Goal: Task Accomplishment & Management: Use online tool/utility

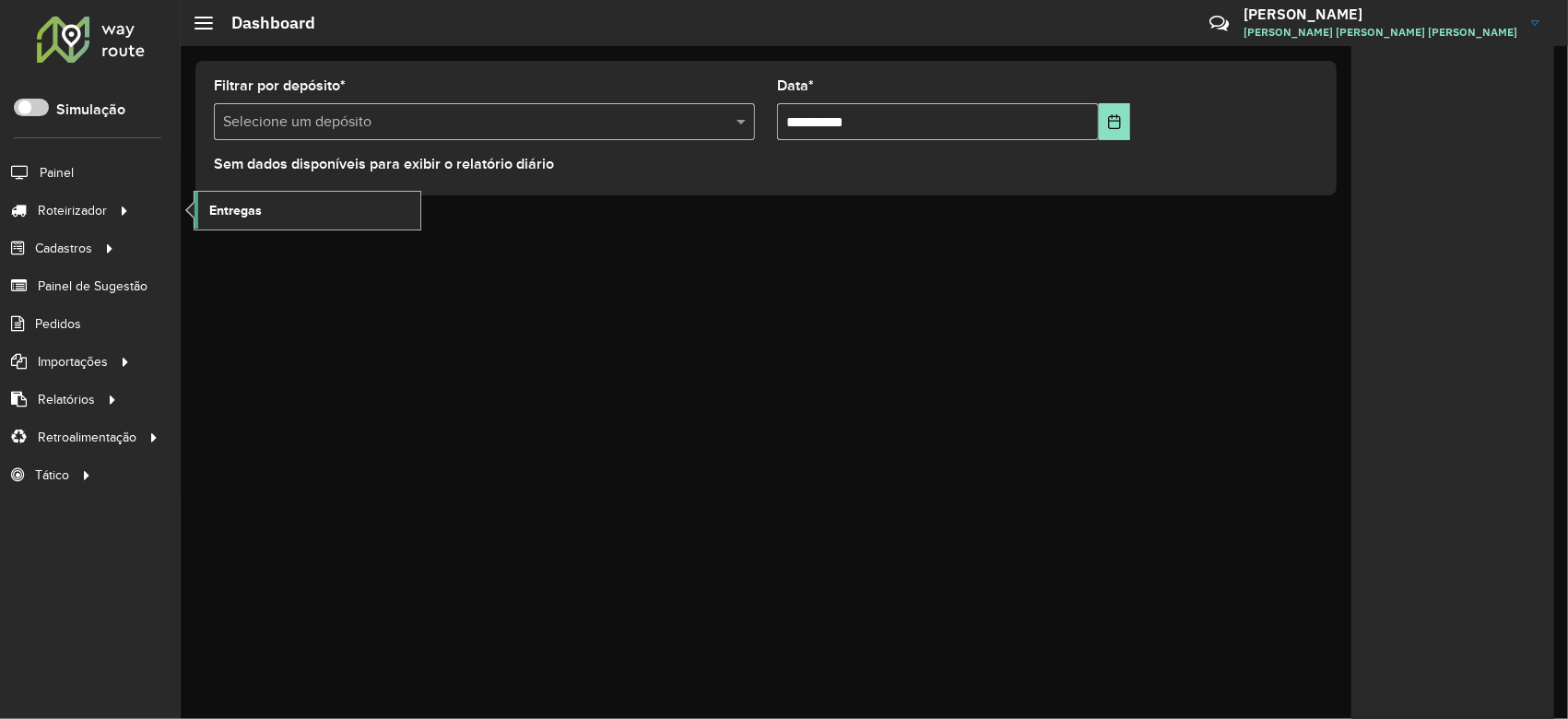
click at [216, 201] on span "Entregas" at bounding box center [235, 211] width 53 height 20
click at [266, 206] on link "Entregas" at bounding box center [307, 209] width 226 height 37
click at [1524, 21] on link "[PERSON_NAME] LUCCA [PERSON_NAME] [PERSON_NAME]" at bounding box center [1398, 23] width 309 height 48
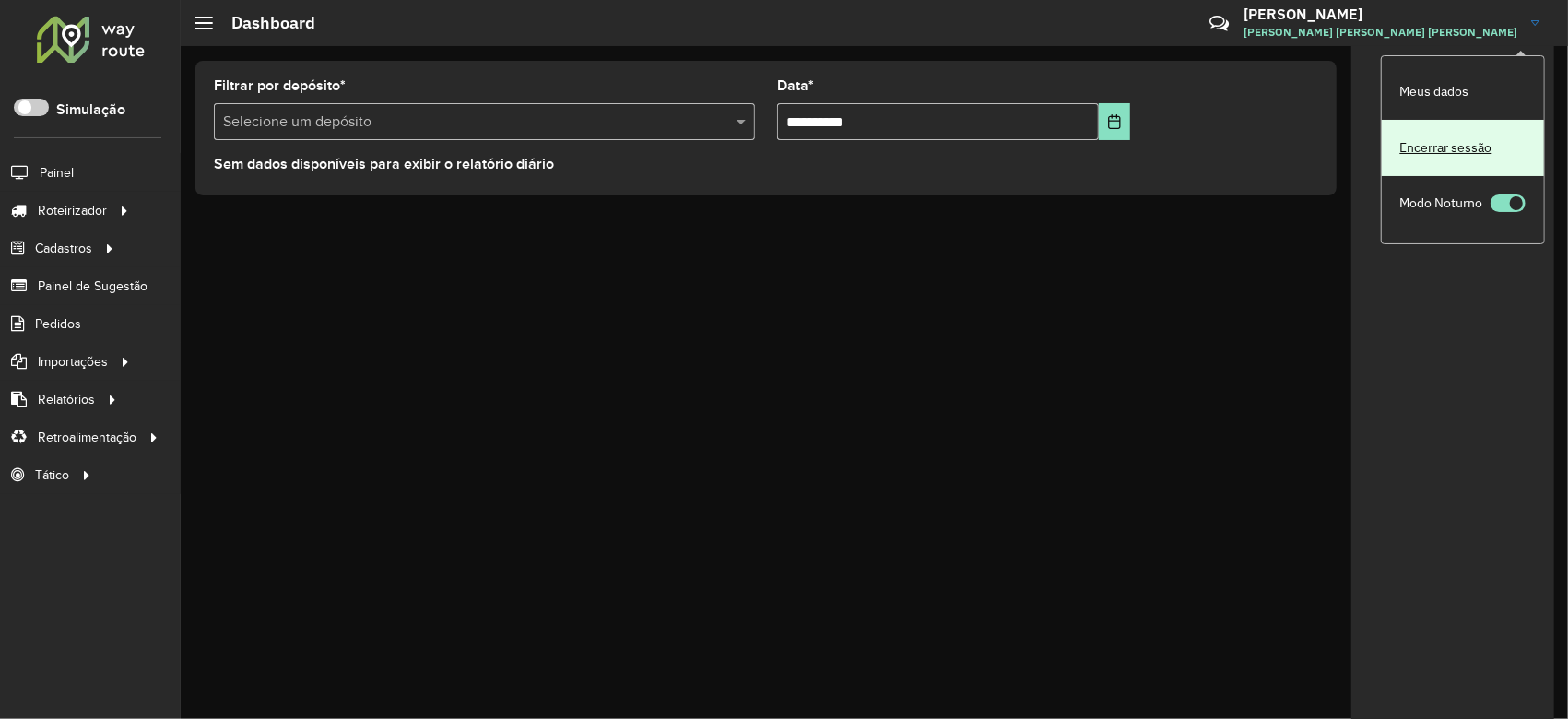
click at [1420, 149] on link "Encerrar sessão" at bounding box center [1463, 148] width 163 height 57
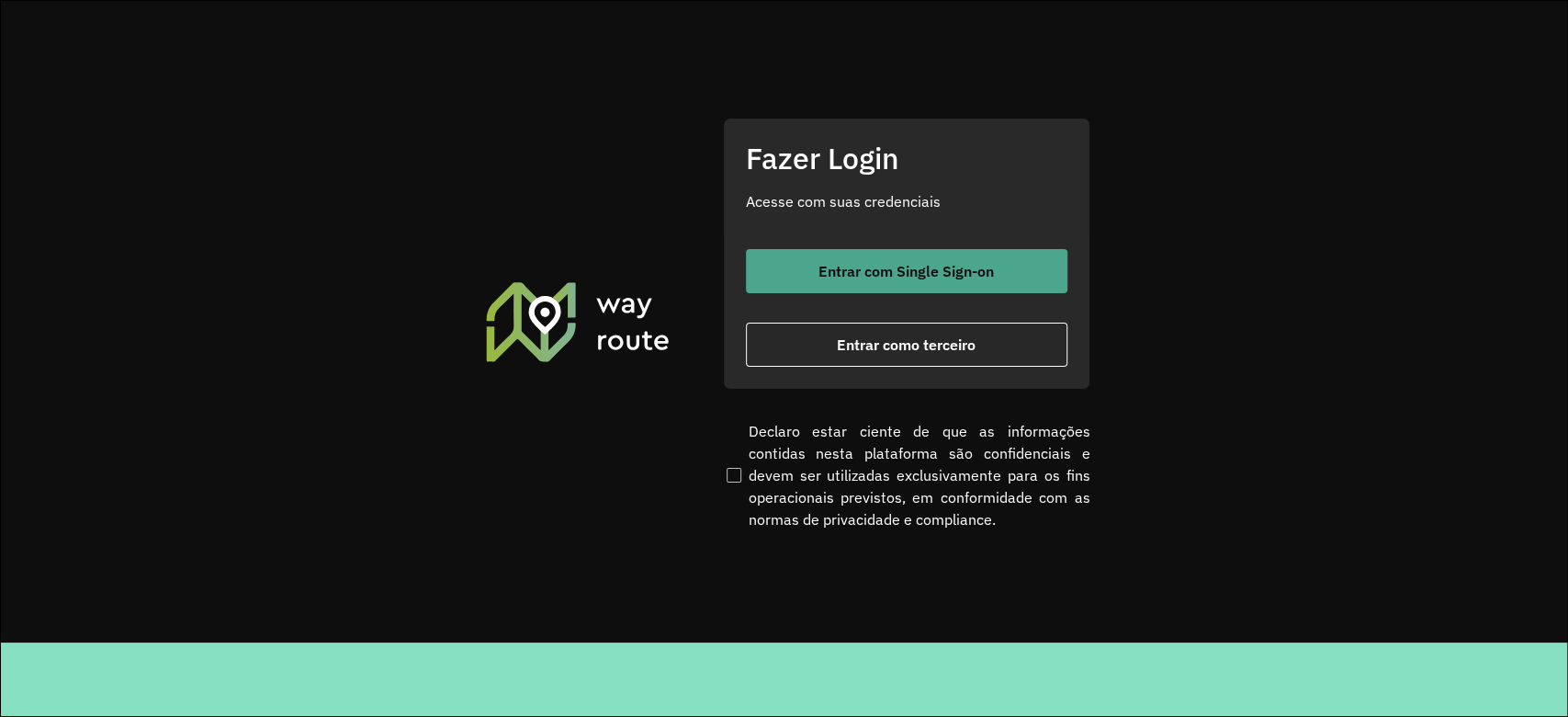
click at [801, 282] on button "Entrar com Single Sign-on" at bounding box center [907, 271] width 321 height 45
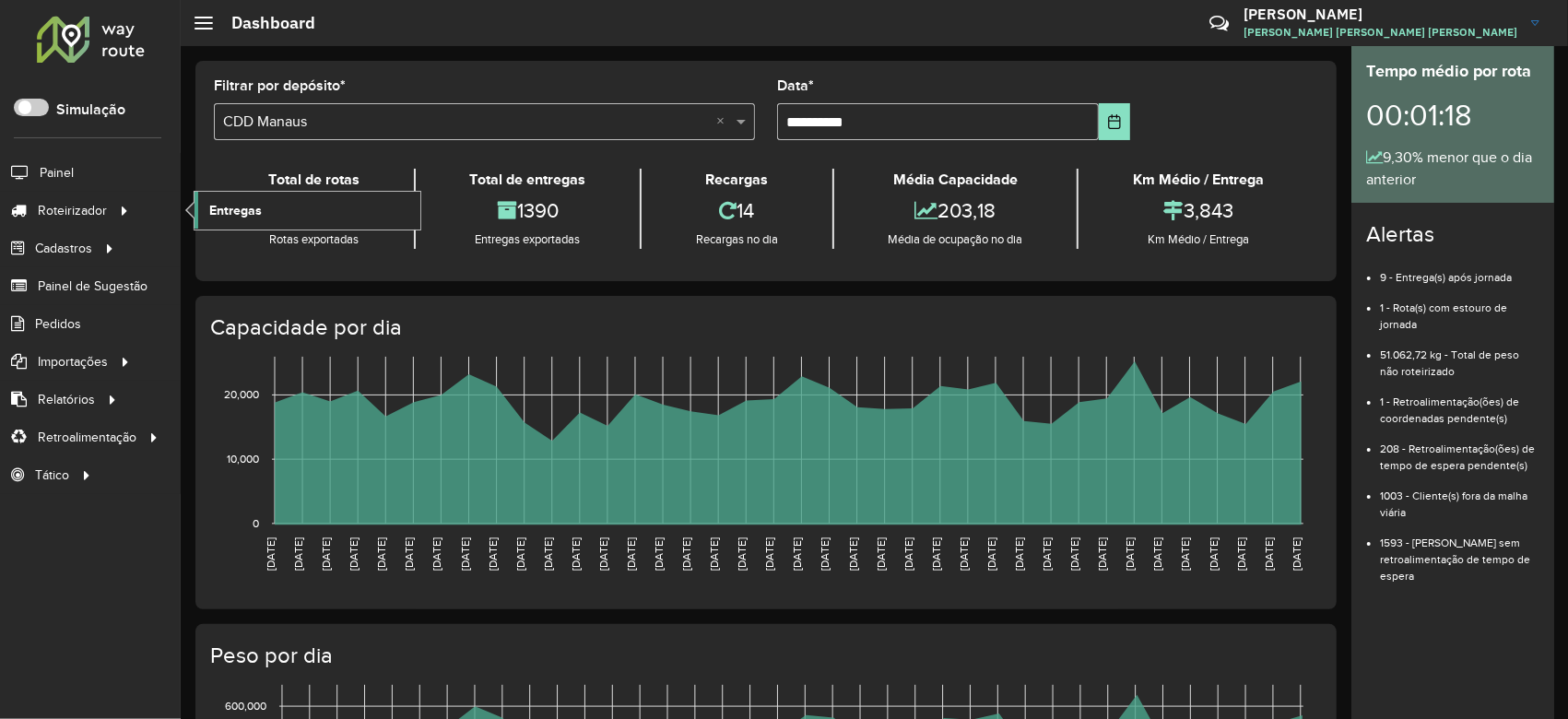
click at [209, 202] on span "Entregas" at bounding box center [235, 211] width 53 height 20
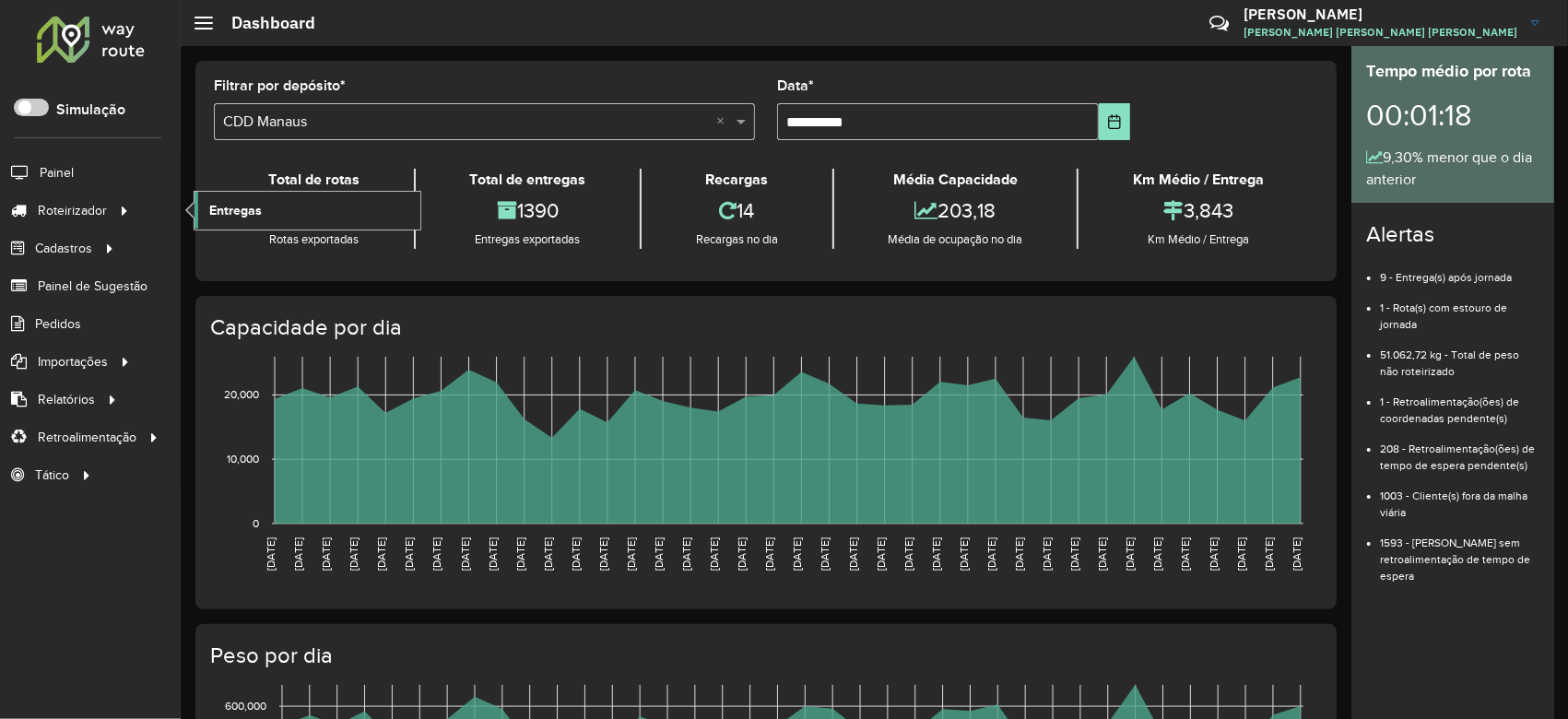
click at [204, 210] on link "Entregas" at bounding box center [307, 209] width 226 height 37
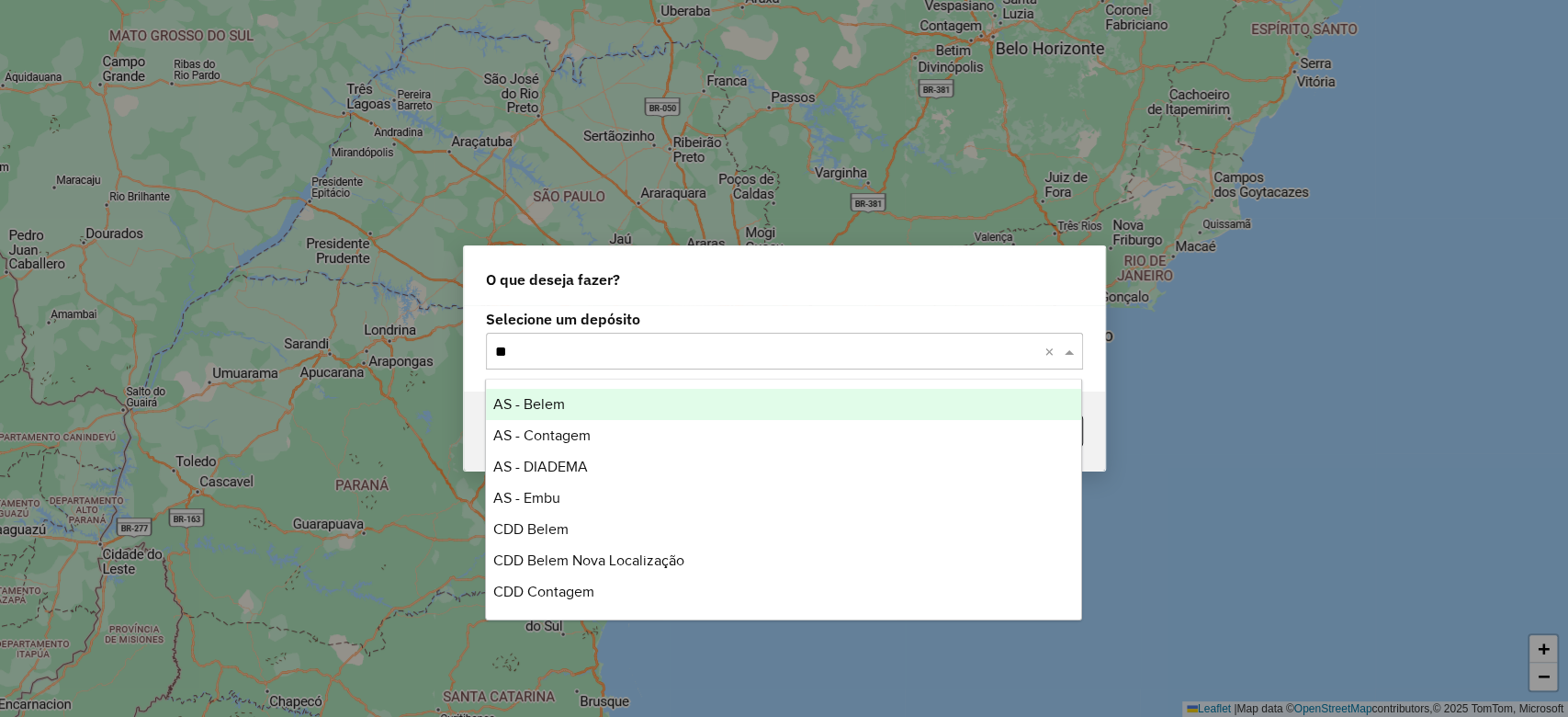
type input "***"
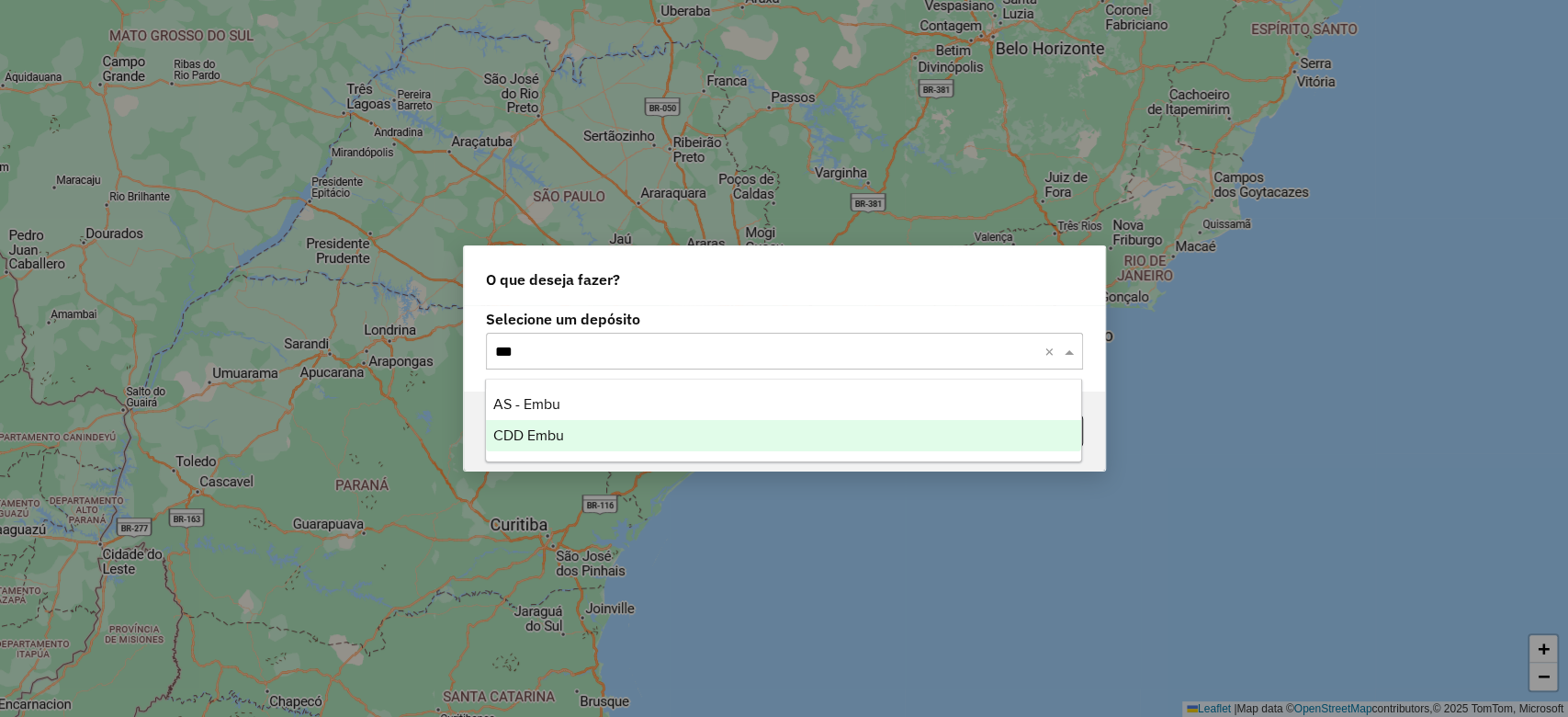
click at [521, 441] on span "CDD Embu" at bounding box center [529, 435] width 71 height 16
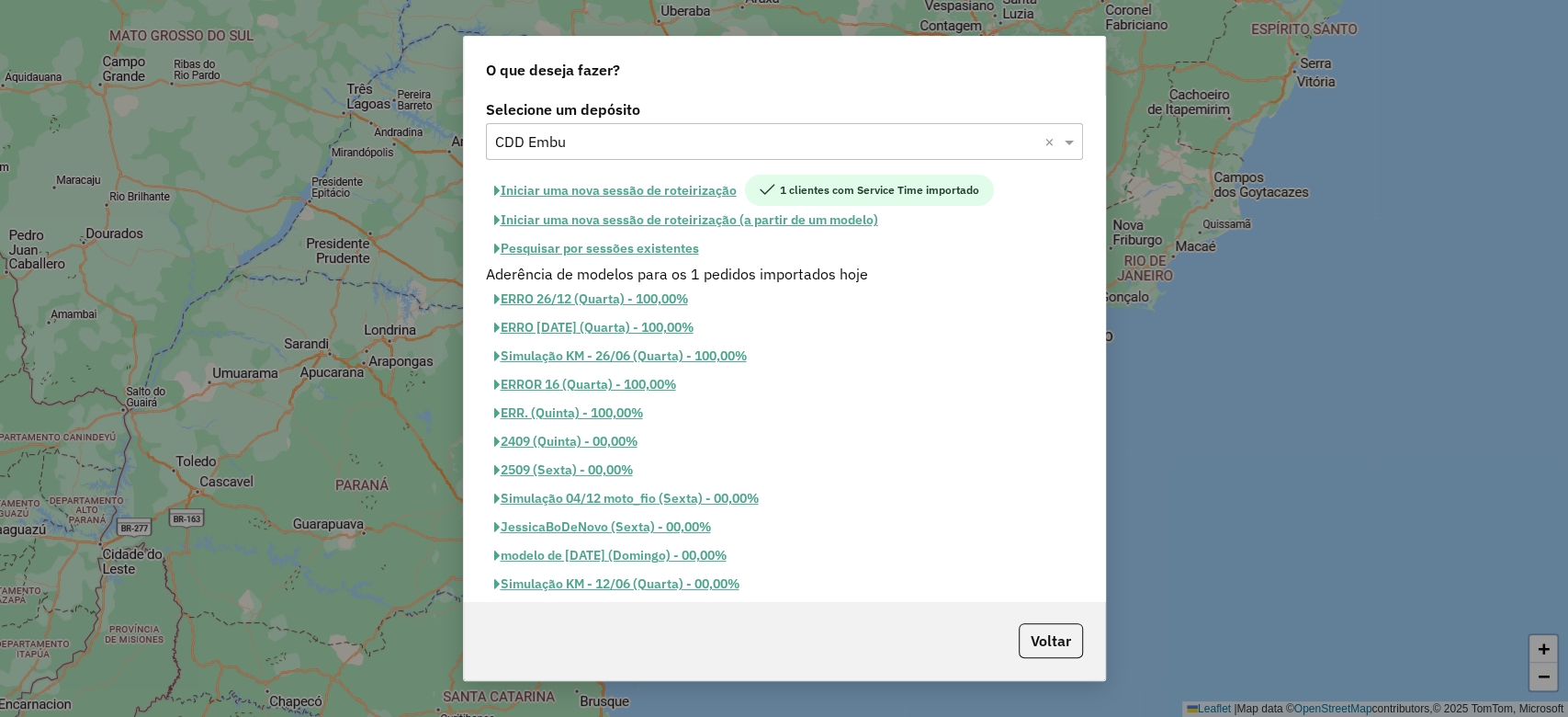
click at [664, 246] on button "Pesquisar por sessões existentes" at bounding box center [597, 248] width 221 height 29
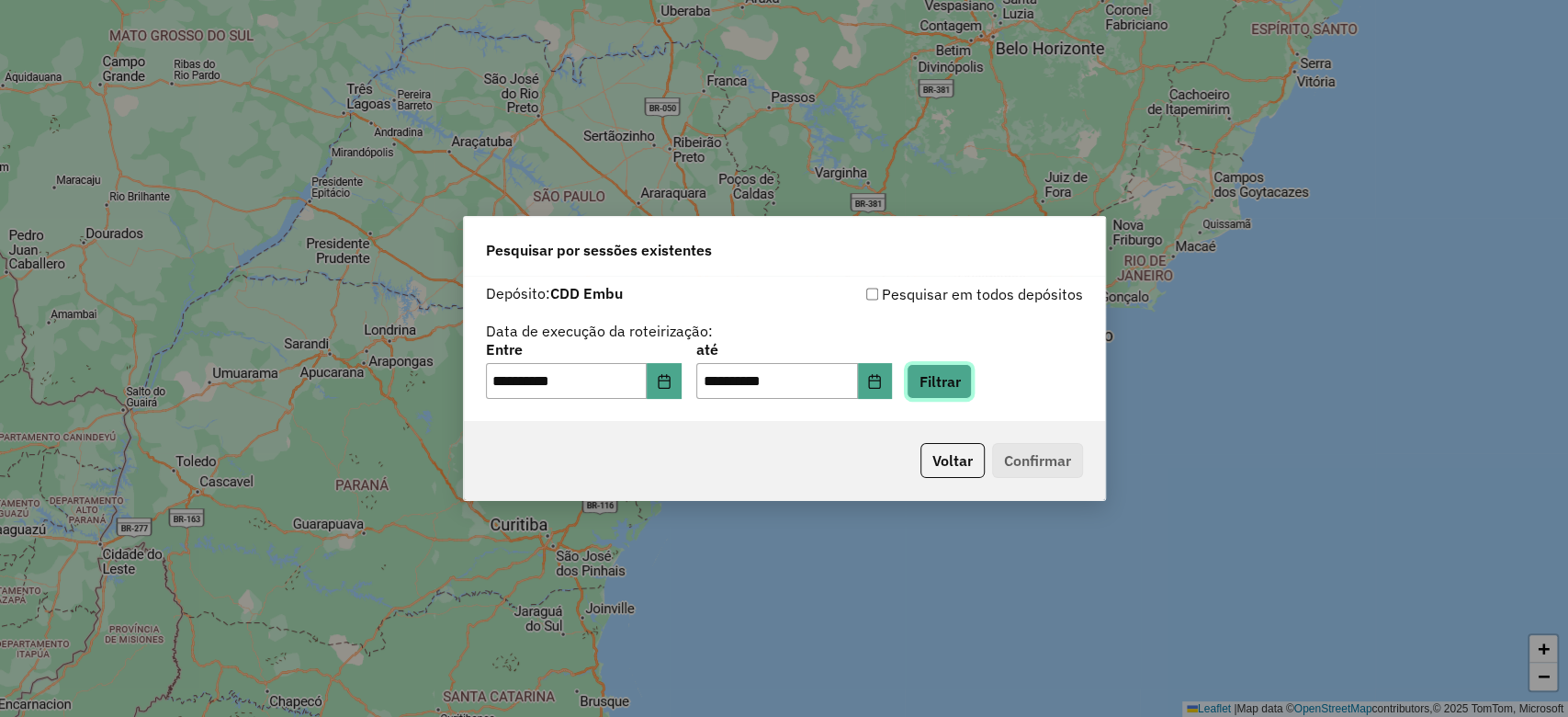
click at [955, 395] on button "Filtrar" at bounding box center [939, 381] width 65 height 35
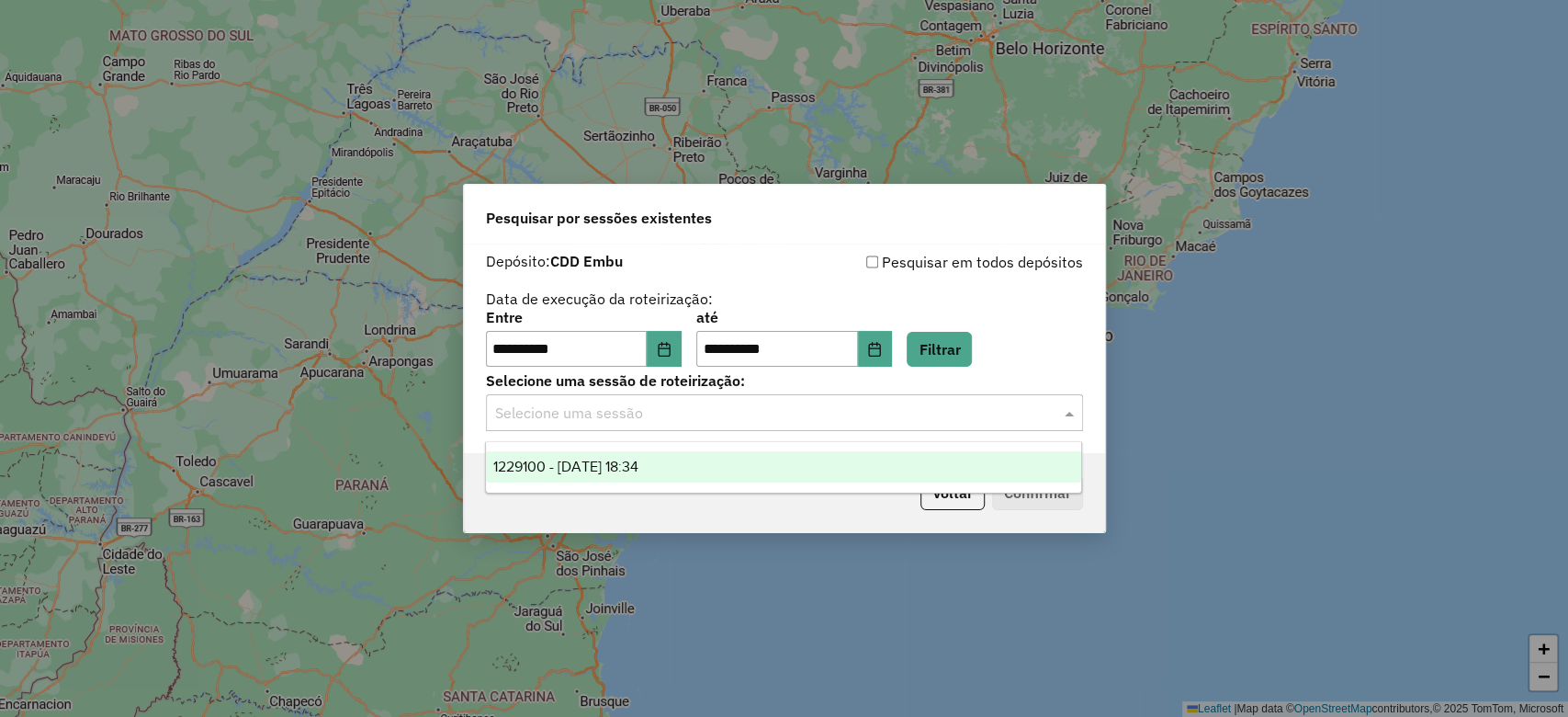
click at [724, 413] on input "text" at bounding box center [766, 413] width 542 height 22
click at [709, 467] on div "1229100 - 13/08/2025 18:34" at bounding box center [784, 467] width 595 height 32
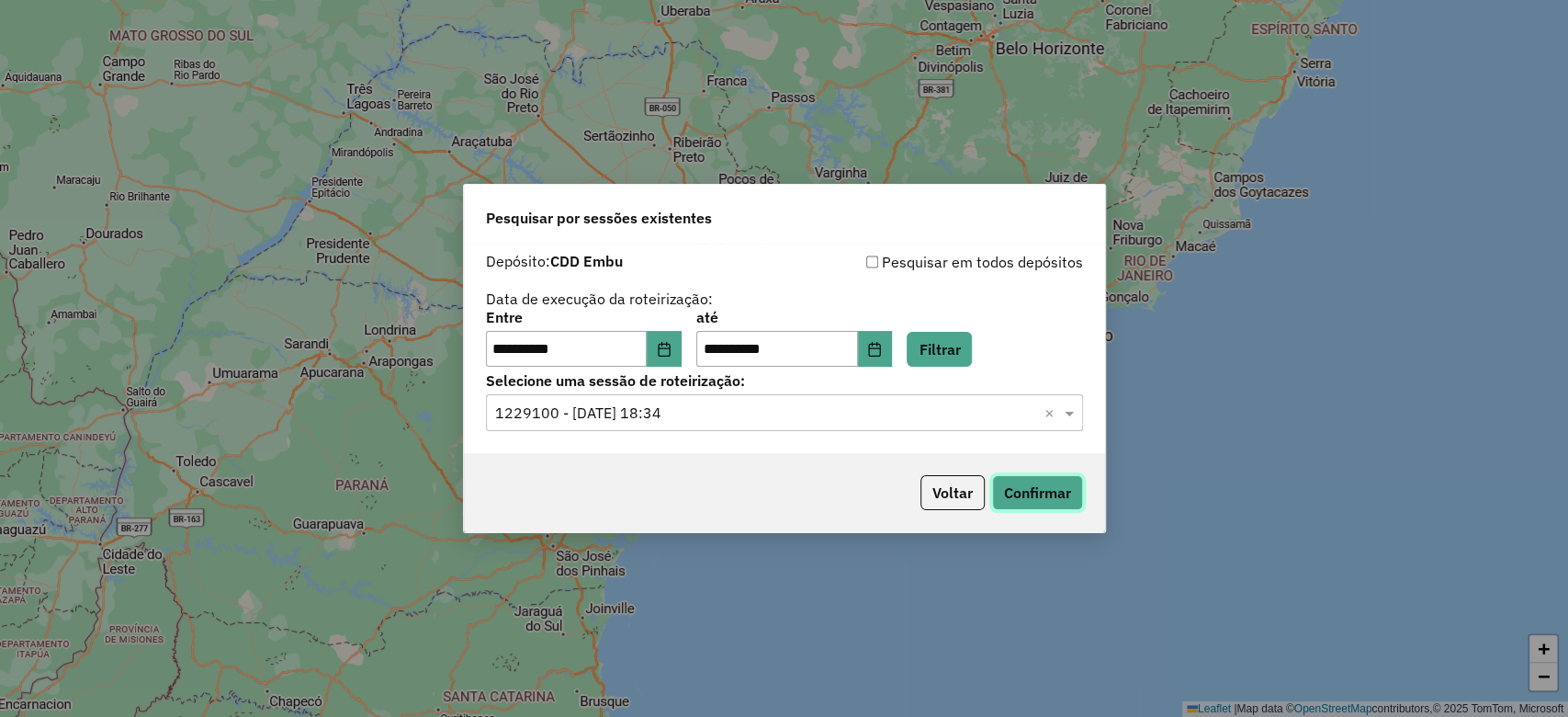
click at [1053, 496] on button "Confirmar" at bounding box center [1038, 492] width 91 height 35
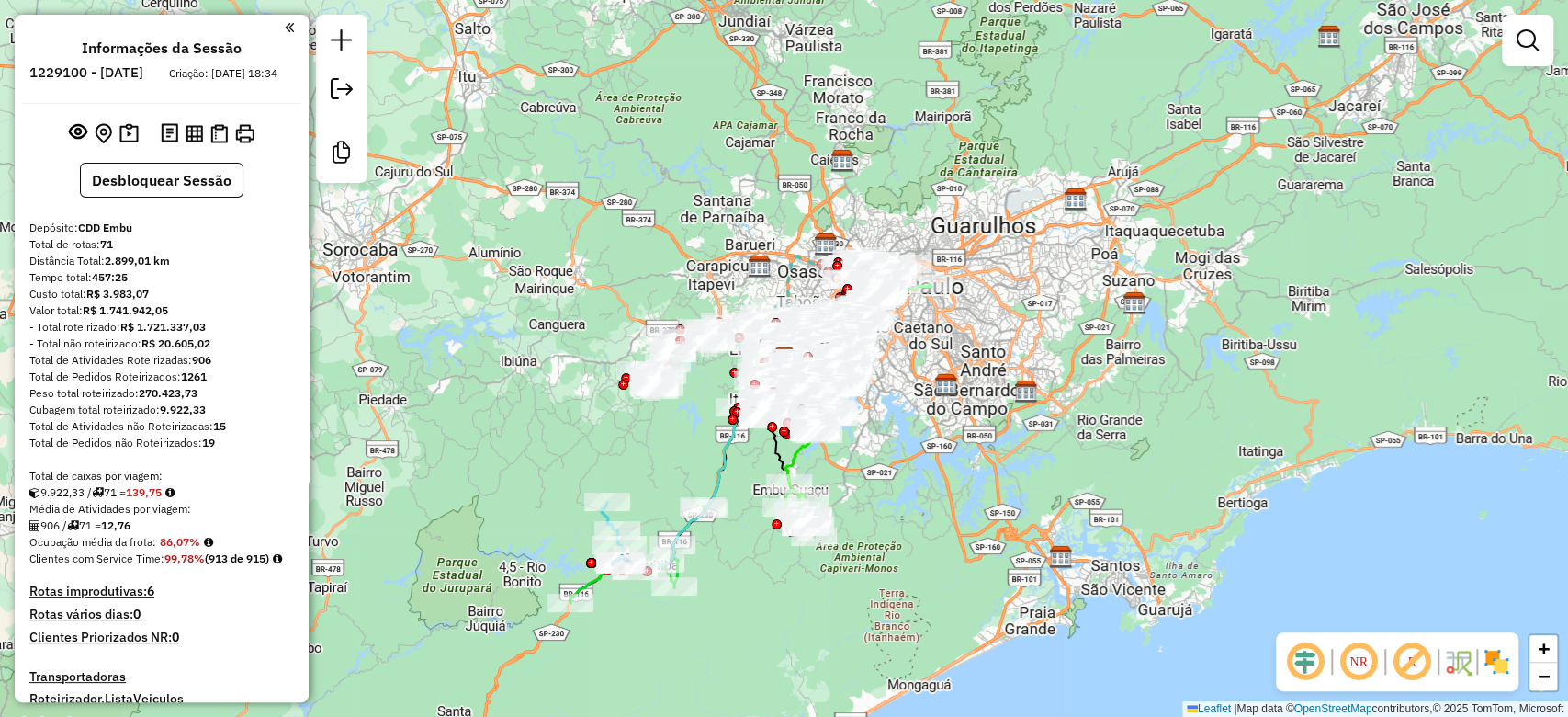
click at [1309, 672] on em at bounding box center [1305, 662] width 44 height 45
click at [1412, 663] on em at bounding box center [1412, 662] width 44 height 45
drag, startPoint x: 1496, startPoint y: 653, endPoint x: 1483, endPoint y: 651, distance: 13.2
click at [1497, 653] on img at bounding box center [1497, 662] width 30 height 30
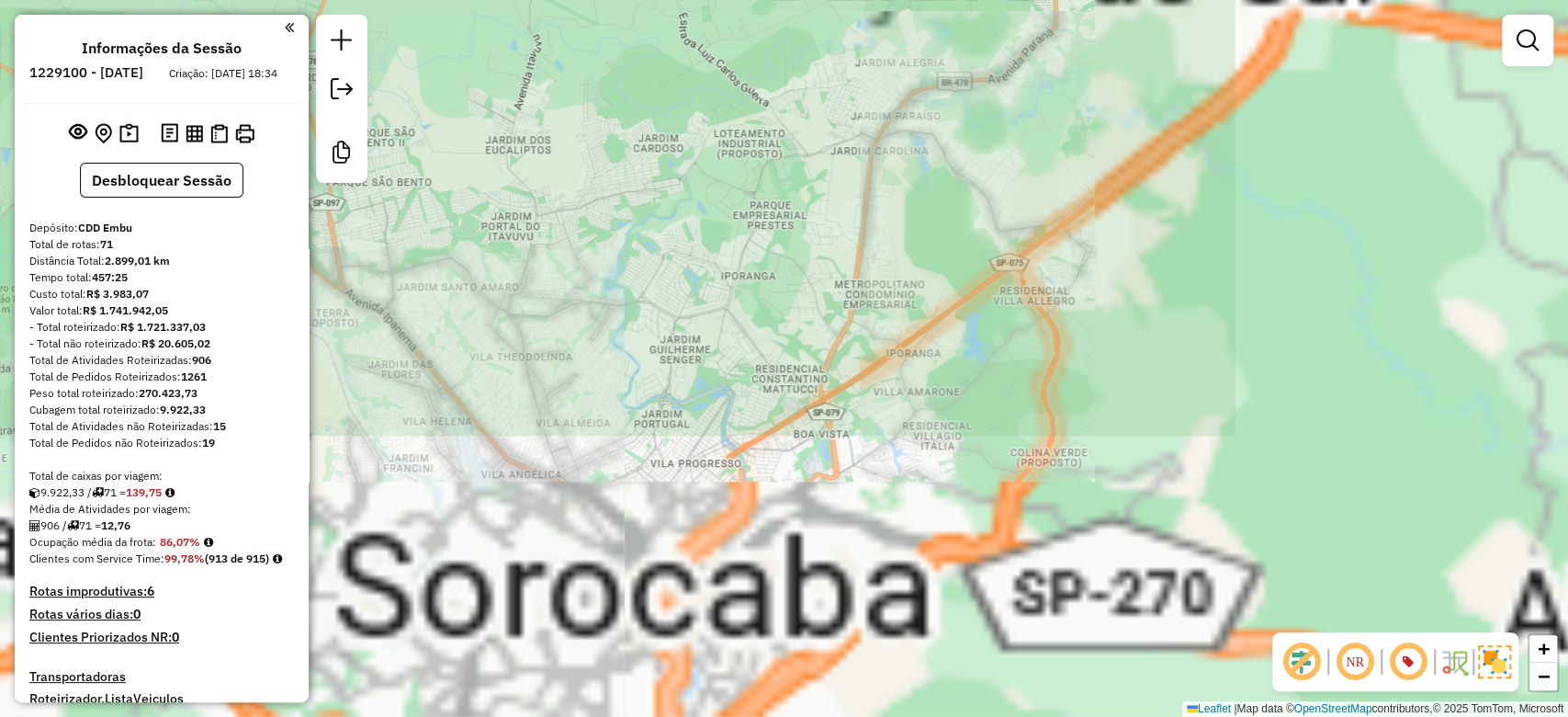
drag, startPoint x: 1032, startPoint y: 586, endPoint x: 368, endPoint y: 219, distance: 758.7
click at [368, 219] on div "Janela de atendimento Grade de atendimento Capacidade Transportadoras Veículos …" at bounding box center [784, 358] width 1568 height 717
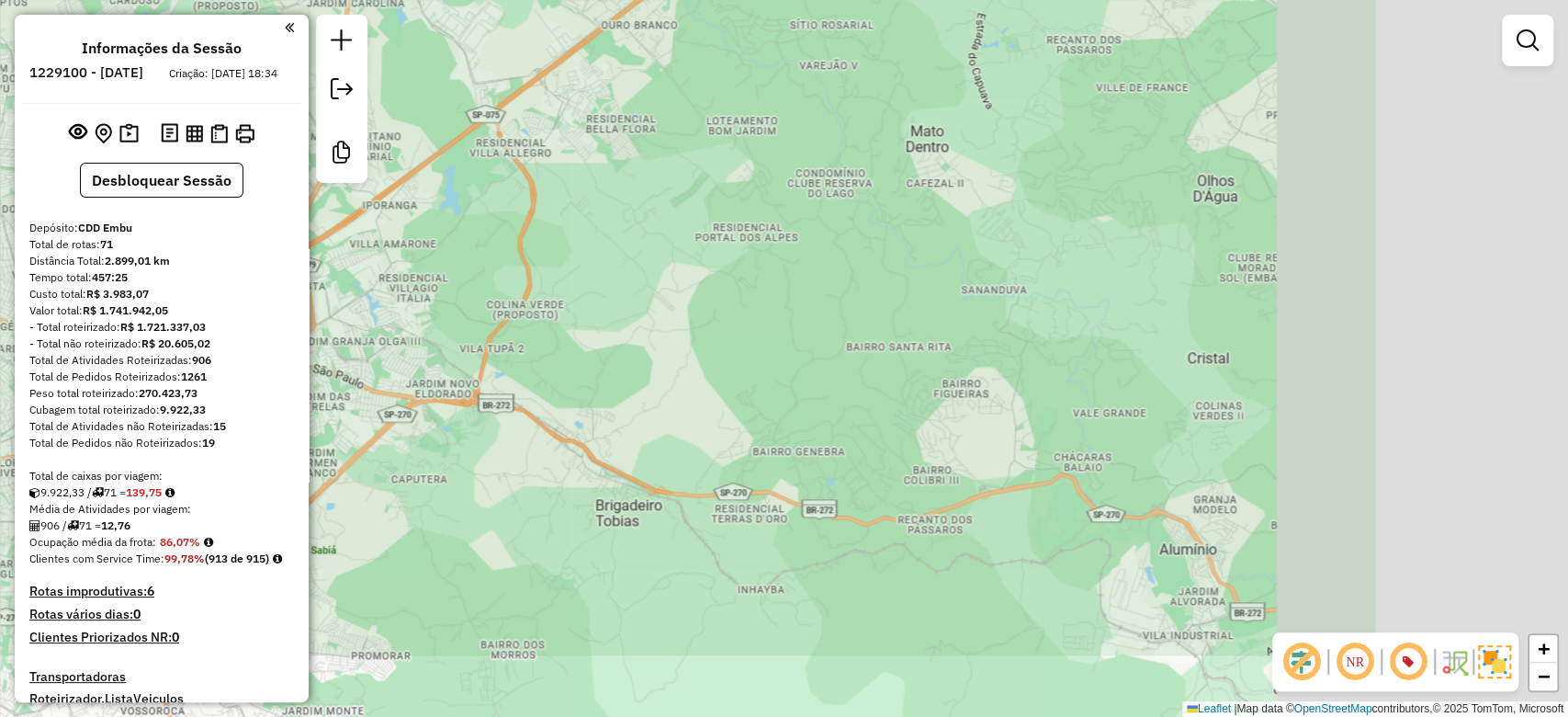
drag, startPoint x: 1142, startPoint y: 488, endPoint x: 436, endPoint y: 233, distance: 750.6
click at [437, 233] on div "Janela de atendimento Grade de atendimento Capacidade Transportadoras Veículos …" at bounding box center [784, 358] width 1568 height 717
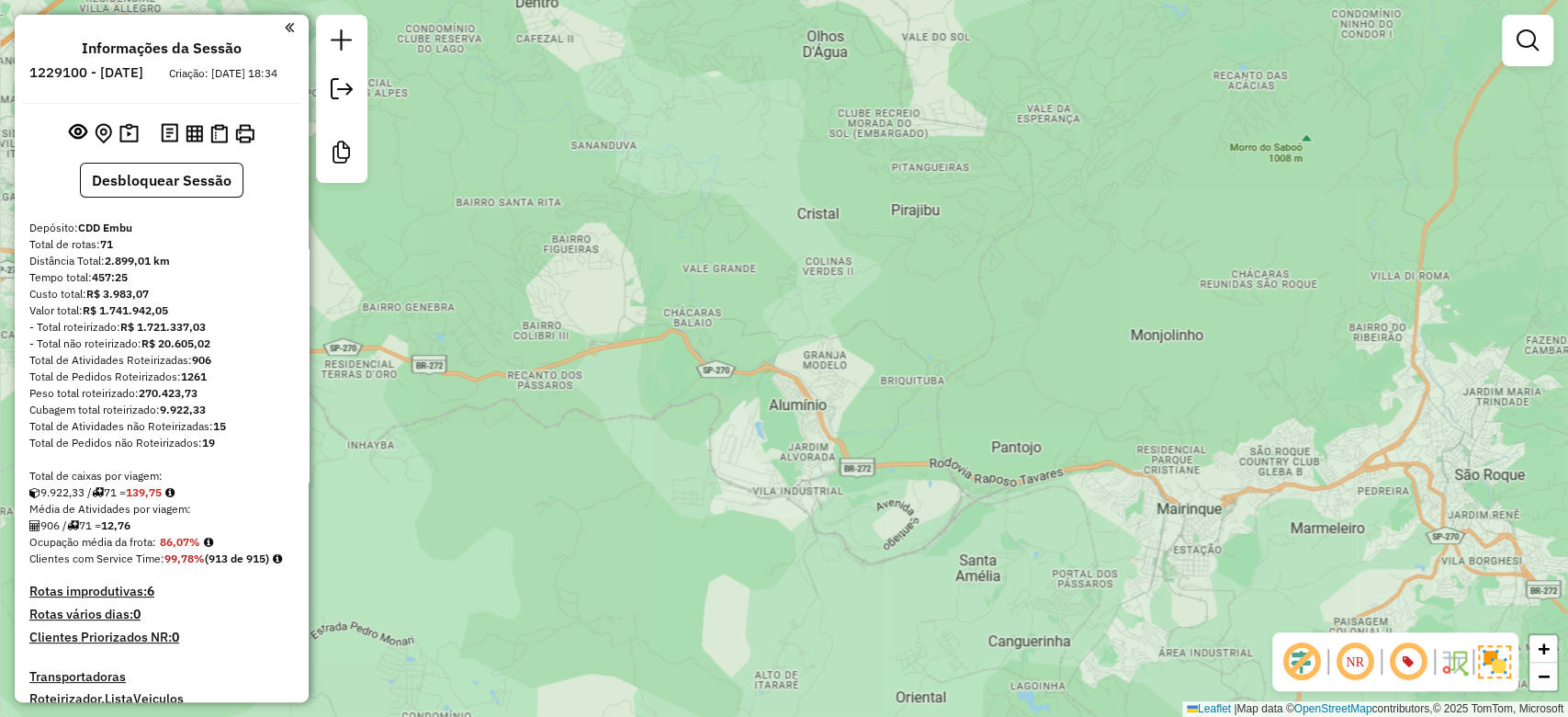
drag, startPoint x: 1014, startPoint y: 332, endPoint x: 441, endPoint y: 228, distance: 582.4
click at [426, 225] on div "Janela de atendimento Grade de atendimento Capacidade Transportadoras Veículos …" at bounding box center [784, 358] width 1568 height 717
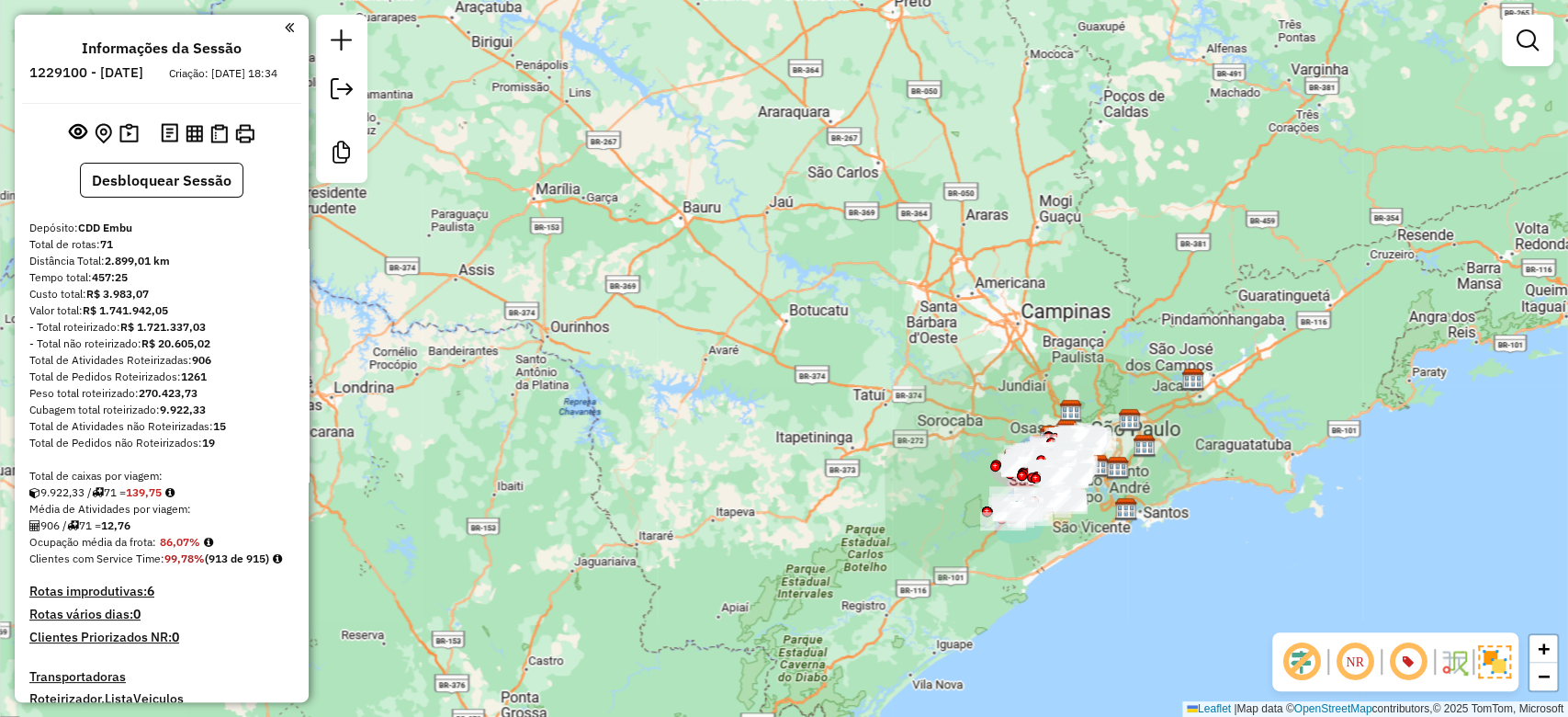
drag, startPoint x: 1059, startPoint y: 489, endPoint x: 976, endPoint y: 422, distance: 106.7
click at [956, 406] on div "Janela de atendimento Grade de atendimento Capacidade Transportadoras Veículos …" at bounding box center [784, 358] width 1568 height 717
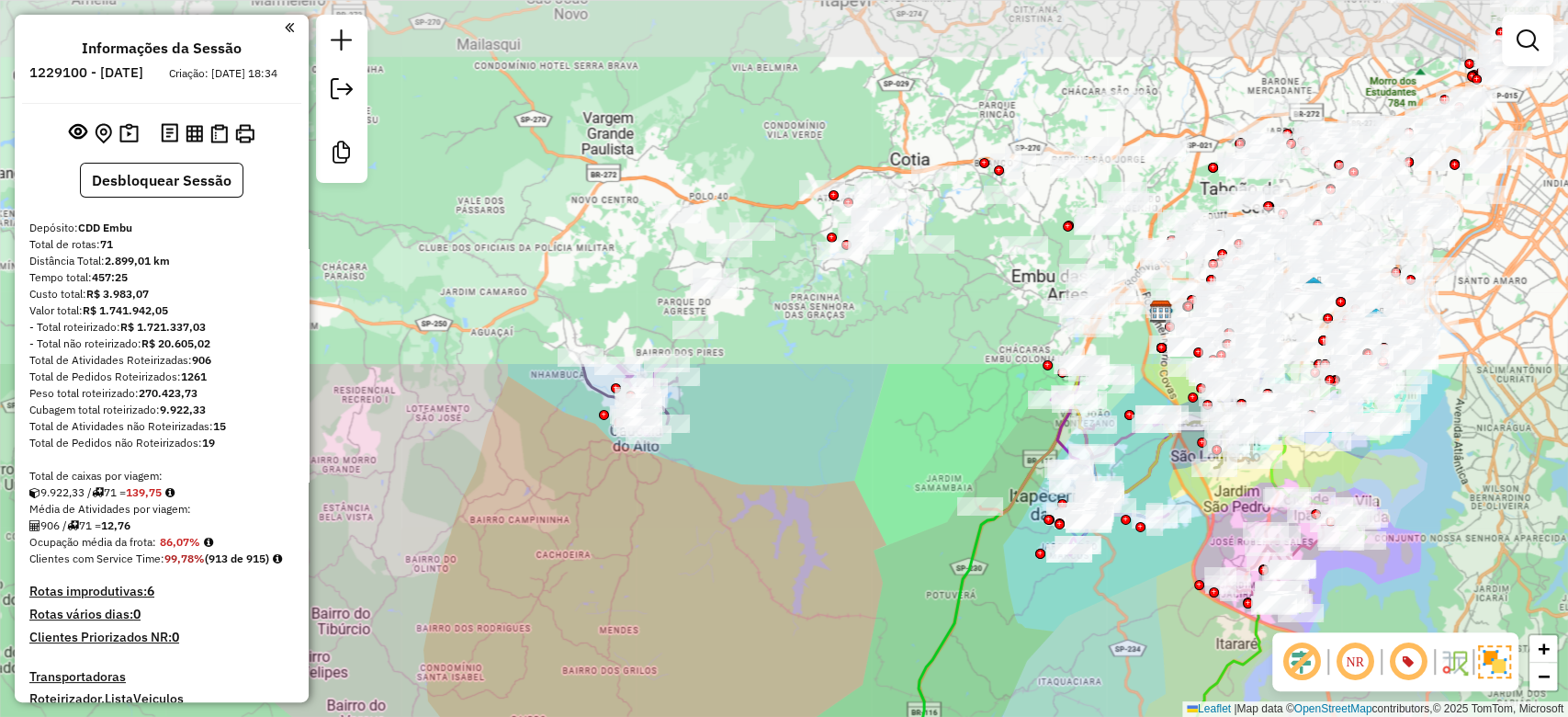
drag, startPoint x: 718, startPoint y: 261, endPoint x: 854, endPoint y: 700, distance: 459.6
click at [854, 700] on div "Janela de atendimento Grade de atendimento Capacidade Transportadoras Veículos …" at bounding box center [784, 358] width 1568 height 717
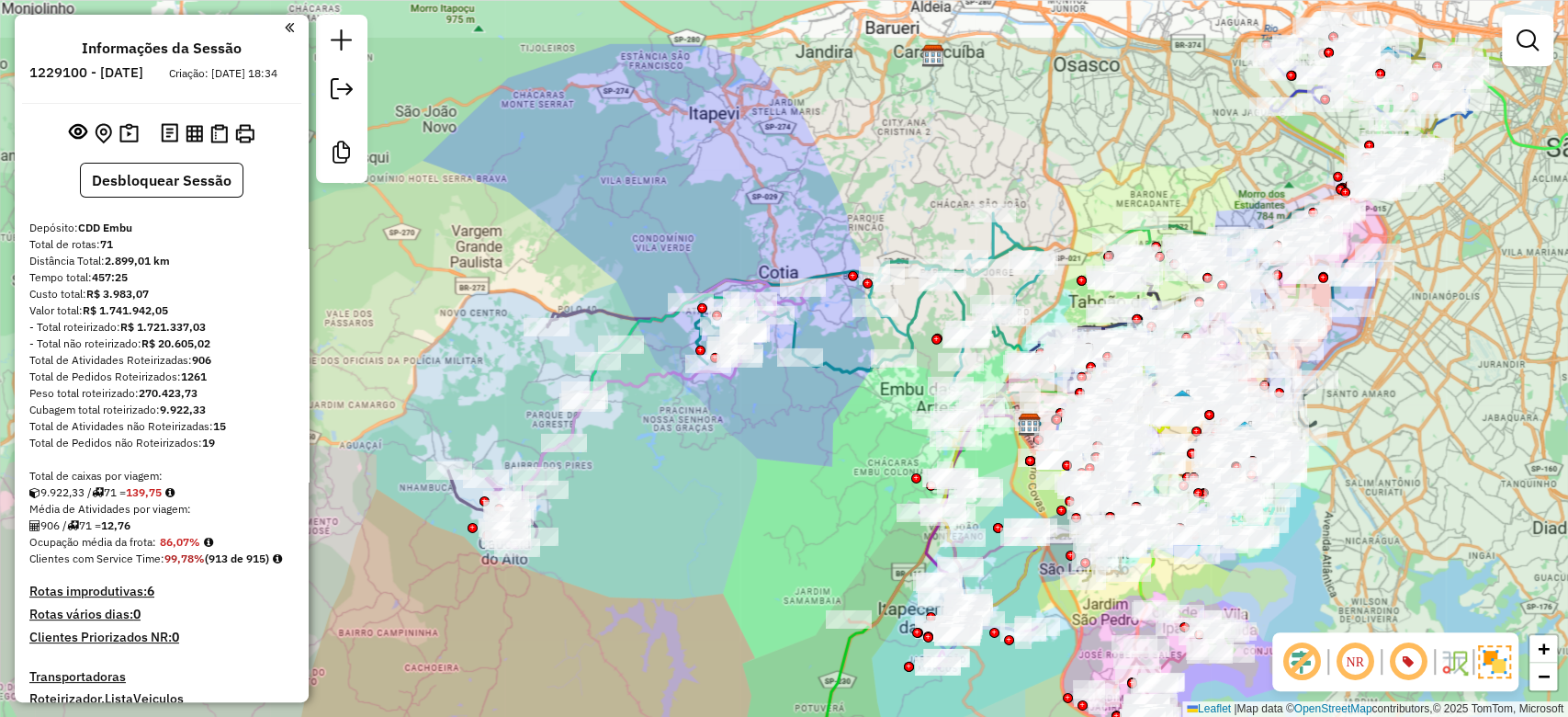
drag, startPoint x: 897, startPoint y: 548, endPoint x: 747, endPoint y: 621, distance: 166.8
click at [747, 621] on div "Janela de atendimento Grade de atendimento Capacidade Transportadoras Veículos …" at bounding box center [784, 358] width 1568 height 717
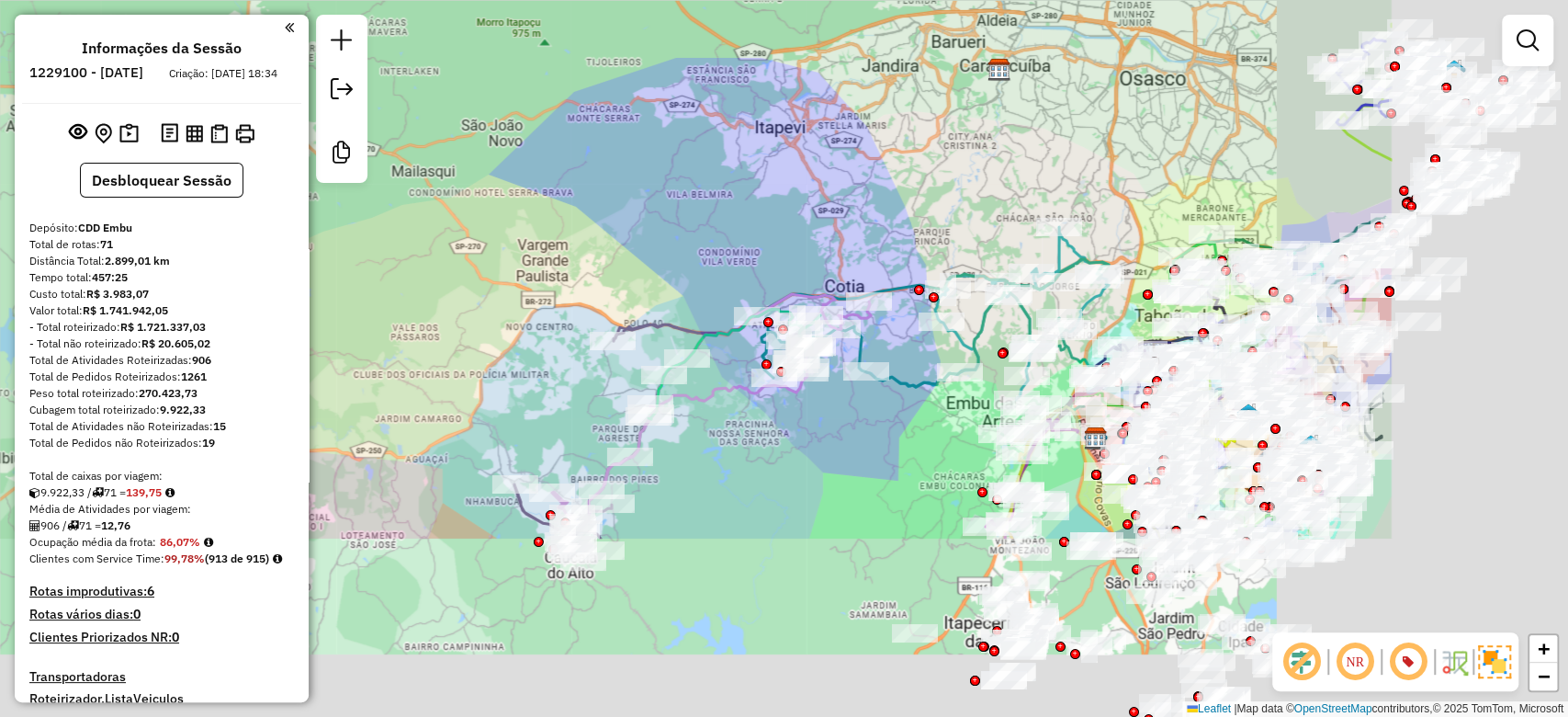
drag, startPoint x: 1117, startPoint y: 327, endPoint x: 746, endPoint y: 45, distance: 466.0
click at [750, 43] on div "Janela de atendimento Grade de atendimento Capacidade Transportadoras Veículos …" at bounding box center [784, 358] width 1568 height 717
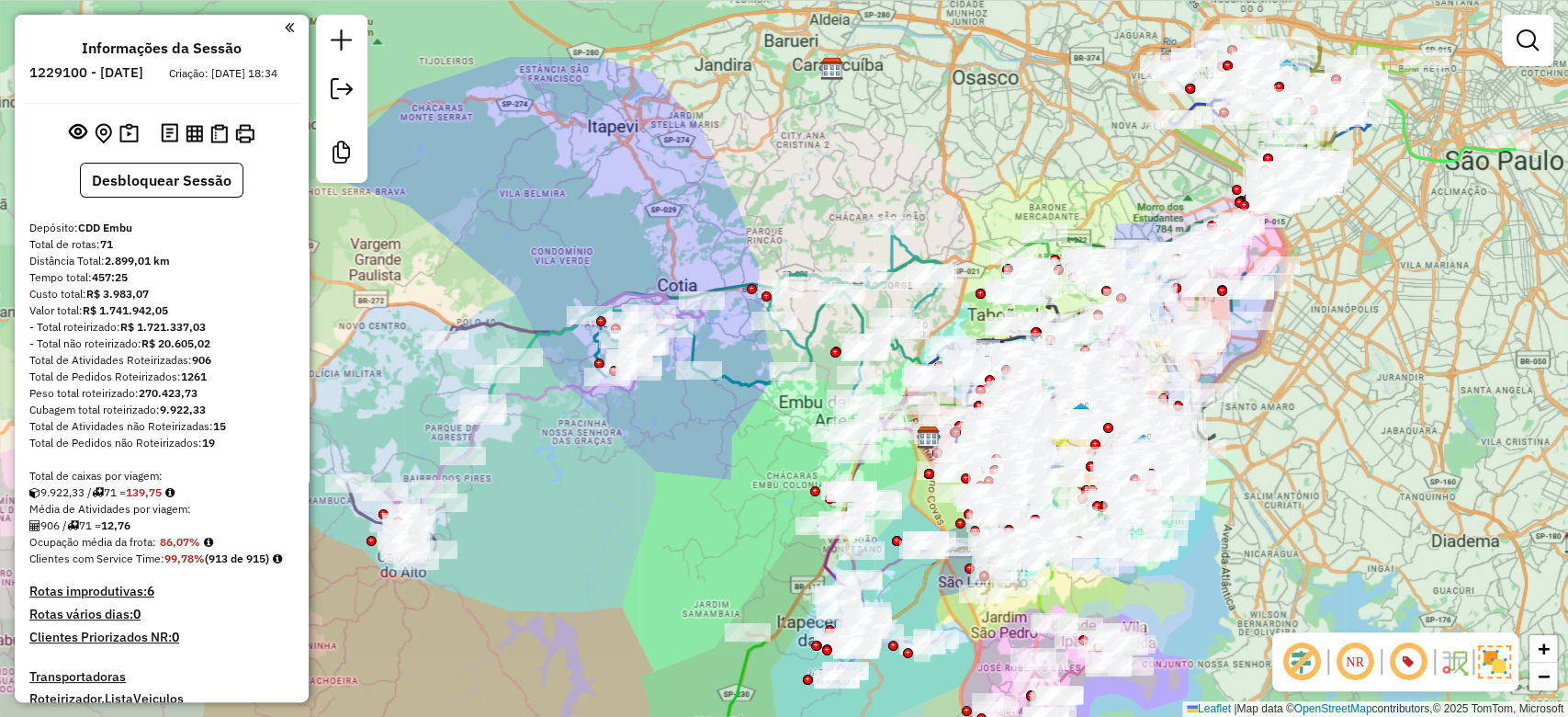
drag, startPoint x: 881, startPoint y: 176, endPoint x: 746, endPoint y: 210, distance: 139.2
click at [746, 210] on div "Janela de atendimento Grade de atendimento Capacidade Transportadoras Veículos …" at bounding box center [784, 358] width 1568 height 717
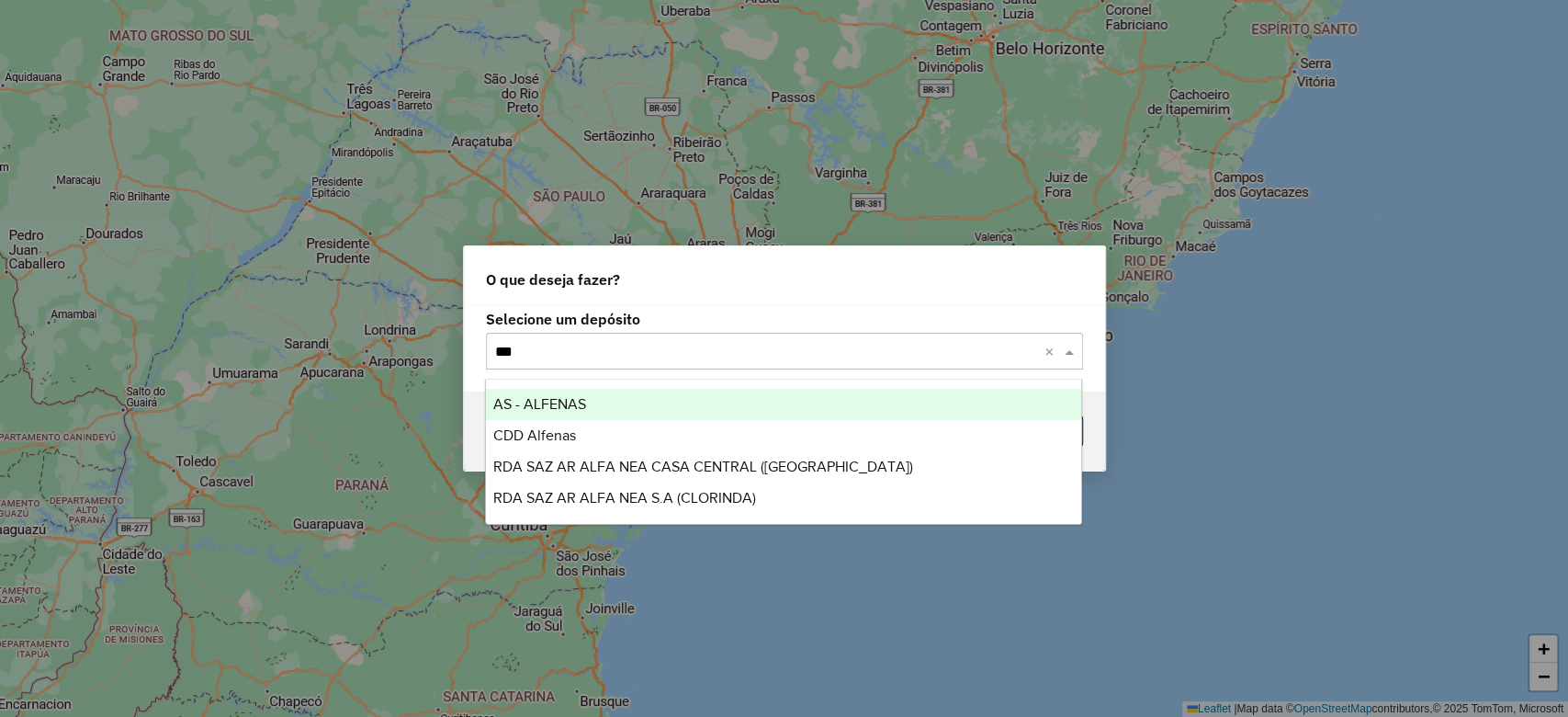
type input "****"
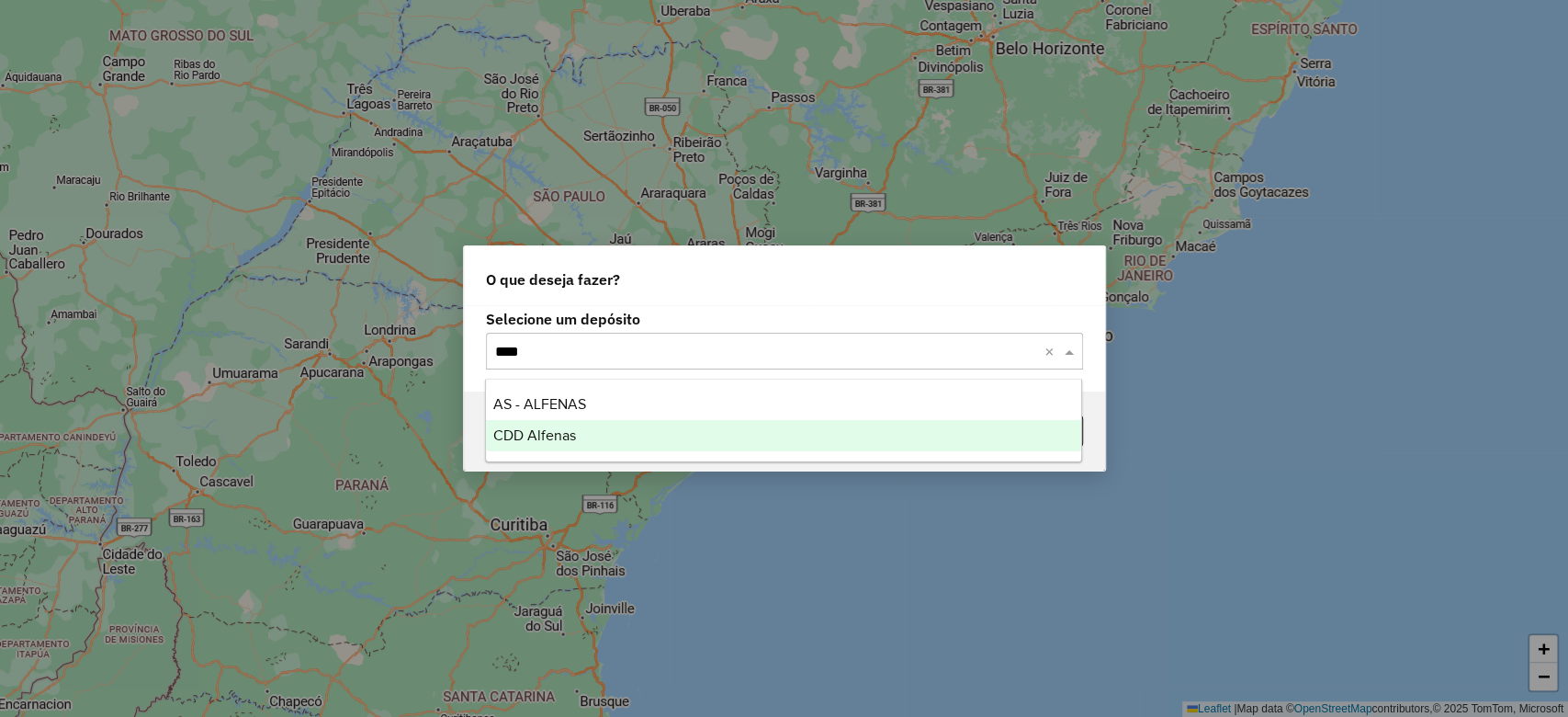
click at [578, 445] on div "CDD Alfenas" at bounding box center [784, 436] width 595 height 32
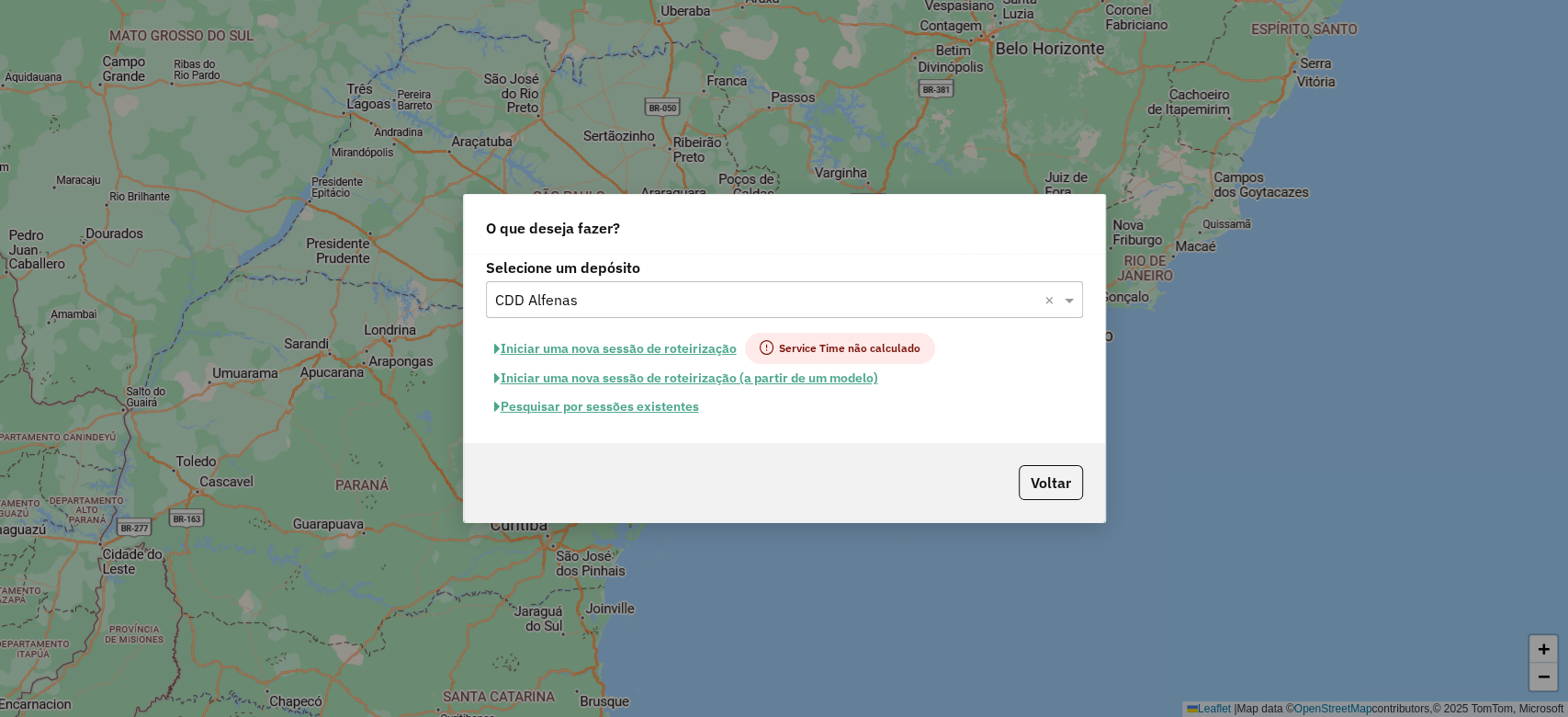
click at [609, 413] on button "Pesquisar por sessões existentes" at bounding box center [597, 406] width 221 height 29
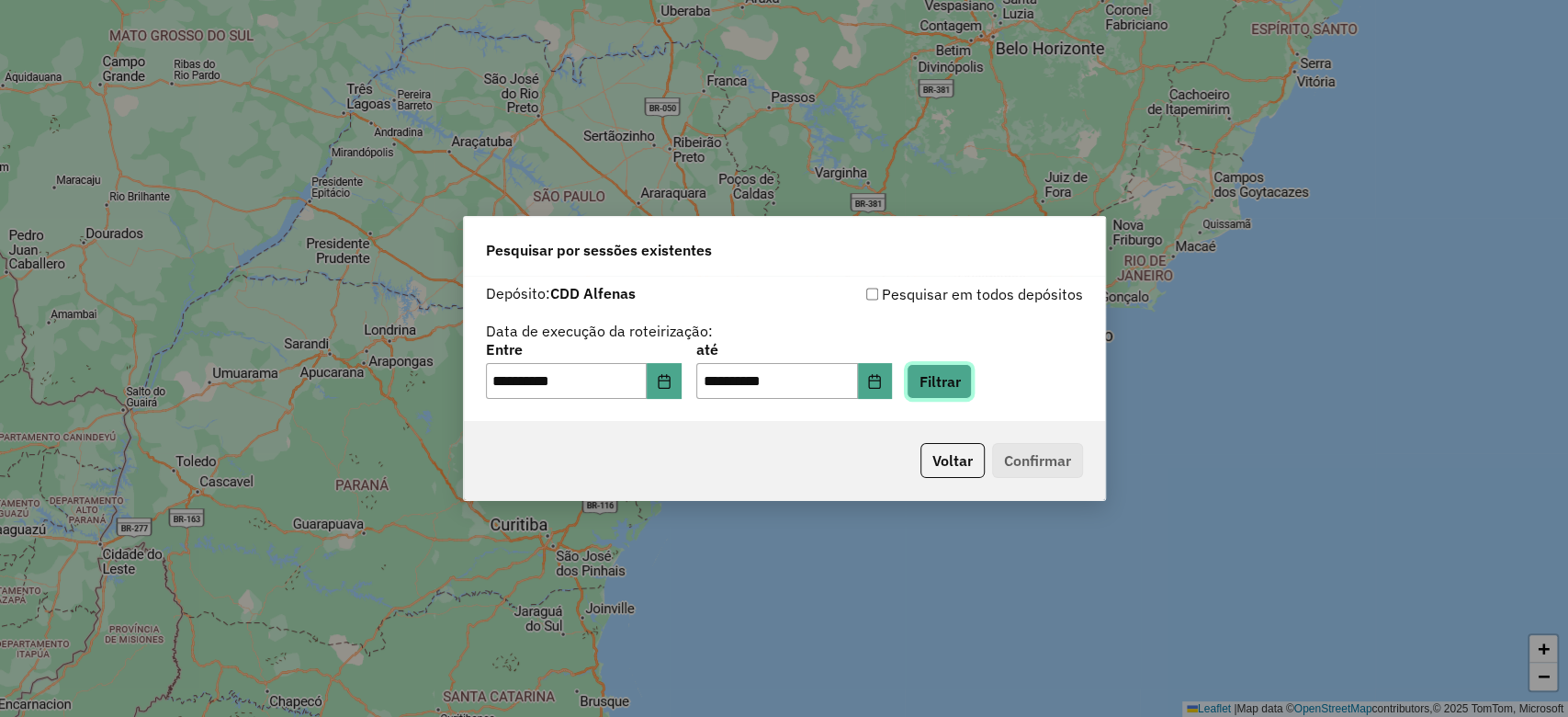
click at [970, 374] on button "Filtrar" at bounding box center [939, 381] width 65 height 35
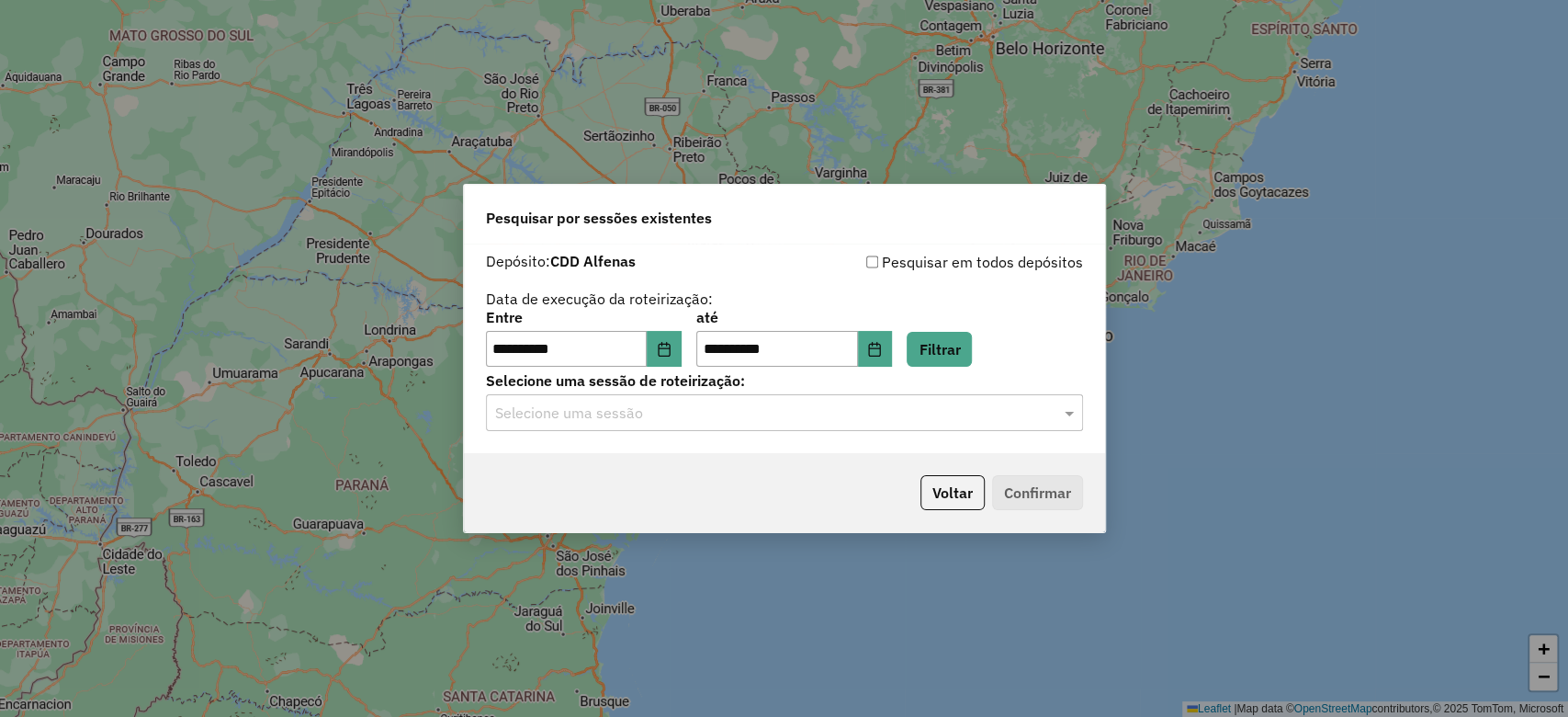
click at [636, 422] on input "text" at bounding box center [766, 413] width 542 height 22
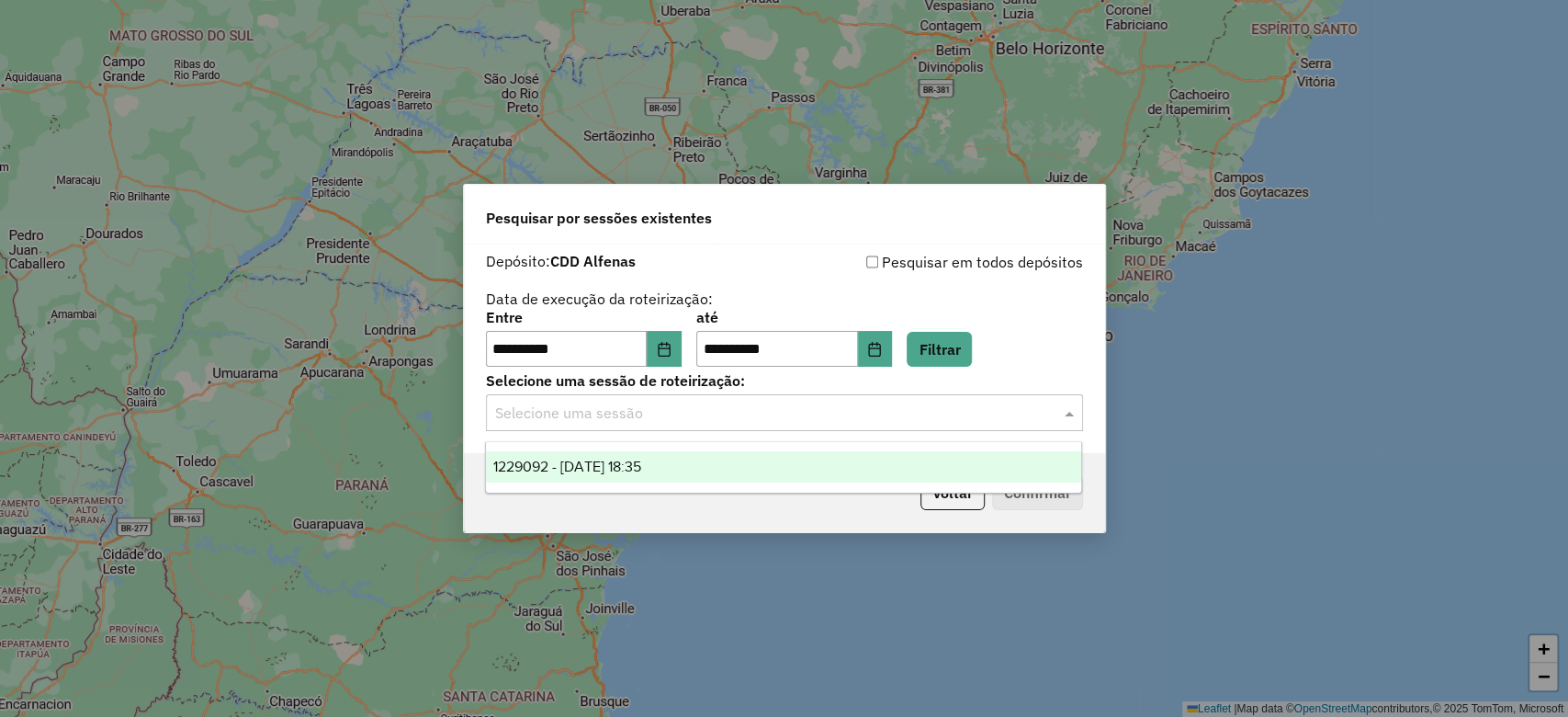
click at [644, 457] on div "1229092 - 13/08/2025 18:35" at bounding box center [784, 467] width 595 height 32
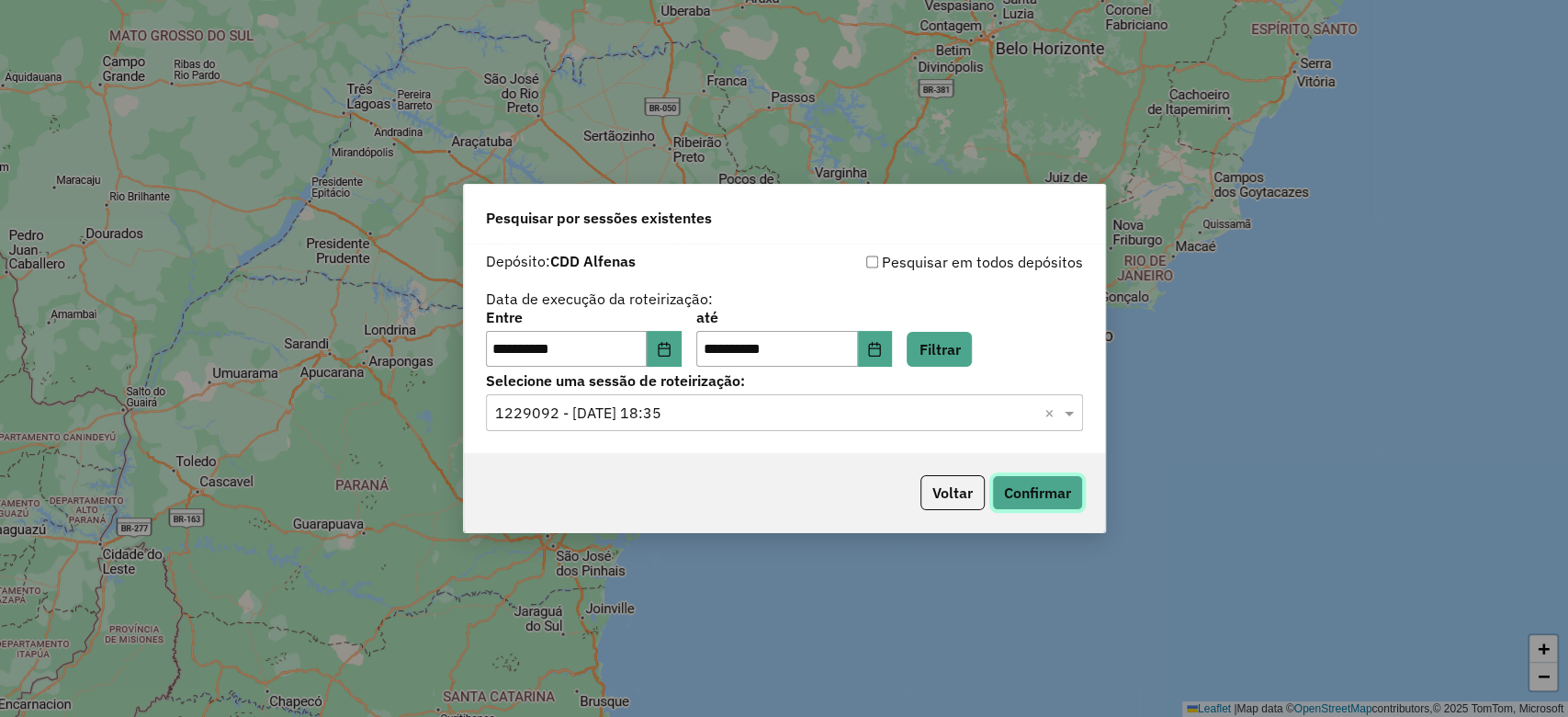
click at [1029, 491] on button "Confirmar" at bounding box center [1038, 492] width 91 height 35
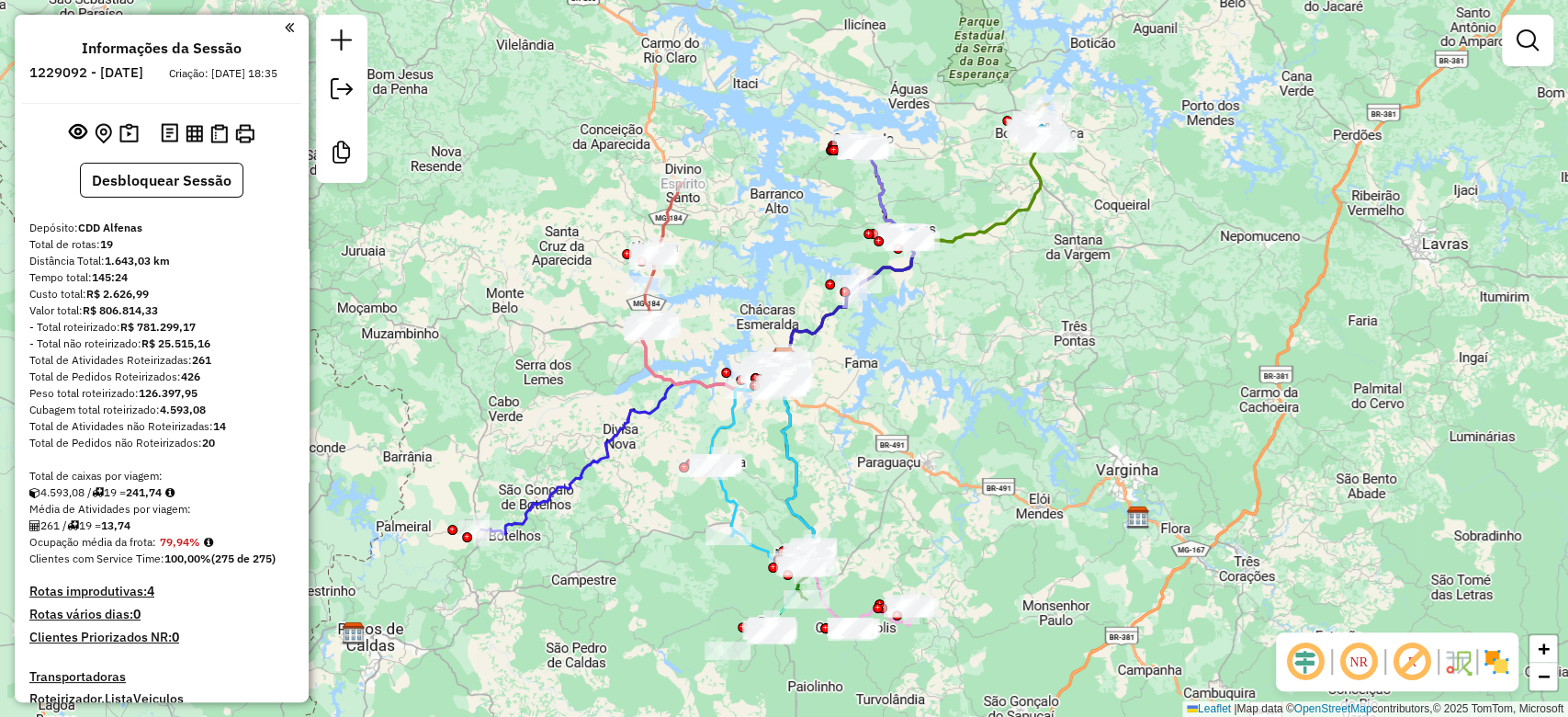
click at [1302, 659] on em at bounding box center [1305, 662] width 44 height 45
click at [1405, 662] on em at bounding box center [1412, 662] width 44 height 45
click at [1492, 660] on img at bounding box center [1497, 662] width 30 height 30
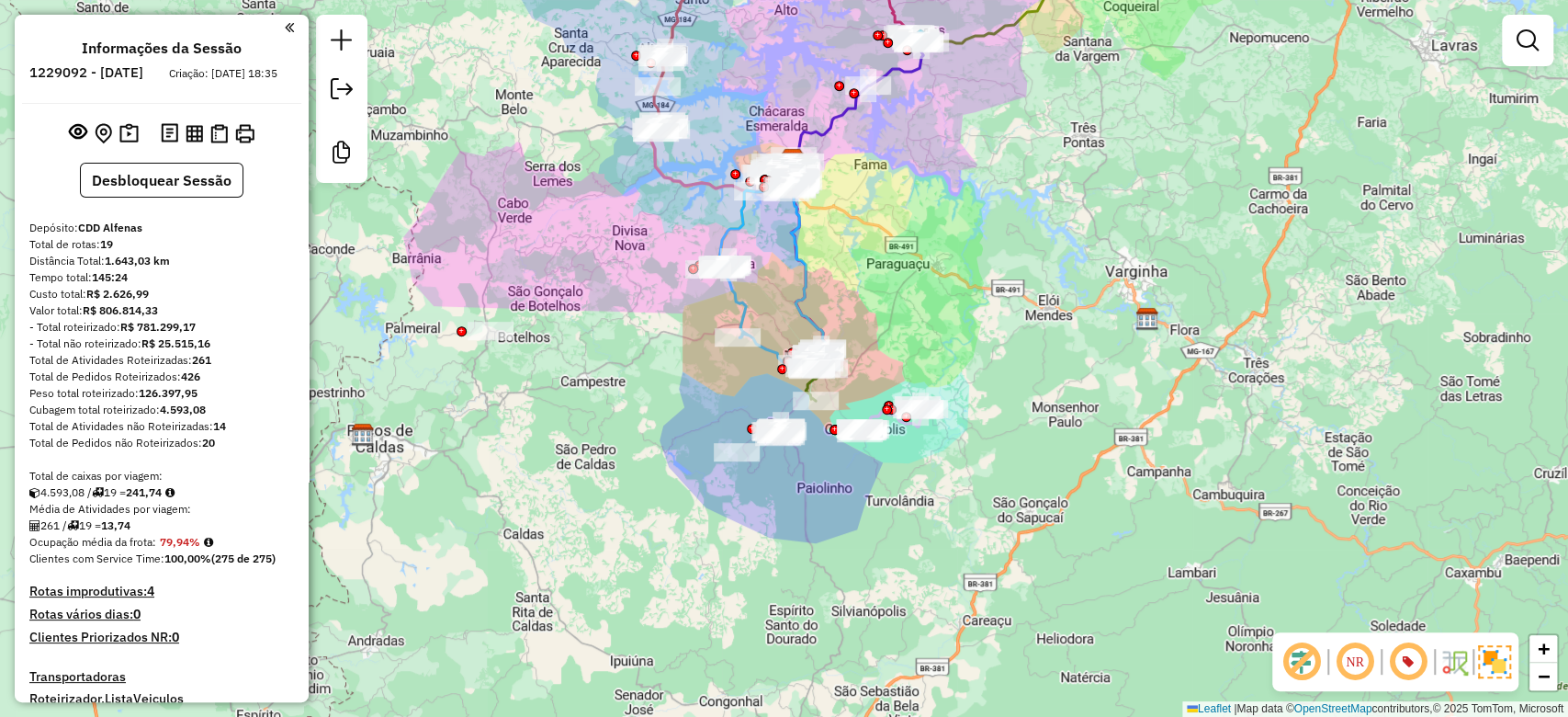
drag, startPoint x: 877, startPoint y: 467, endPoint x: 886, endPoint y: 268, distance: 199.2
click at [886, 268] on div "Janela de atendimento Grade de atendimento Capacidade Transportadoras Veículos …" at bounding box center [784, 358] width 1568 height 717
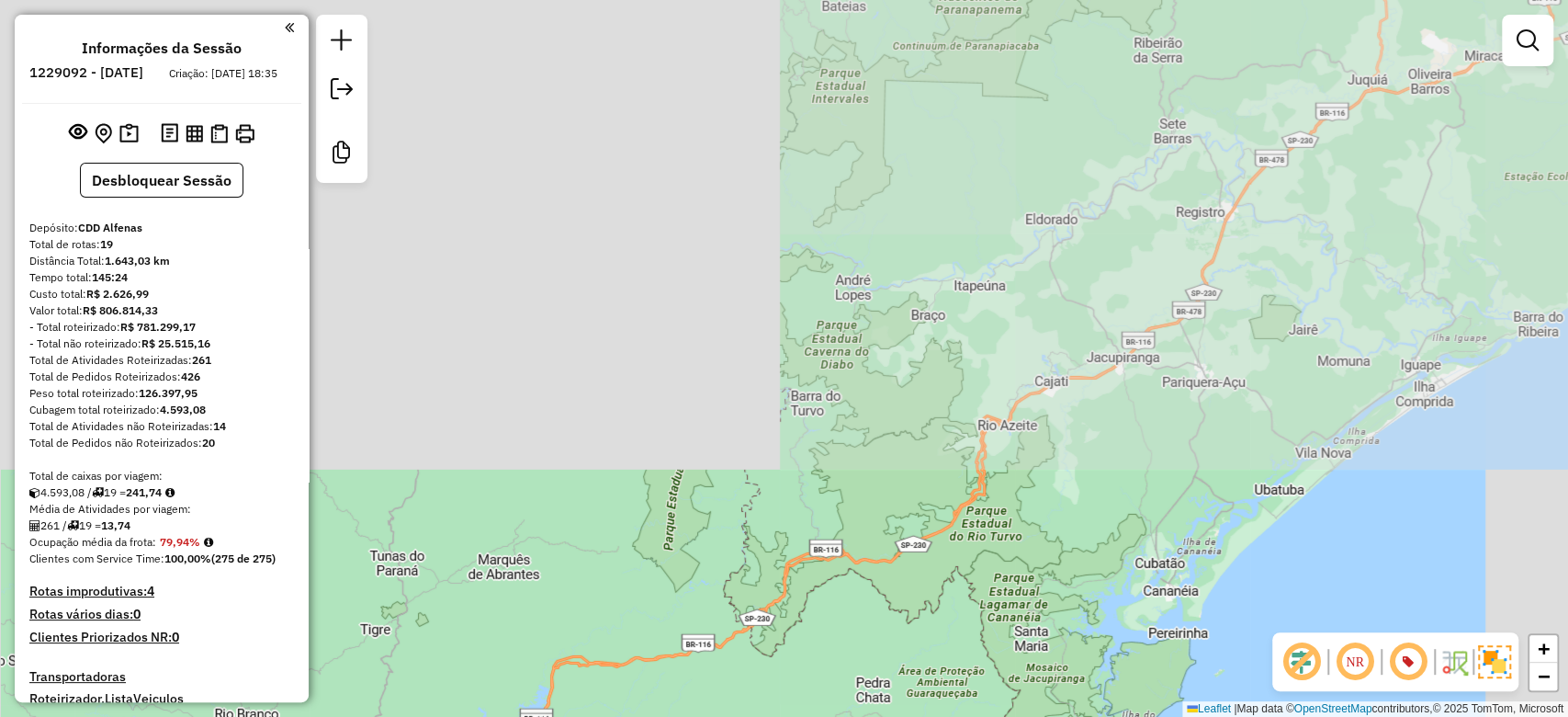
drag, startPoint x: 1124, startPoint y: 174, endPoint x: 905, endPoint y: 774, distance: 638.7
click at [905, 716] on html "Aguarde... Pop-up bloqueado! Seu navegador bloqueou automáticamente a abertura …" at bounding box center [784, 358] width 1568 height 717
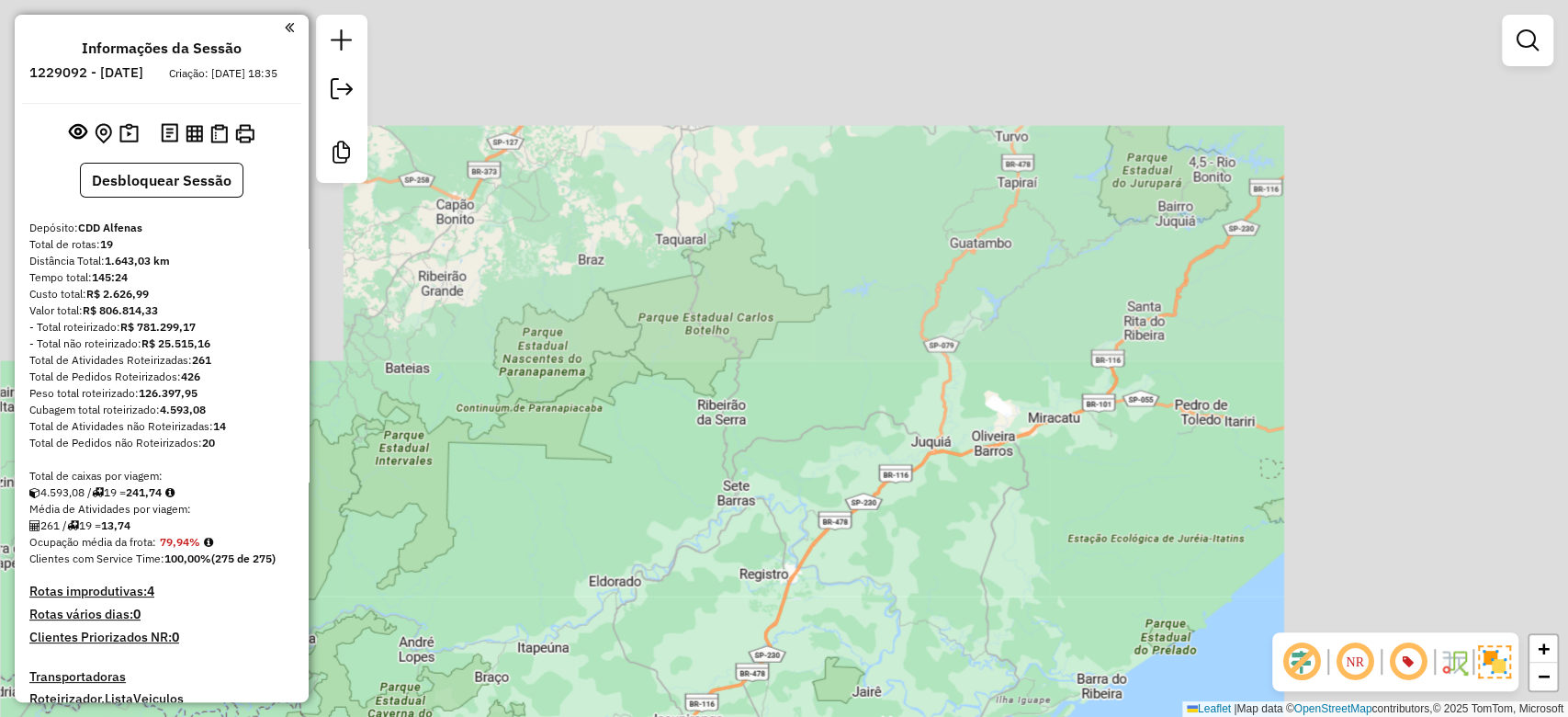
drag, startPoint x: 1094, startPoint y: 410, endPoint x: 781, endPoint y: 557, distance: 345.8
click at [656, 716] on html "Aguarde... Pop-up bloqueado! Seu navegador bloqueou automáticamente a abertura …" at bounding box center [784, 358] width 1568 height 717
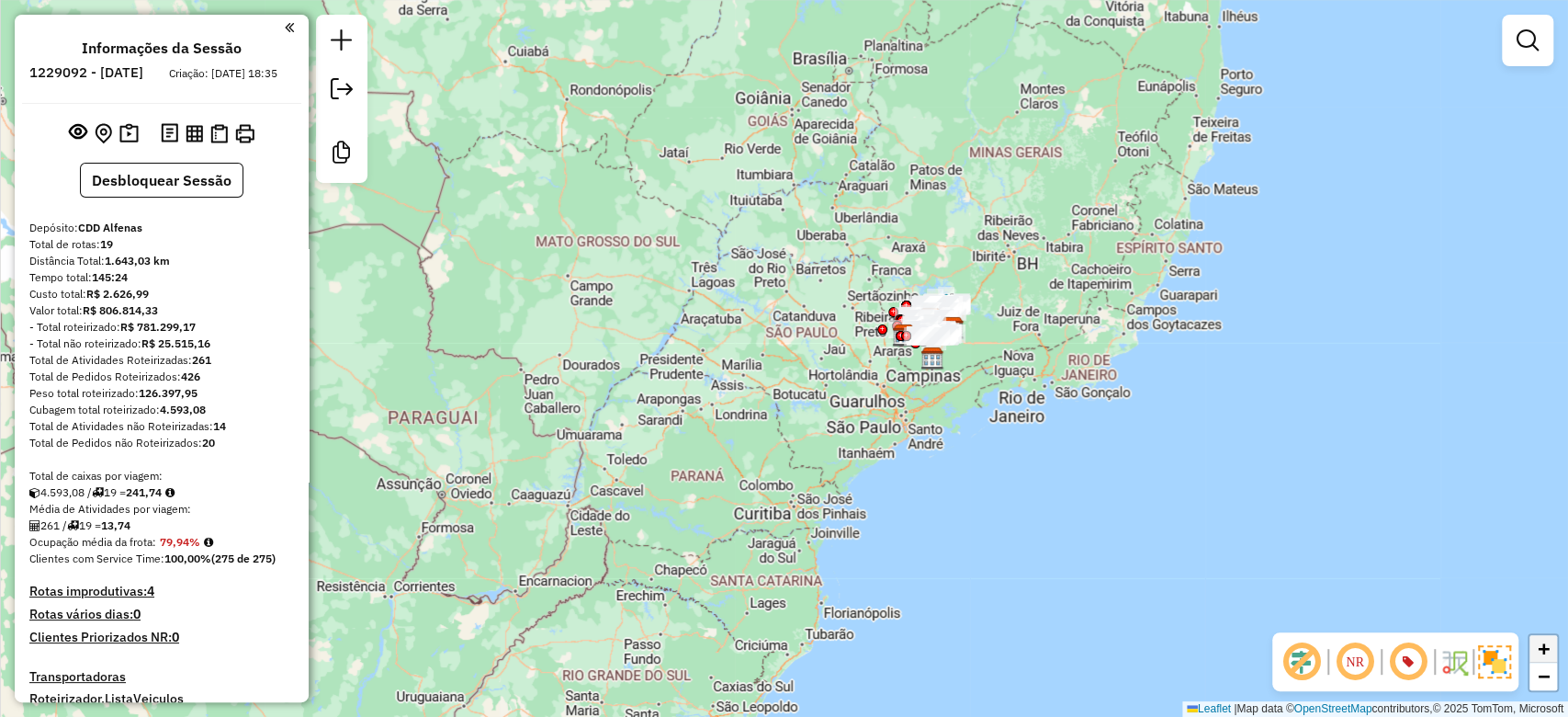
click at [1544, 647] on span "+" at bounding box center [1544, 648] width 12 height 23
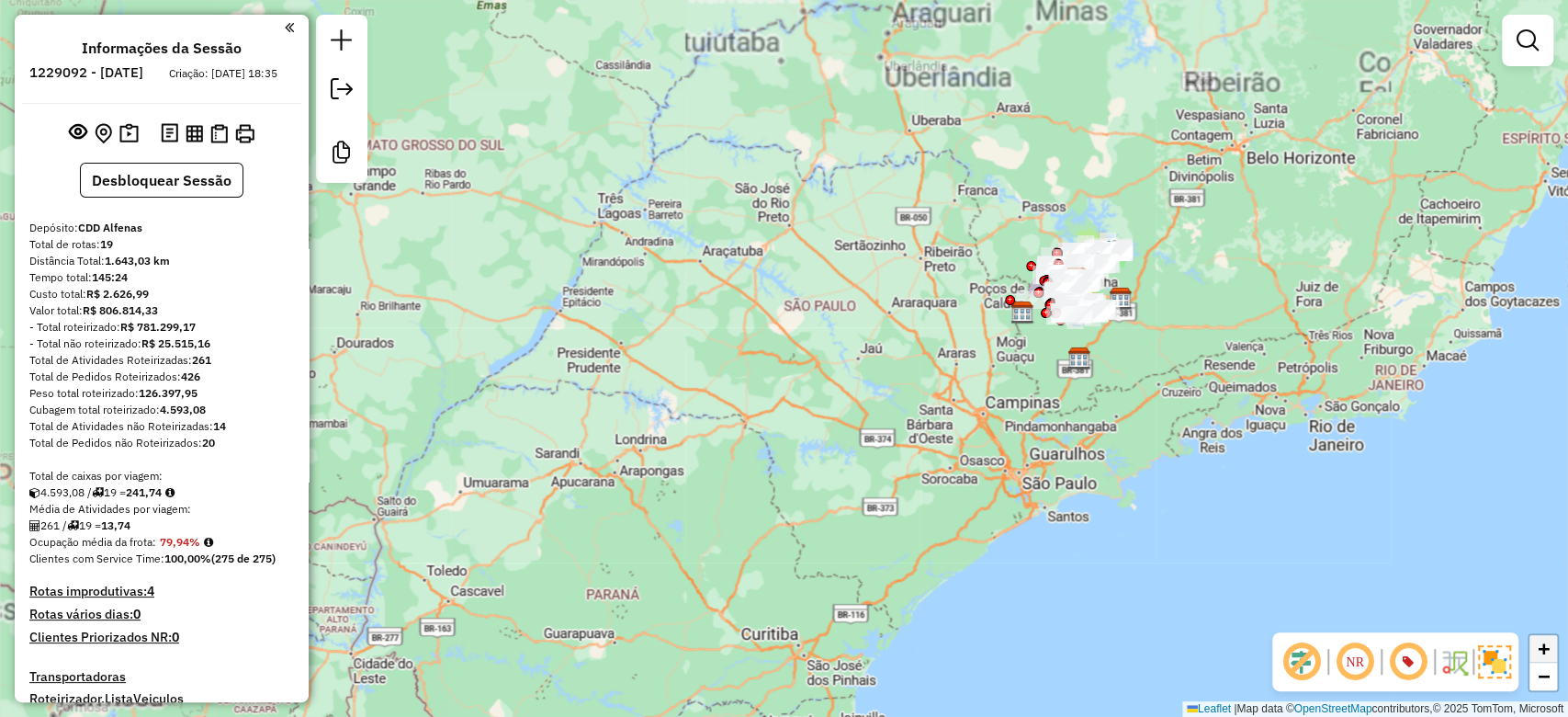
click at [1544, 647] on span "+" at bounding box center [1544, 648] width 12 height 23
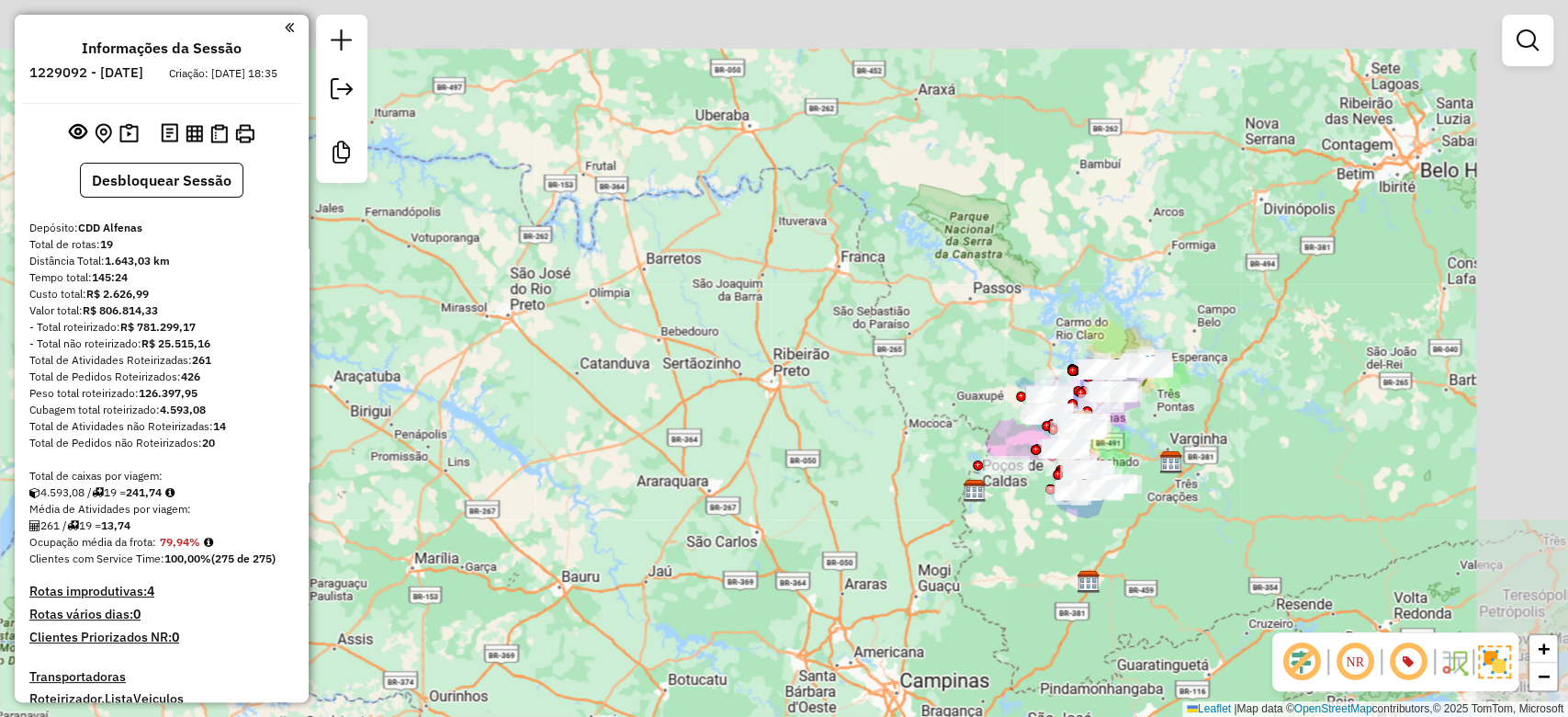
drag, startPoint x: 848, startPoint y: 294, endPoint x: 566, endPoint y: 528, distance: 366.4
click at [557, 528] on div "Janela de atendimento Grade de atendimento Capacidade Transportadoras Veículos …" at bounding box center [784, 358] width 1568 height 717
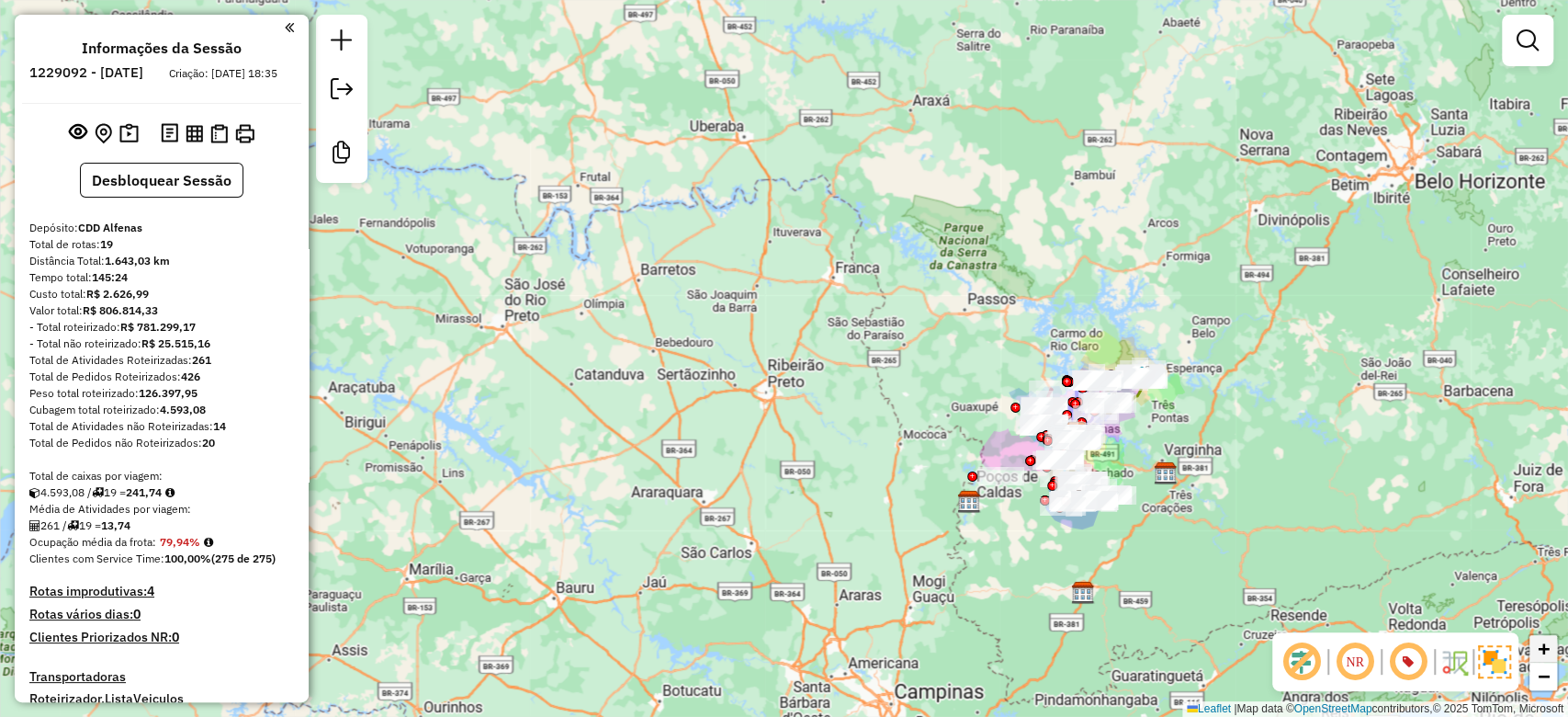
click at [1543, 651] on span "+" at bounding box center [1544, 648] width 12 height 23
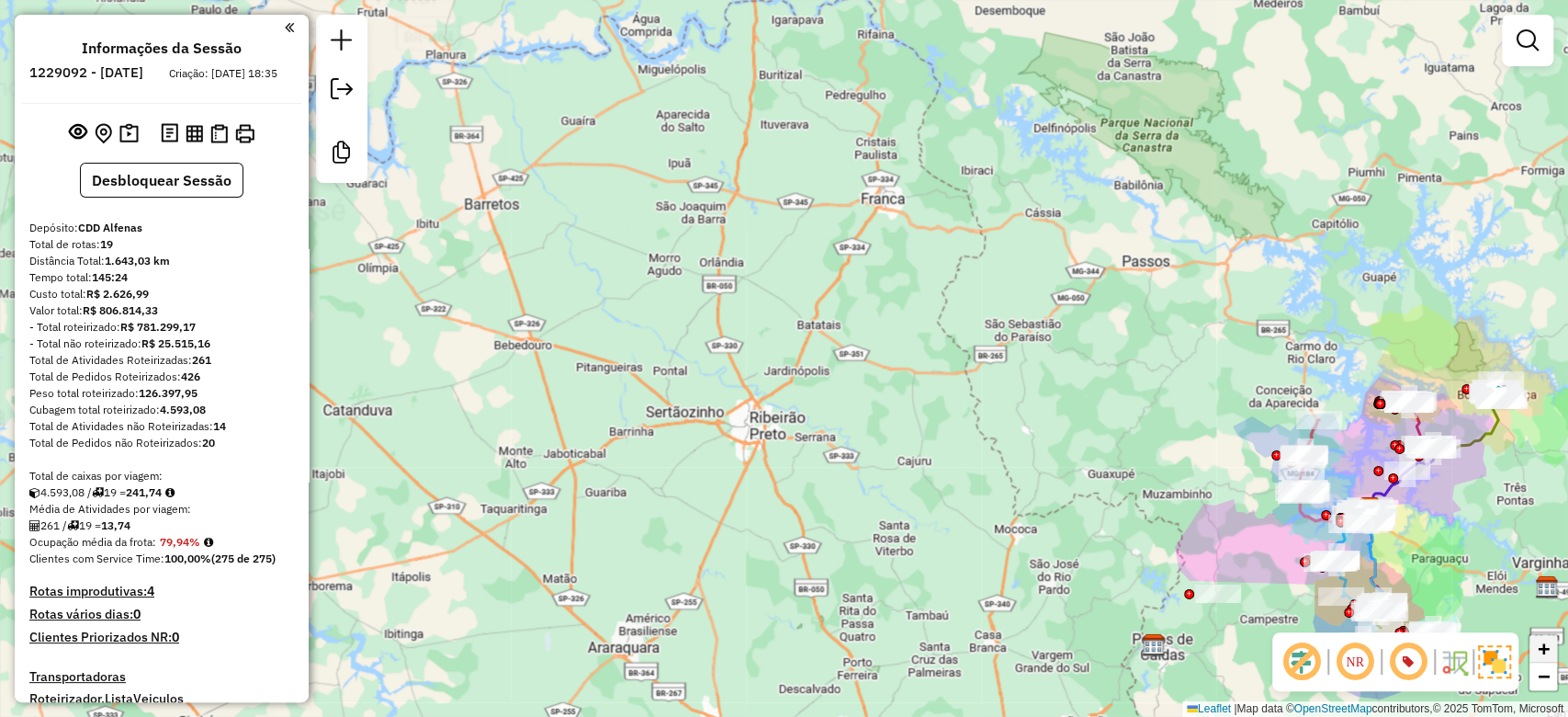
click at [1542, 650] on span "+" at bounding box center [1544, 648] width 12 height 23
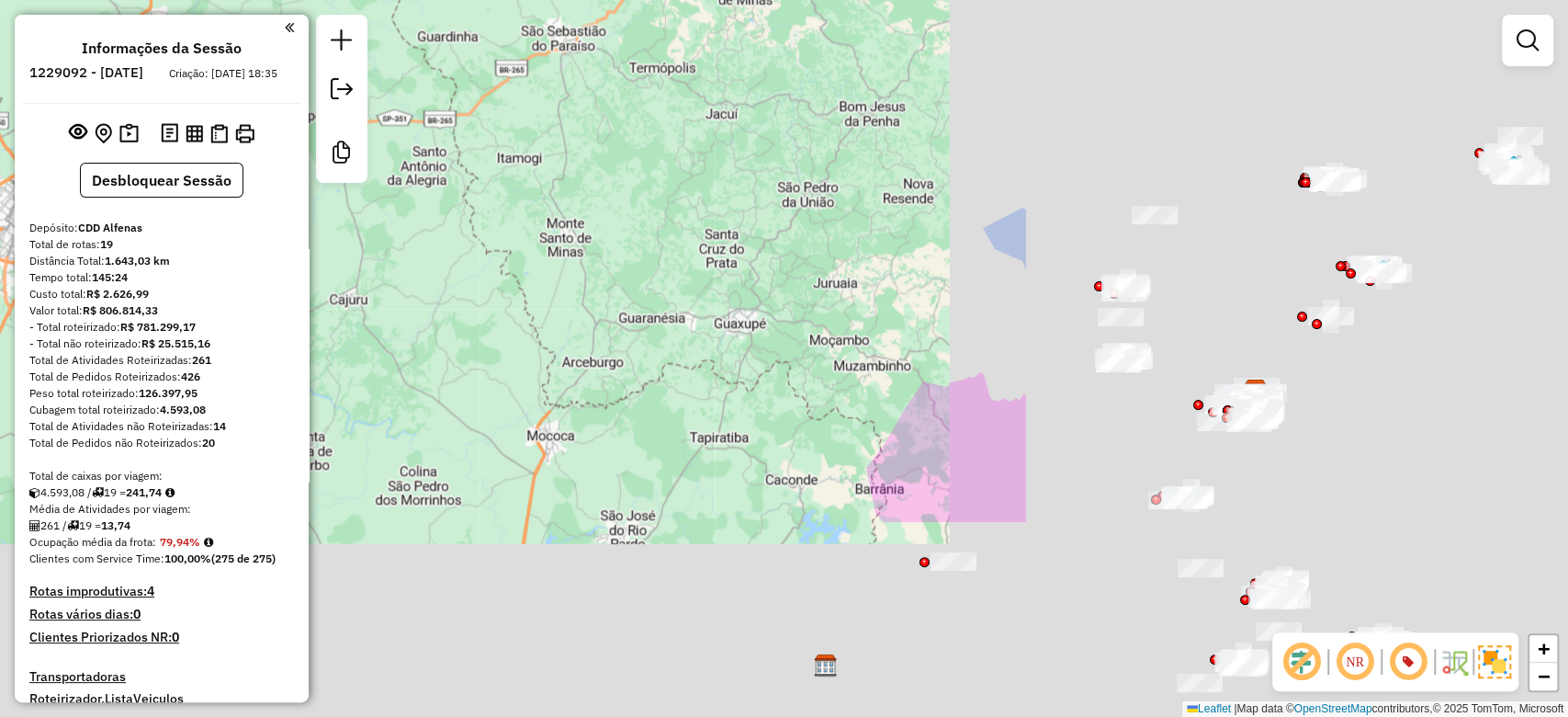
drag, startPoint x: 1160, startPoint y: 439, endPoint x: 411, endPoint y: 111, distance: 817.7
click at [411, 111] on div "Janela de atendimento Grade de atendimento Capacidade Transportadoras Veículos …" at bounding box center [784, 358] width 1568 height 717
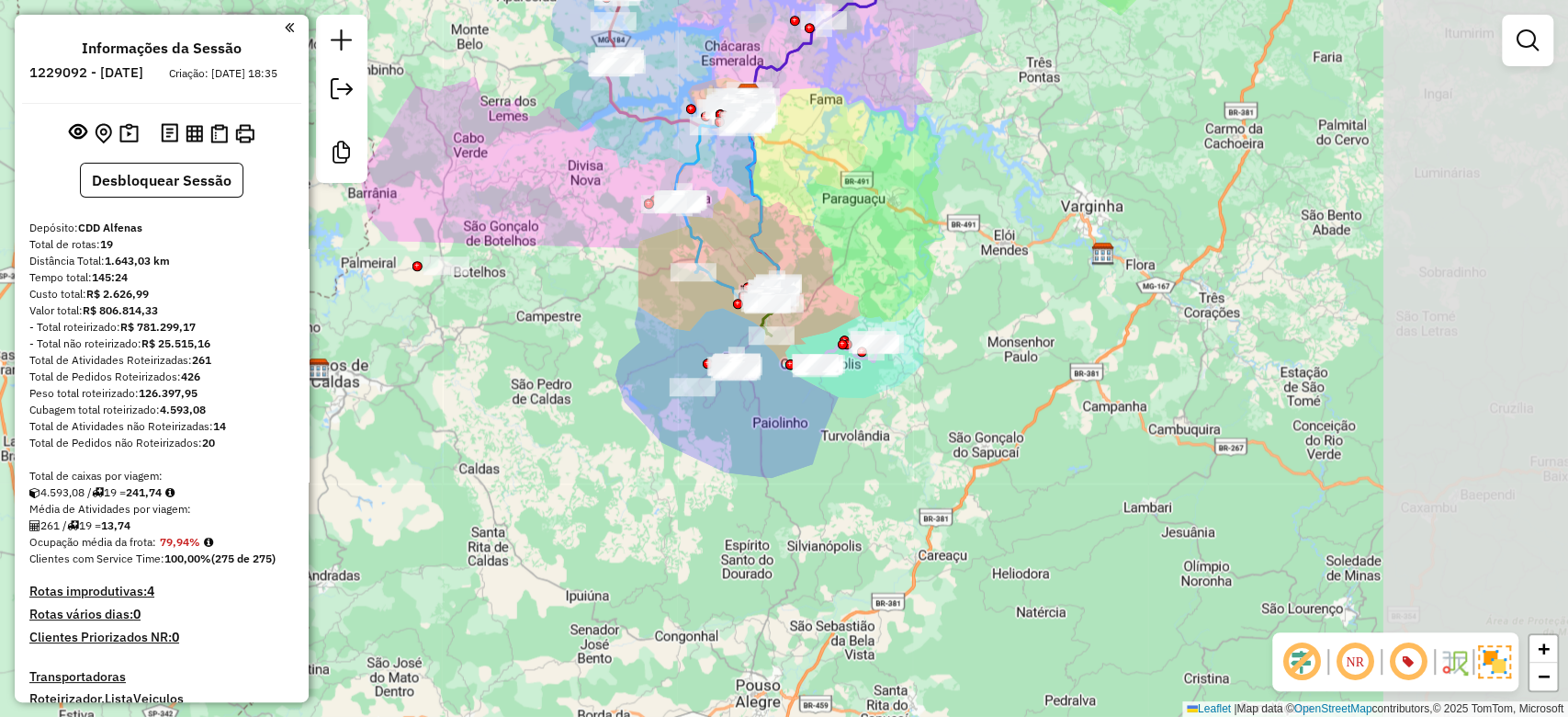
drag, startPoint x: 1005, startPoint y: 497, endPoint x: 607, endPoint y: 280, distance: 453.3
click at [607, 280] on div "Janela de atendimento Grade de atendimento Capacidade Transportadoras Veículos …" at bounding box center [784, 358] width 1568 height 717
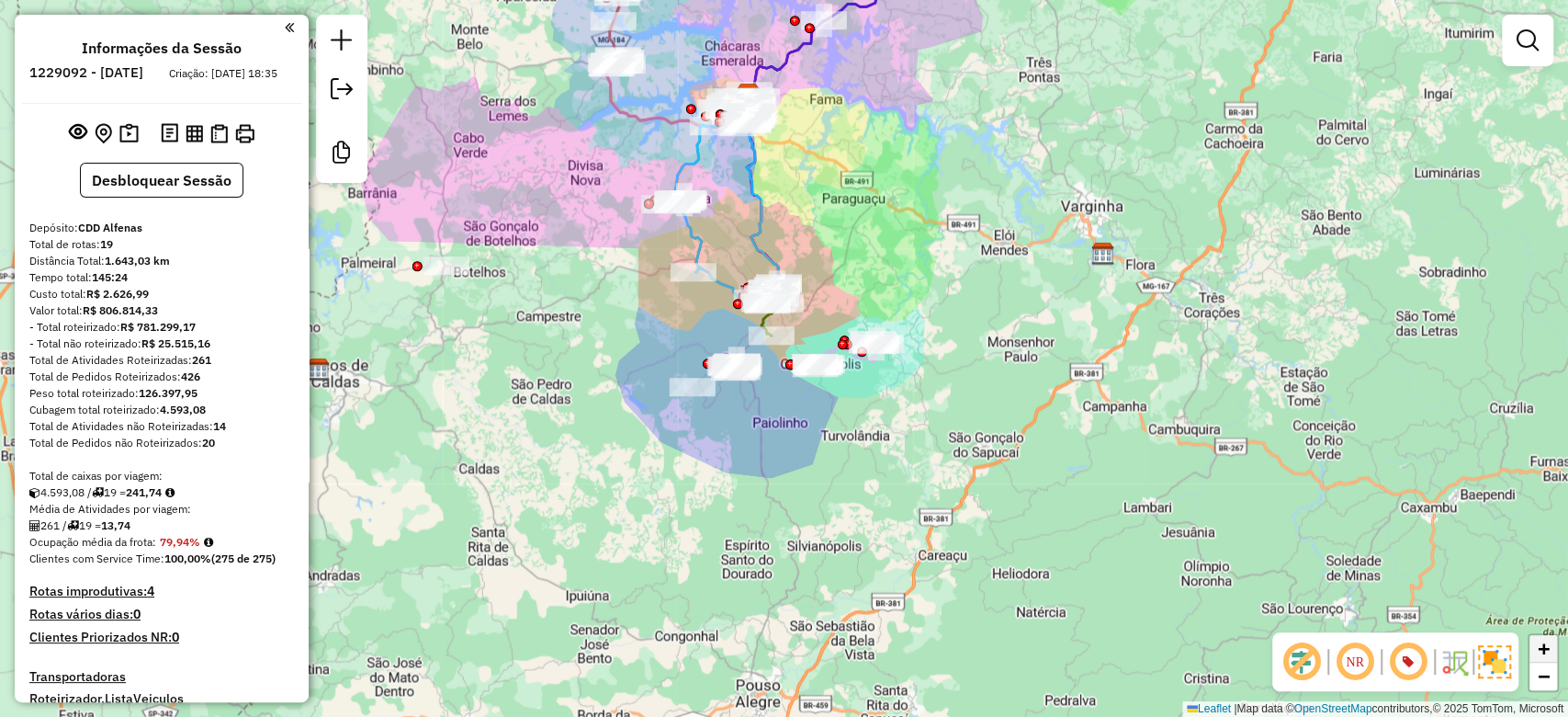
click at [1534, 654] on link "+" at bounding box center [1543, 649] width 28 height 28
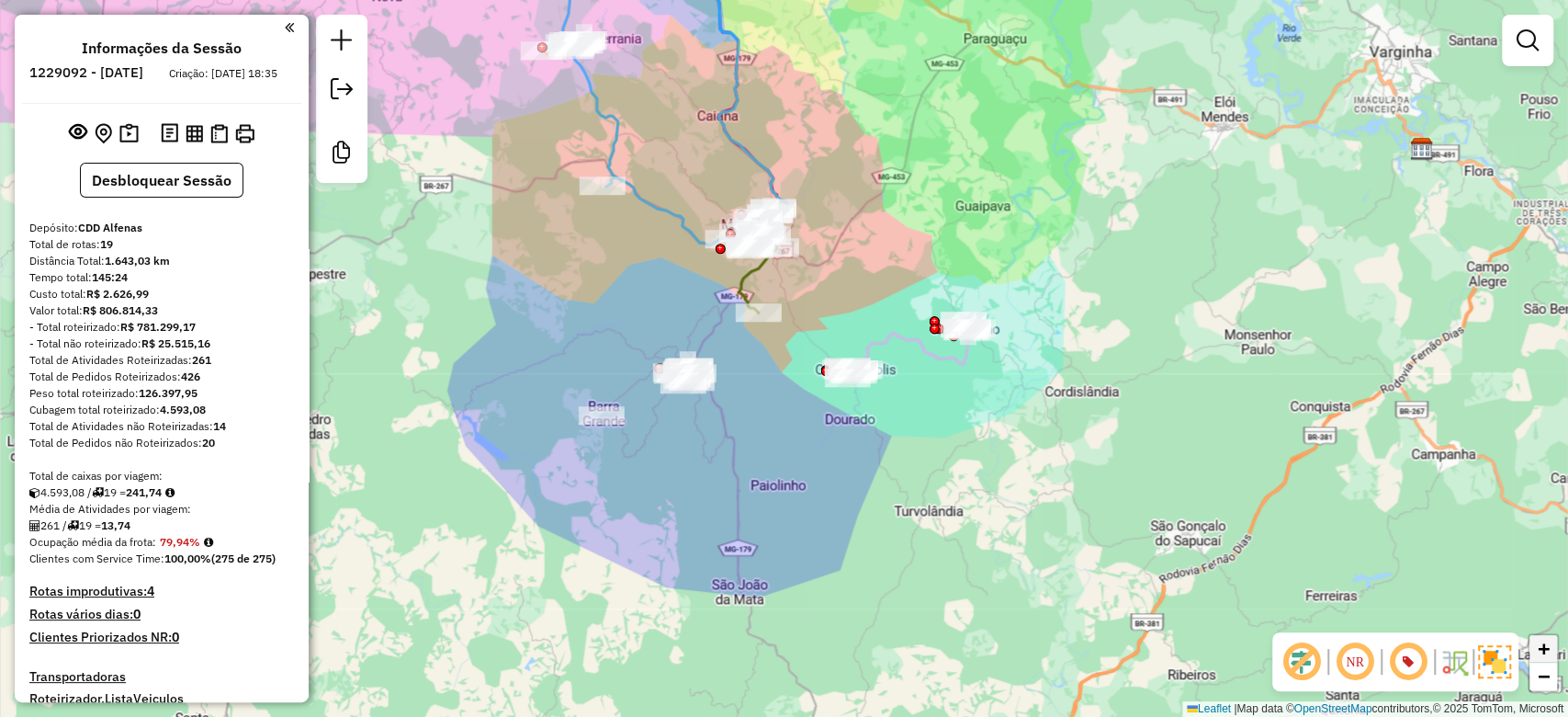
click at [1542, 650] on span "+" at bounding box center [1544, 648] width 12 height 23
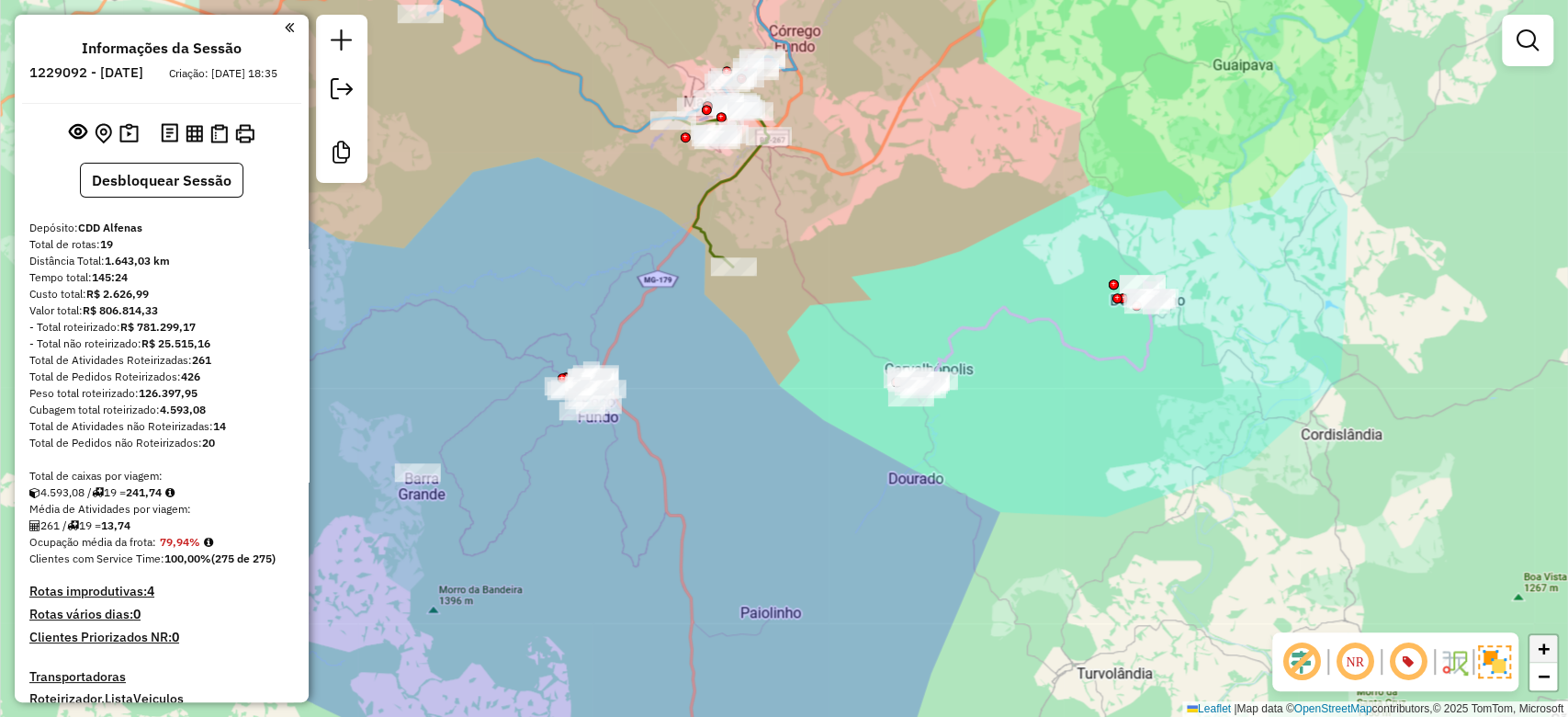
click at [1549, 648] on span "+" at bounding box center [1544, 648] width 12 height 23
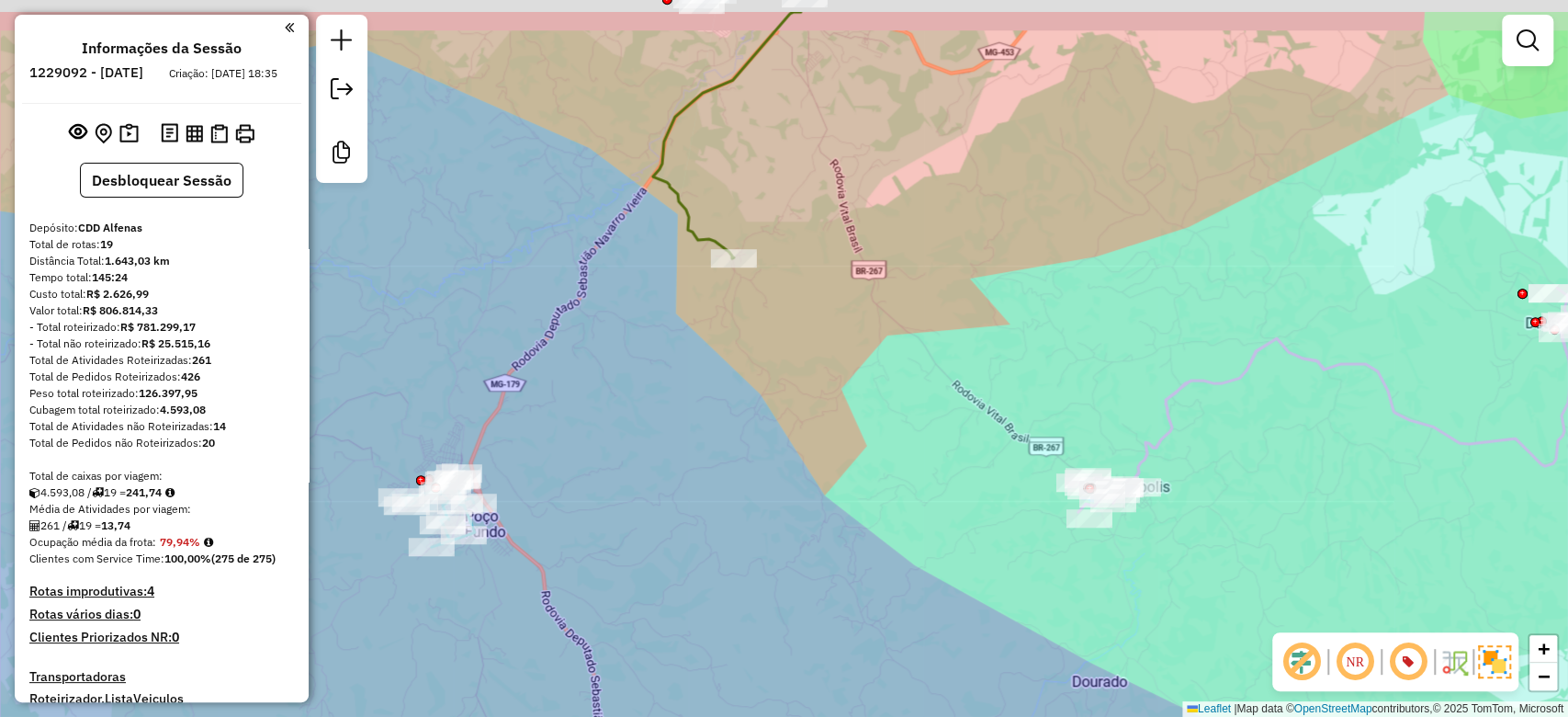
drag, startPoint x: 746, startPoint y: 466, endPoint x: 862, endPoint y: 652, distance: 219.2
click at [862, 652] on div "Janela de atendimento Grade de atendimento Capacidade Transportadoras Veículos …" at bounding box center [784, 358] width 1568 height 717
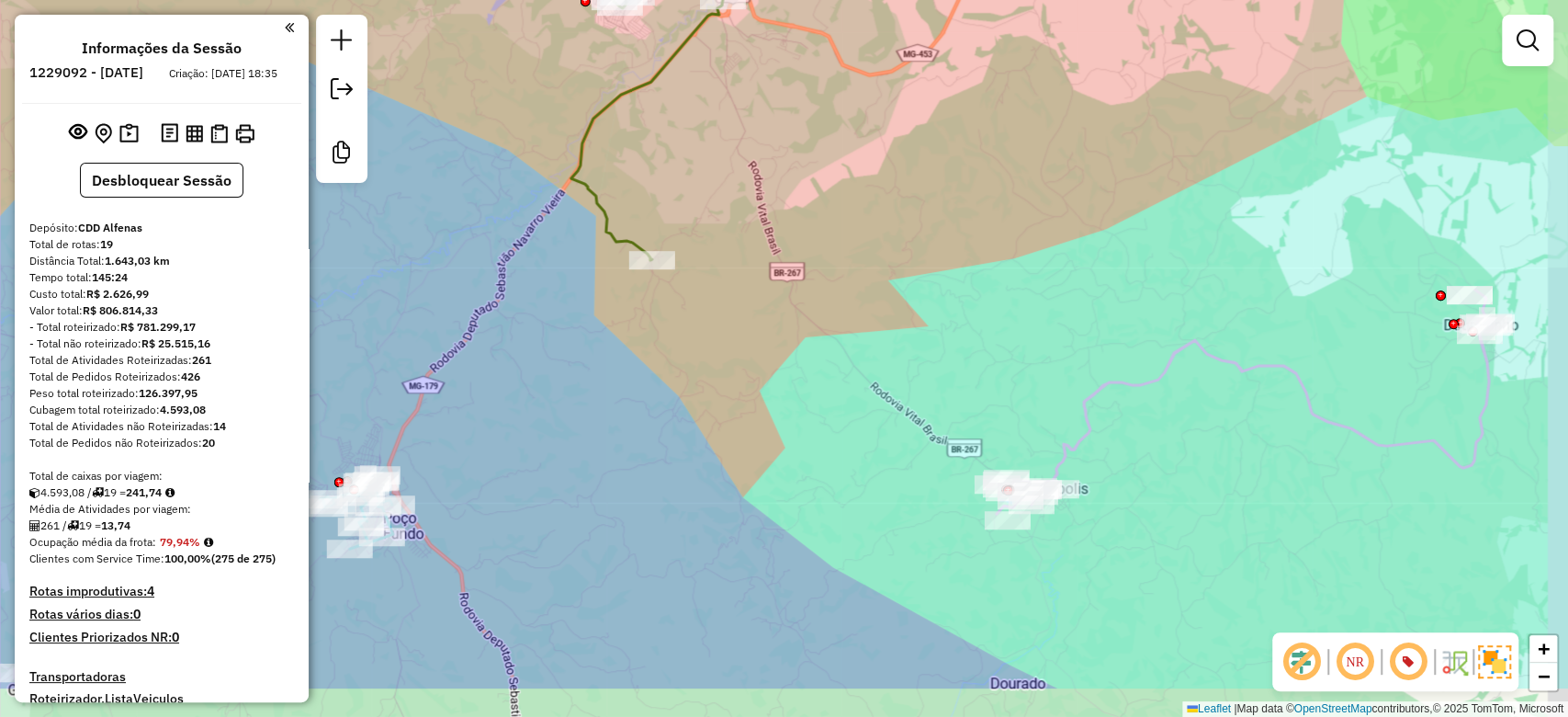
drag, startPoint x: 1113, startPoint y: 335, endPoint x: 968, endPoint y: 235, distance: 176.1
click at [968, 235] on div "Janela de atendimento Grade de atendimento Capacidade Transportadoras Veículos …" at bounding box center [784, 358] width 1568 height 717
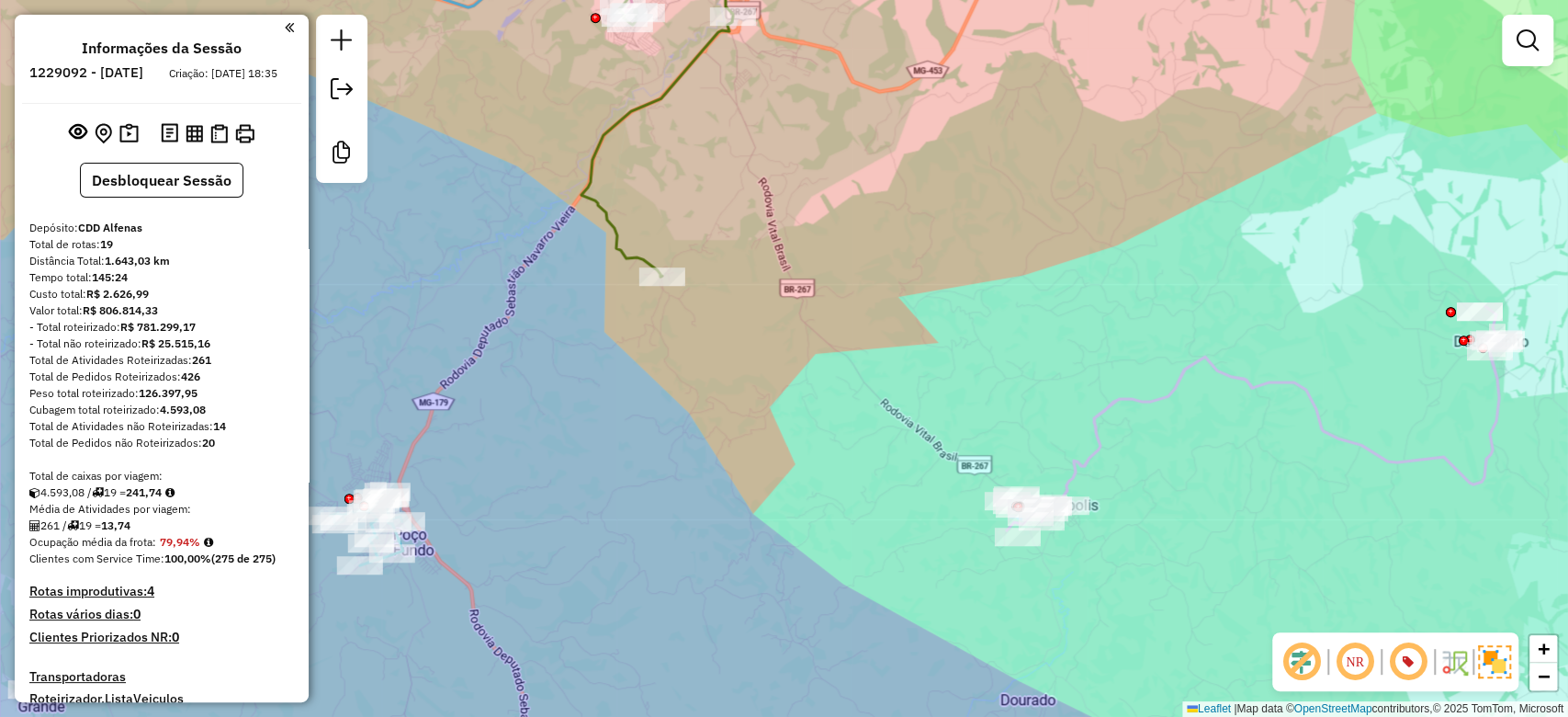
drag, startPoint x: 853, startPoint y: 184, endPoint x: 862, endPoint y: 227, distance: 43.9
click at [862, 227] on div "Janela de atendimento Grade de atendimento Capacidade Transportadoras Veículos …" at bounding box center [784, 358] width 1568 height 717
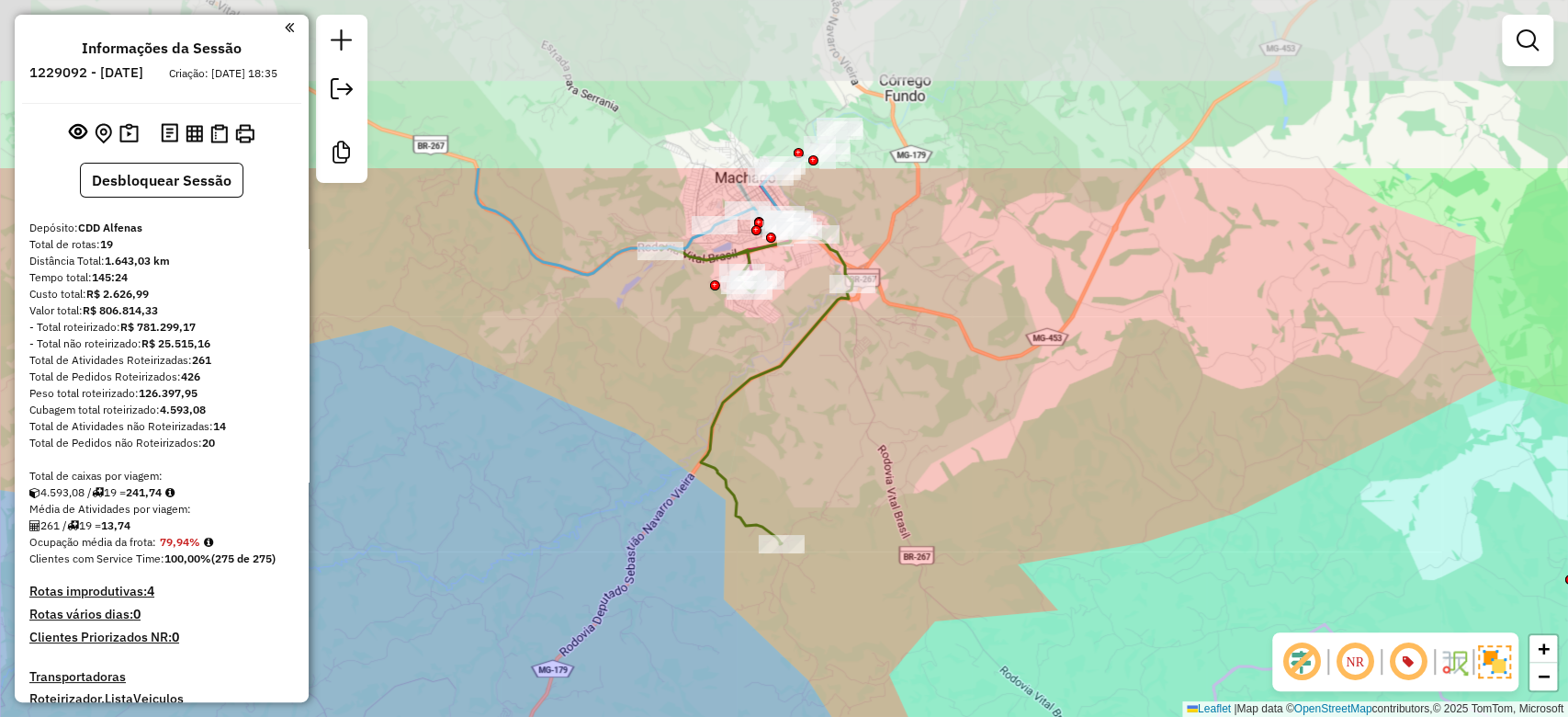
drag, startPoint x: 810, startPoint y: 305, endPoint x: 943, endPoint y: 563, distance: 290.3
click at [943, 563] on div "Janela de atendimento Grade de atendimento Capacidade Transportadoras Veículos …" at bounding box center [784, 358] width 1568 height 717
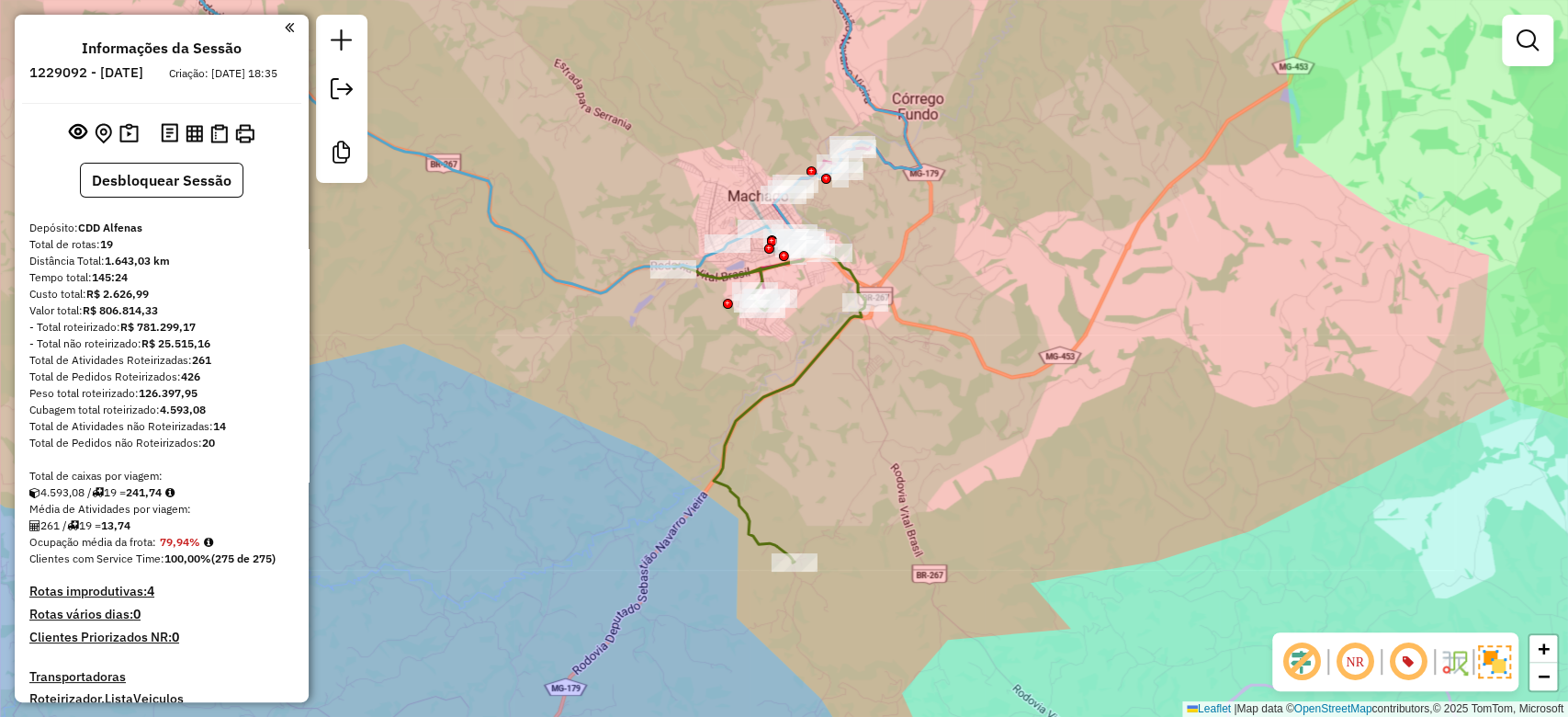
click at [943, 563] on div "Janela de atendimento Grade de atendimento Capacidade Transportadoras Veículos …" at bounding box center [784, 358] width 1568 height 717
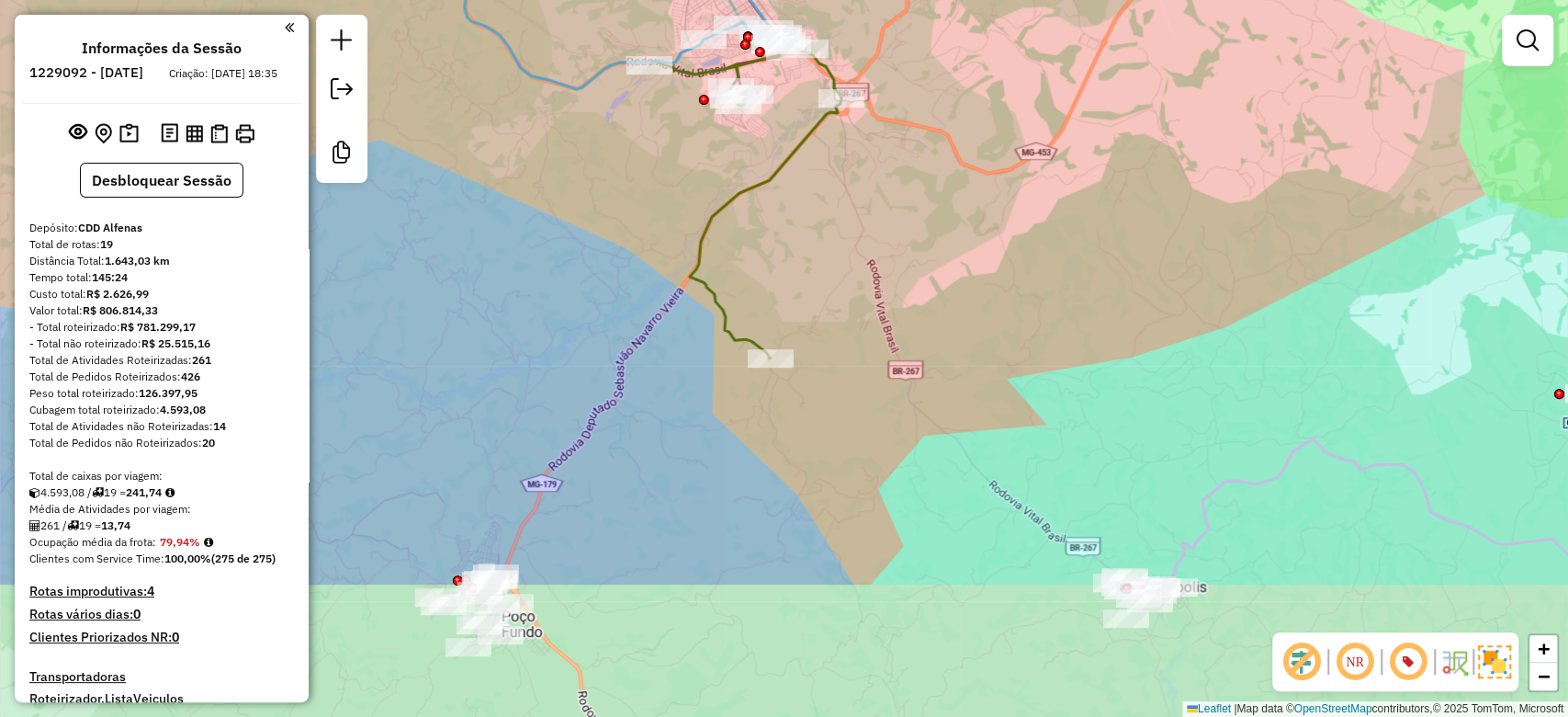
drag, startPoint x: 909, startPoint y: 437, endPoint x: 886, endPoint y: 233, distance: 205.3
click at [886, 233] on div "Janela de atendimento Grade de atendimento Capacidade Transportadoras Veículos …" at bounding box center [784, 358] width 1568 height 717
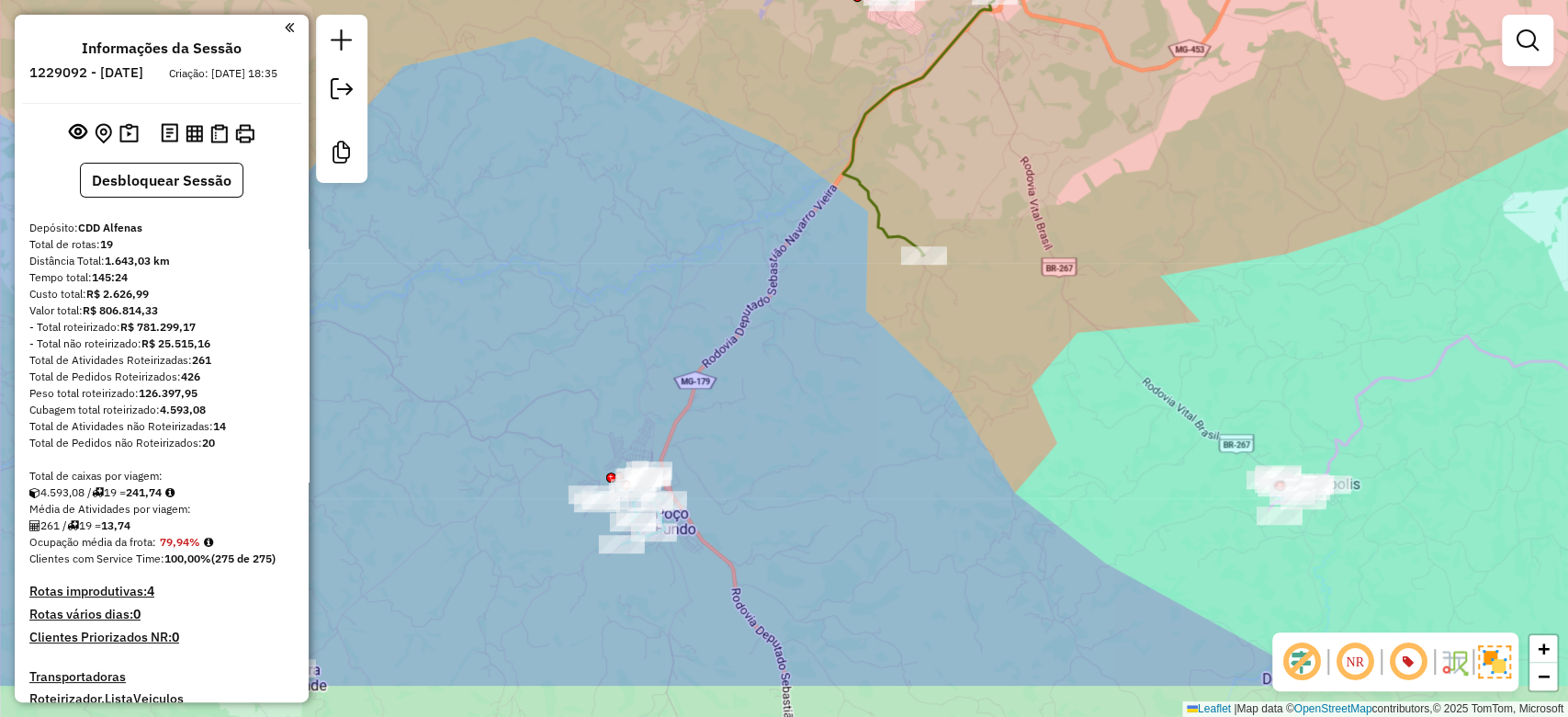
drag, startPoint x: 890, startPoint y: 467, endPoint x: 1043, endPoint y: 364, distance: 184.4
click at [1043, 364] on div "Janela de atendimento Grade de atendimento Capacidade Transportadoras Veículos …" at bounding box center [784, 358] width 1568 height 717
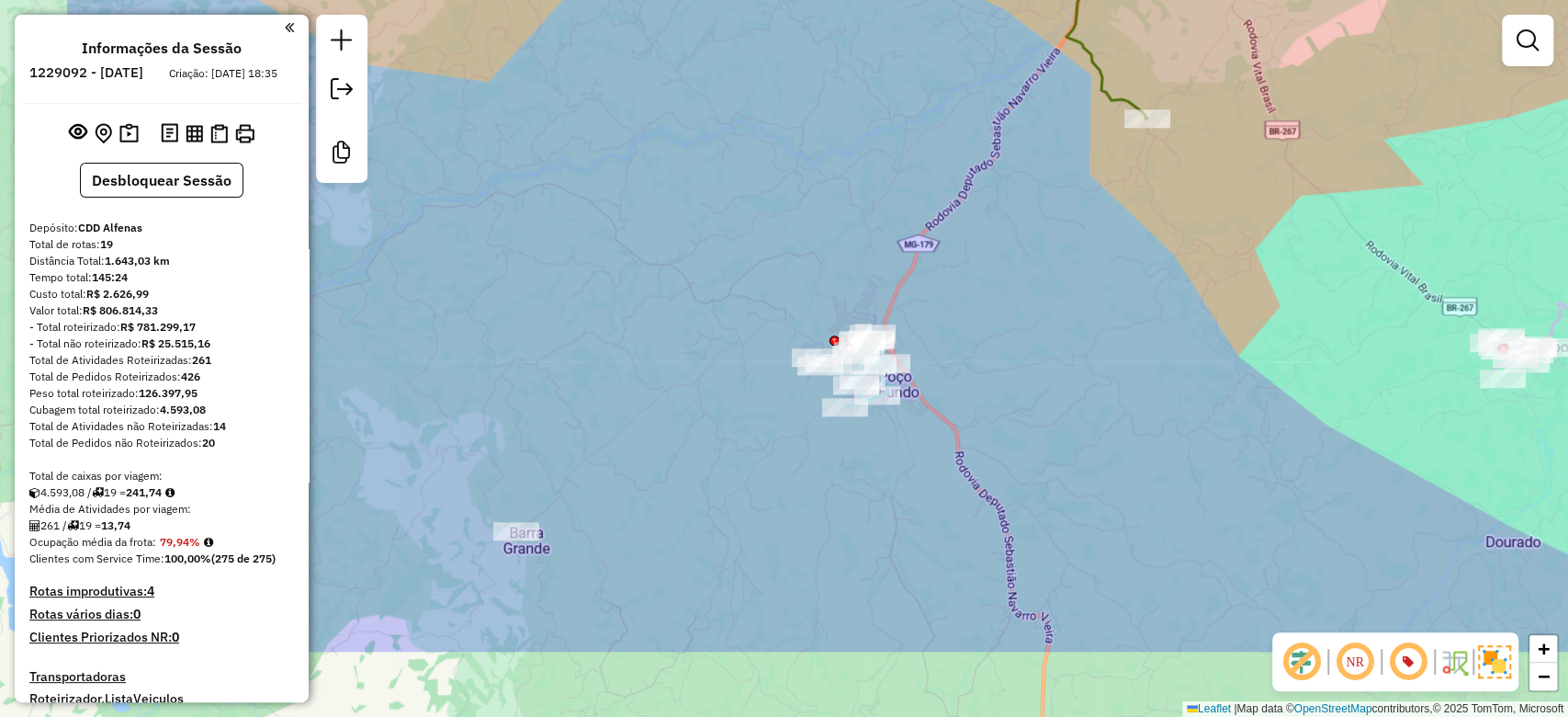
drag, startPoint x: 880, startPoint y: 486, endPoint x: 1103, endPoint y: 348, distance: 262.2
click at [1103, 348] on div "Janela de atendimento Grade de atendimento Capacidade Transportadoras Veículos …" at bounding box center [784, 358] width 1568 height 717
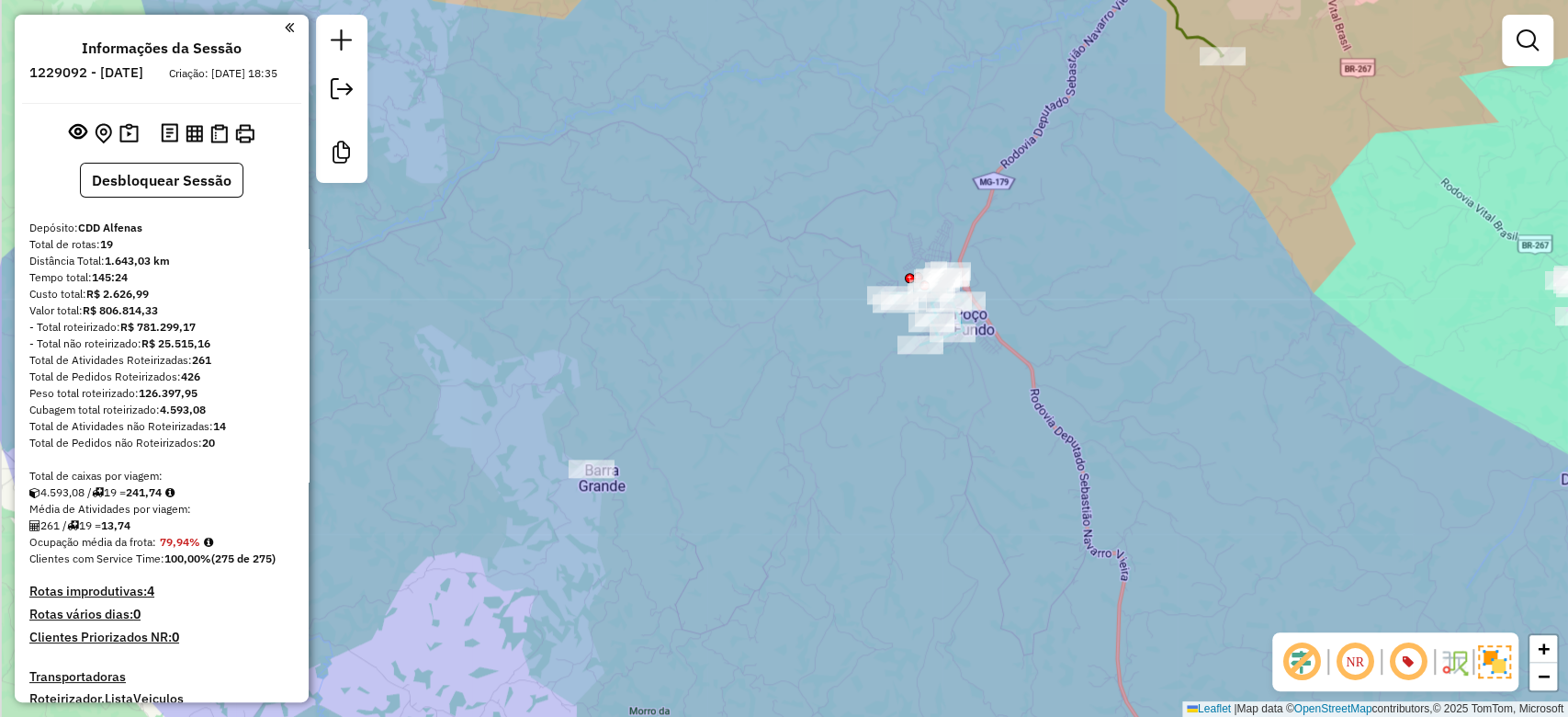
drag, startPoint x: 1022, startPoint y: 477, endPoint x: 1095, endPoint y: 414, distance: 96.4
click at [1095, 414] on div "Janela de atendimento Grade de atendimento Capacidade Transportadoras Veículos …" at bounding box center [784, 358] width 1568 height 717
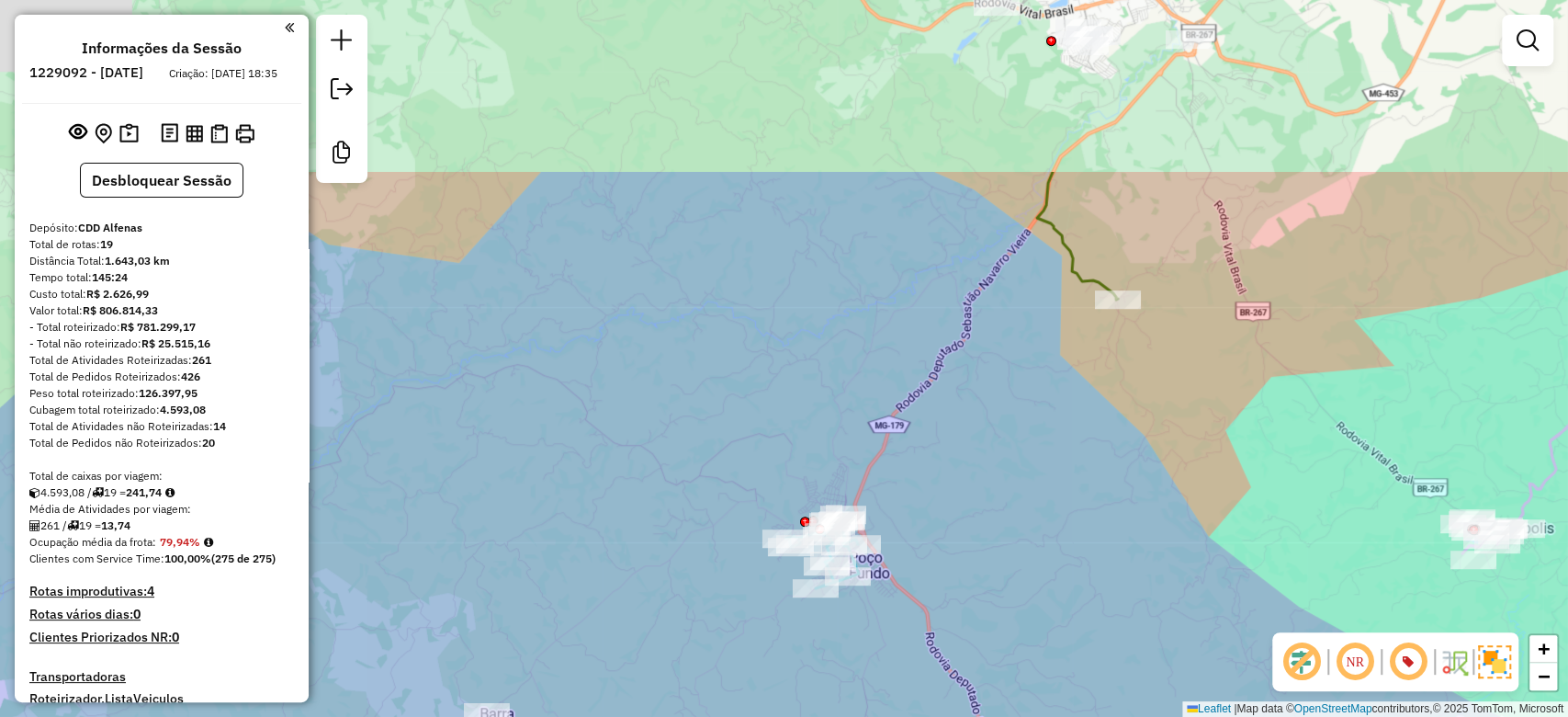
drag, startPoint x: 1088, startPoint y: 258, endPoint x: 963, endPoint y: 578, distance: 343.5
click at [963, 578] on div "Janela de atendimento Grade de atendimento Capacidade Transportadoras Veículos …" at bounding box center [784, 358] width 1568 height 717
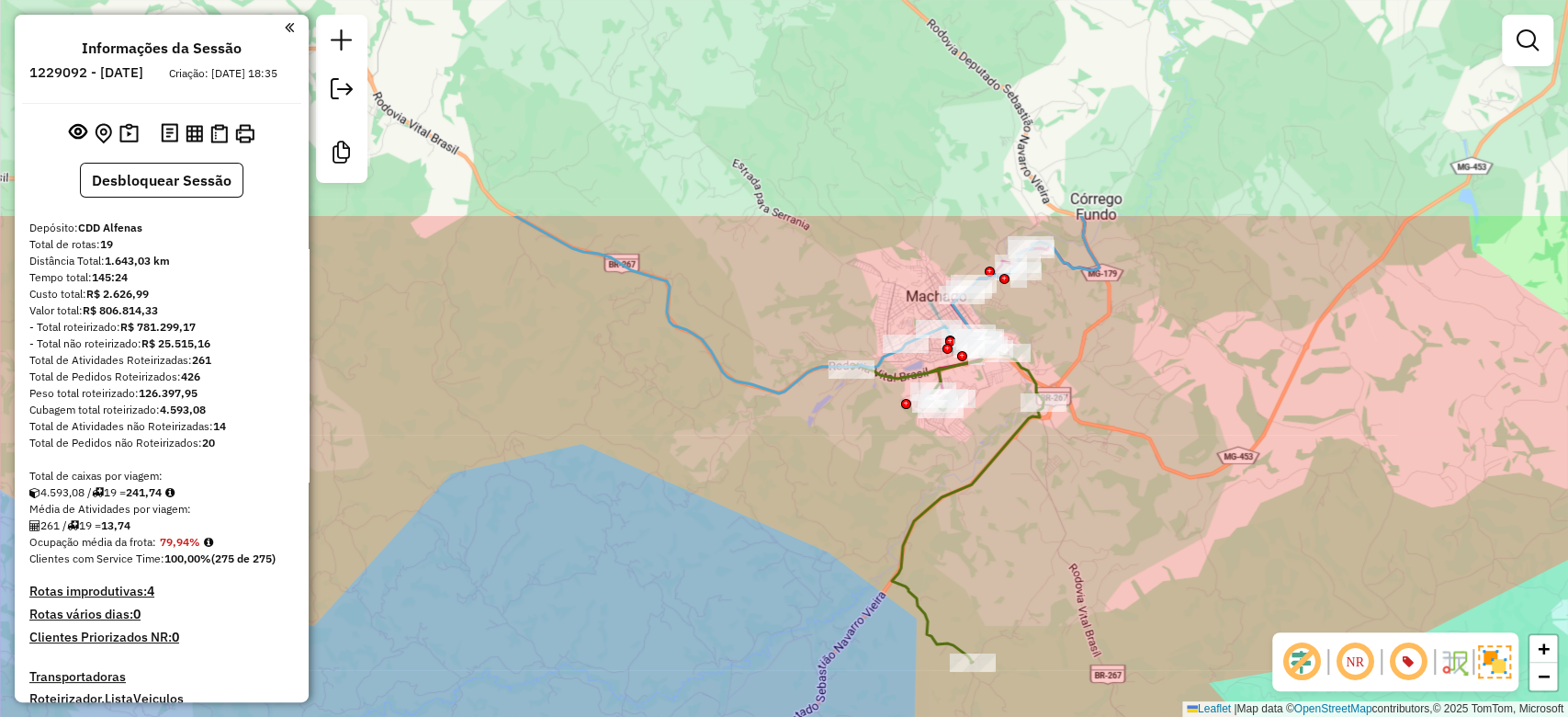
drag, startPoint x: 947, startPoint y: 349, endPoint x: 815, endPoint y: 644, distance: 323.2
click at [815, 644] on div "Janela de atendimento Grade de atendimento Capacidade Transportadoras Veículos …" at bounding box center [784, 358] width 1568 height 717
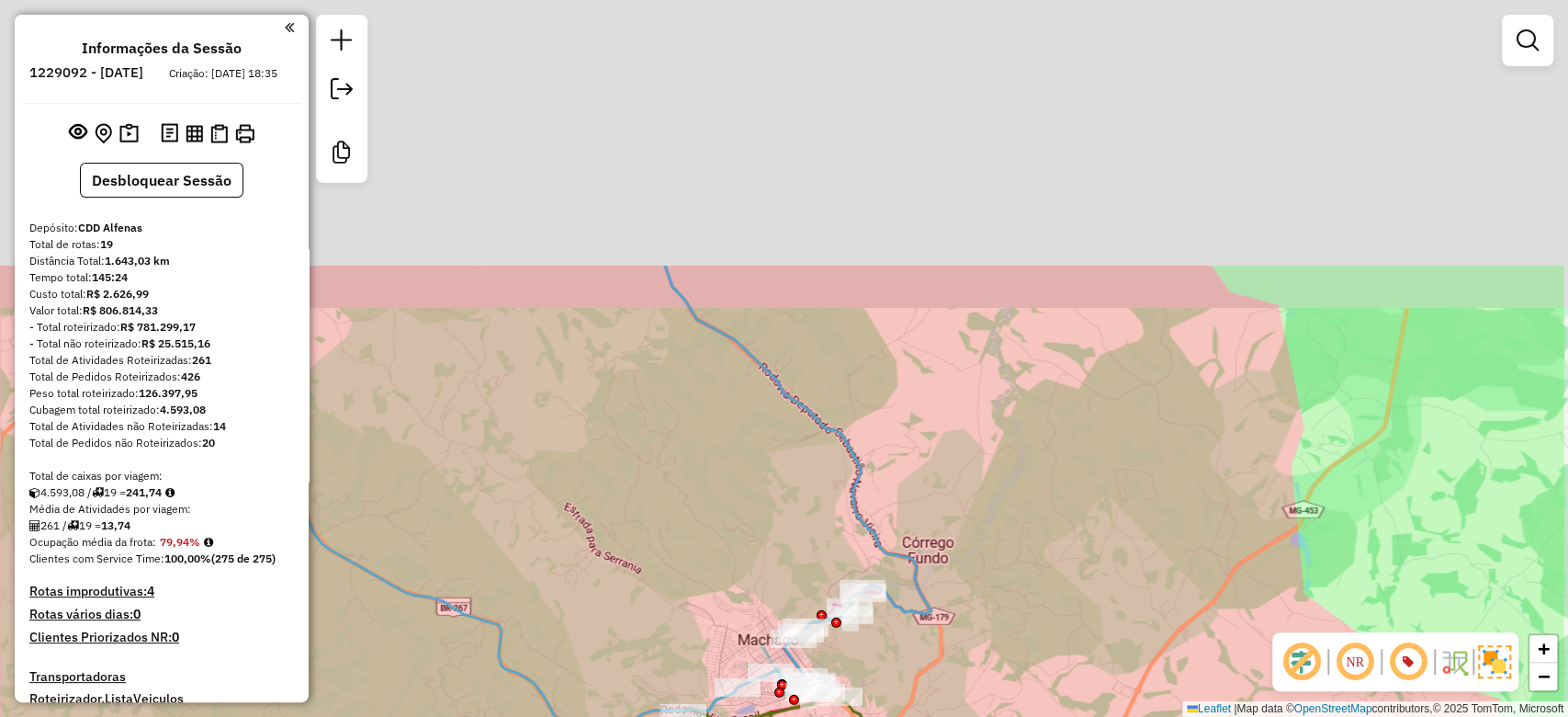
drag, startPoint x: 1337, startPoint y: 241, endPoint x: 1175, endPoint y: 651, distance: 440.8
click at [1175, 653] on div "Janela de atendimento Grade de atendimento Capacidade Transportadoras Veículos …" at bounding box center [784, 358] width 1568 height 717
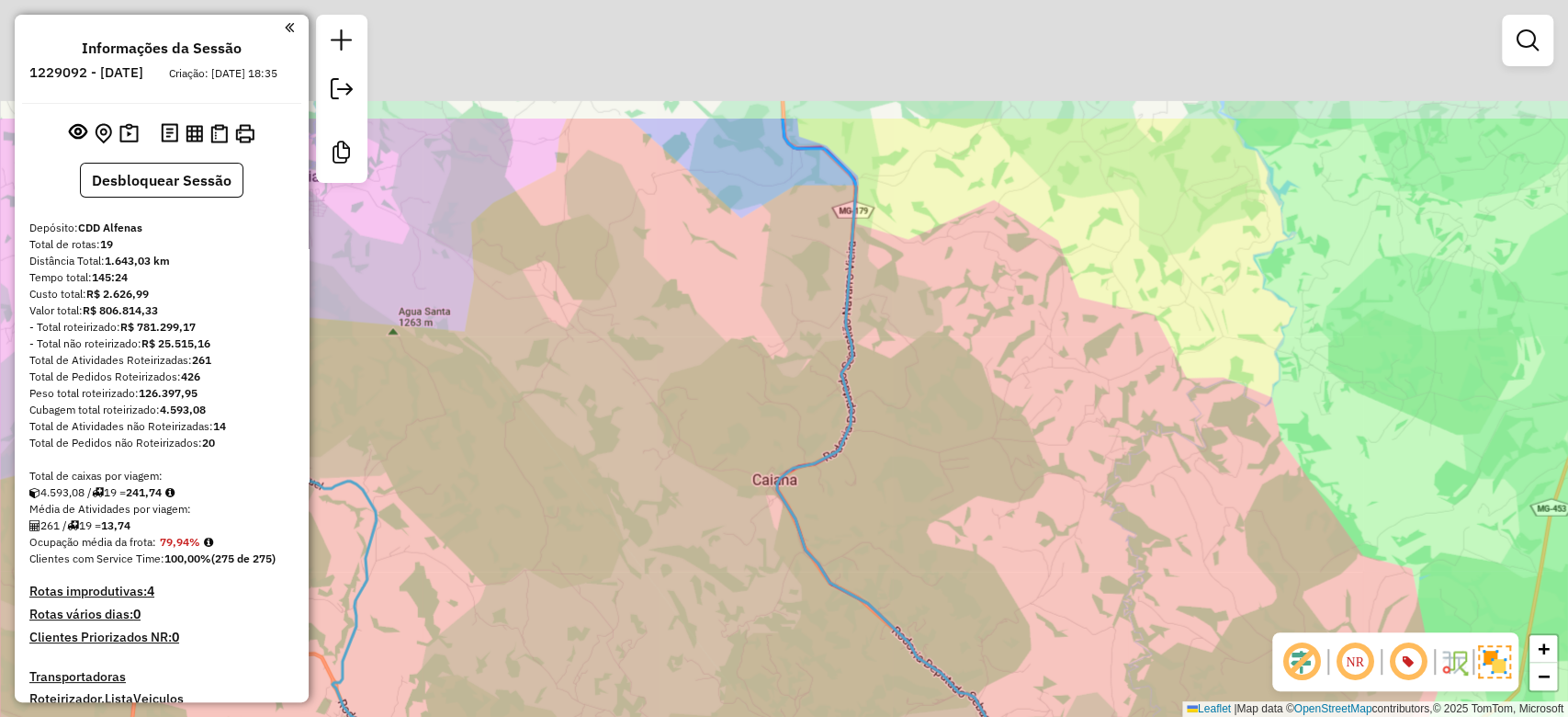
drag, startPoint x: 852, startPoint y: 433, endPoint x: 636, endPoint y: 217, distance: 305.5
click at [949, 553] on div "Janela de atendimento Grade de atendimento Capacidade Transportadoras Veículos …" at bounding box center [784, 358] width 1568 height 717
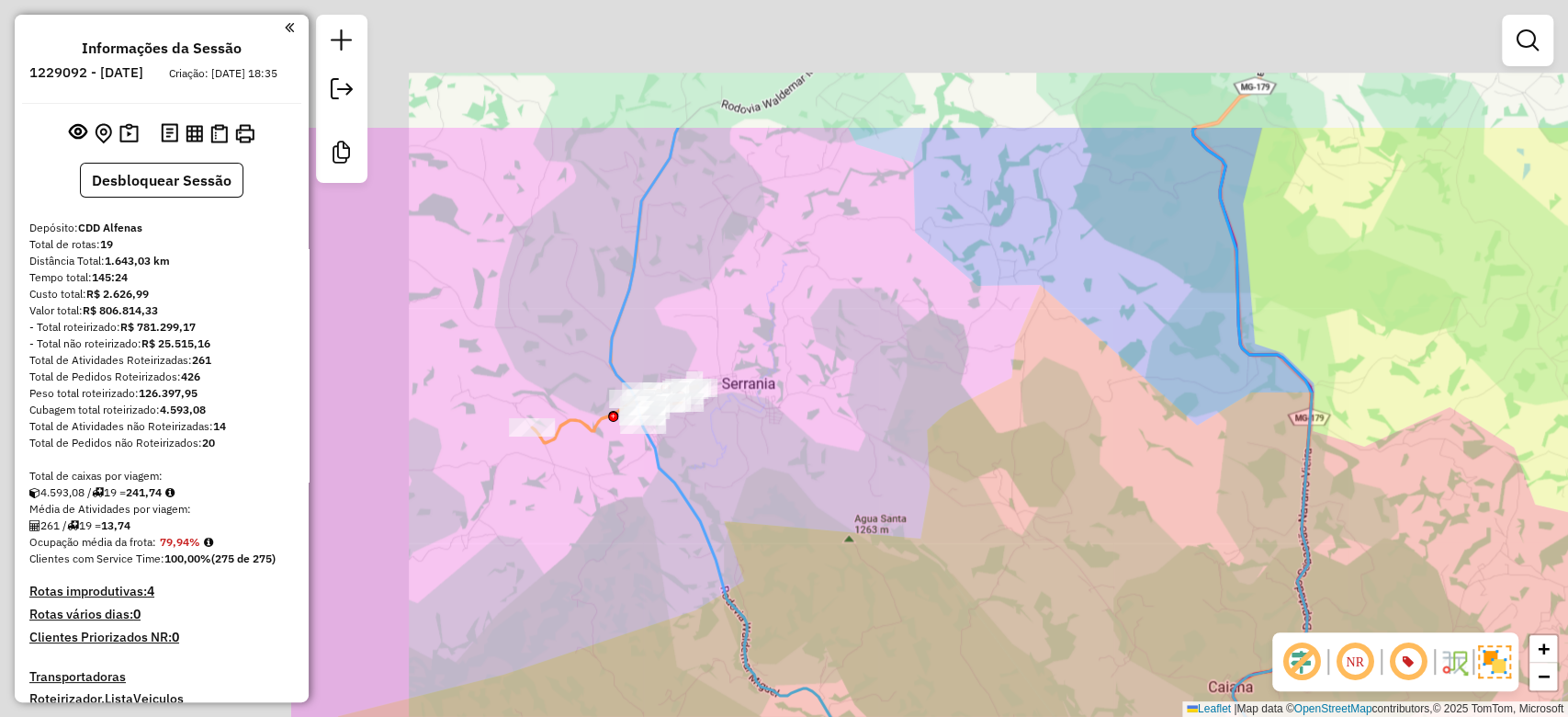
drag, startPoint x: 640, startPoint y: 230, endPoint x: 1109, endPoint y: 453, distance: 519.3
click at [1127, 475] on div "Janela de atendimento Grade de atendimento Capacidade Transportadoras Veículos …" at bounding box center [784, 358] width 1568 height 717
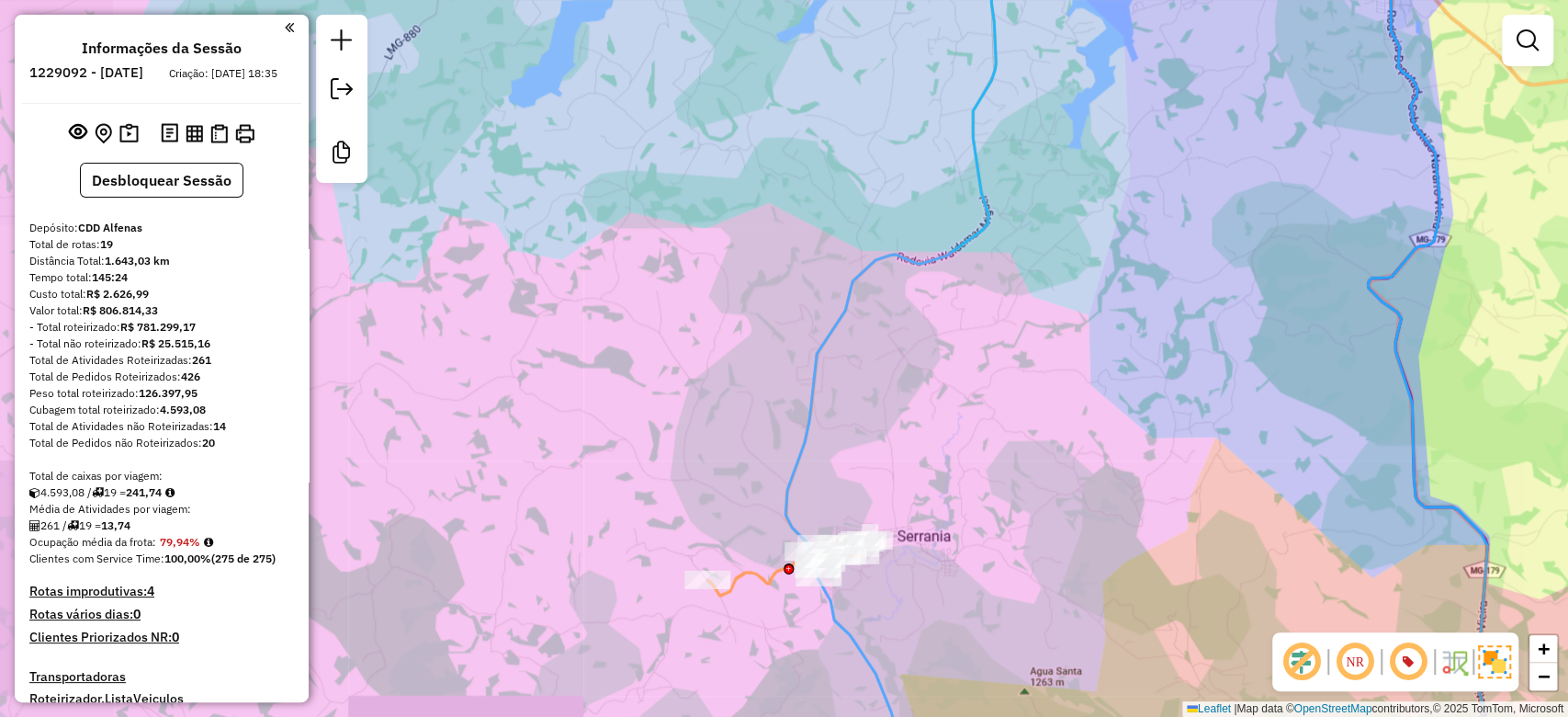
drag, startPoint x: 969, startPoint y: 394, endPoint x: 1476, endPoint y: 529, distance: 524.7
click at [1492, 539] on div "Janela de atendimento Grade de atendimento Capacidade Transportadoras Veículos …" at bounding box center [784, 358] width 1568 height 717
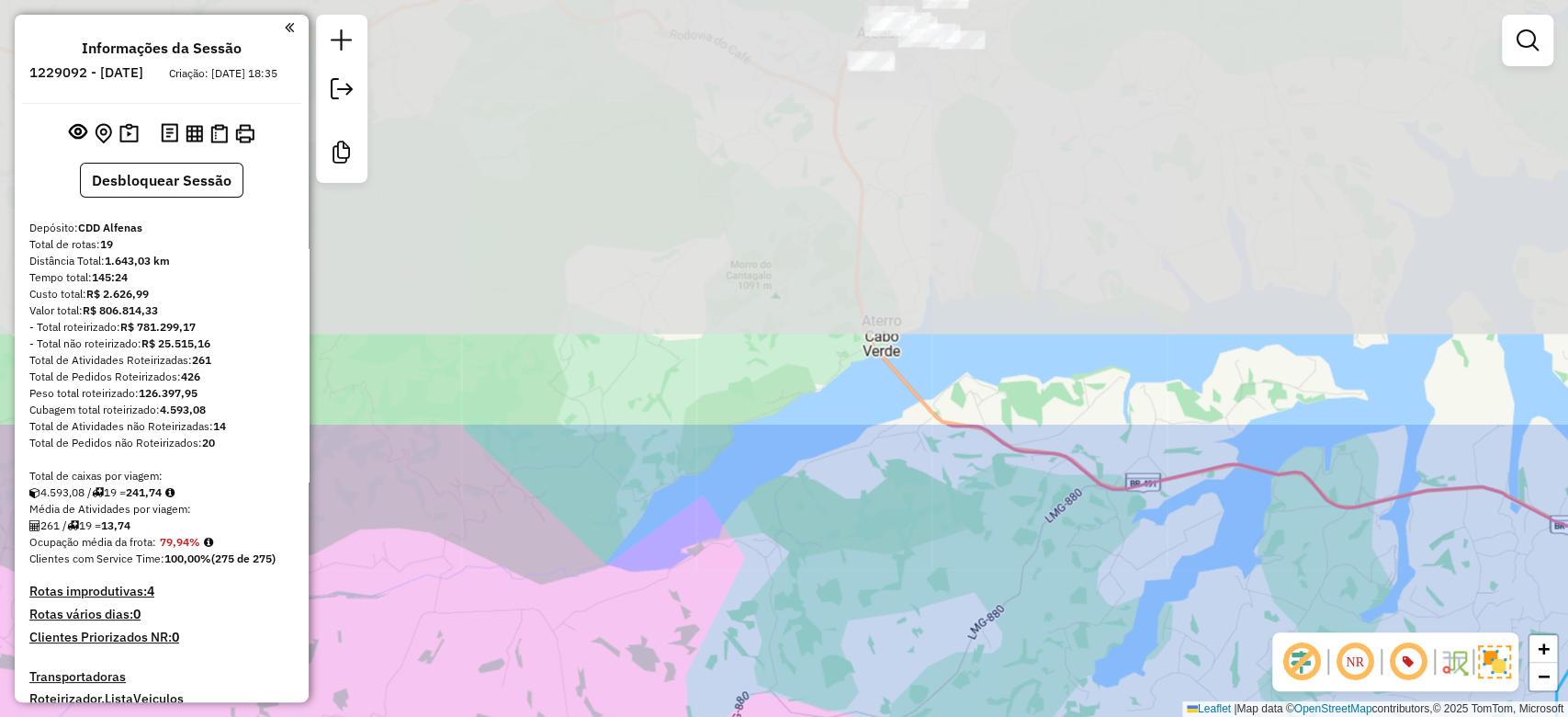
drag, startPoint x: 1085, startPoint y: 227, endPoint x: 1208, endPoint y: 642, distance: 432.8
click at [1229, 696] on div "Janela de atendimento Grade de atendimento Capacidade Transportadoras Veículos …" at bounding box center [784, 358] width 1568 height 717
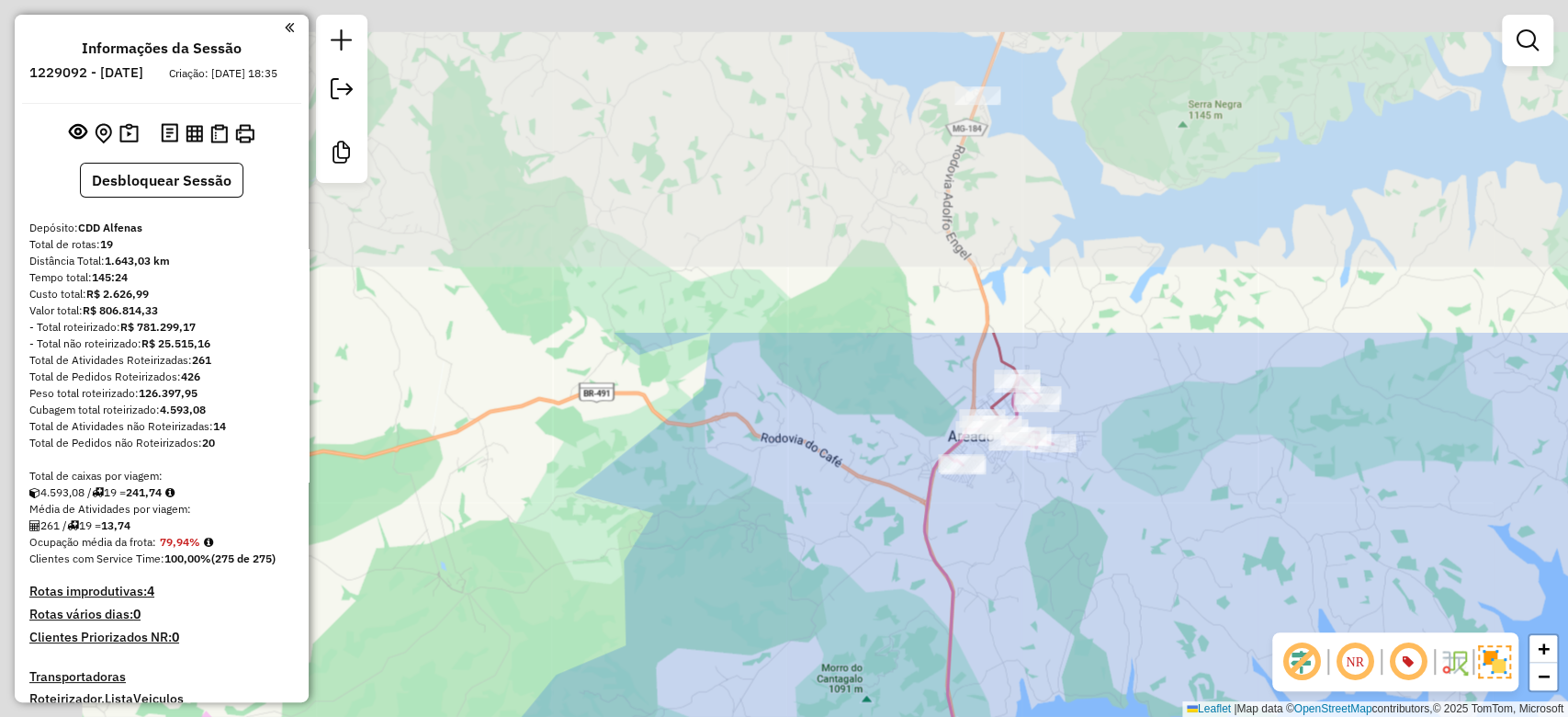
drag, startPoint x: 1000, startPoint y: 262, endPoint x: 1090, endPoint y: 667, distance: 414.9
click at [1090, 667] on div "Janela de atendimento Grade de atendimento Capacidade Transportadoras Veículos …" at bounding box center [784, 358] width 1568 height 717
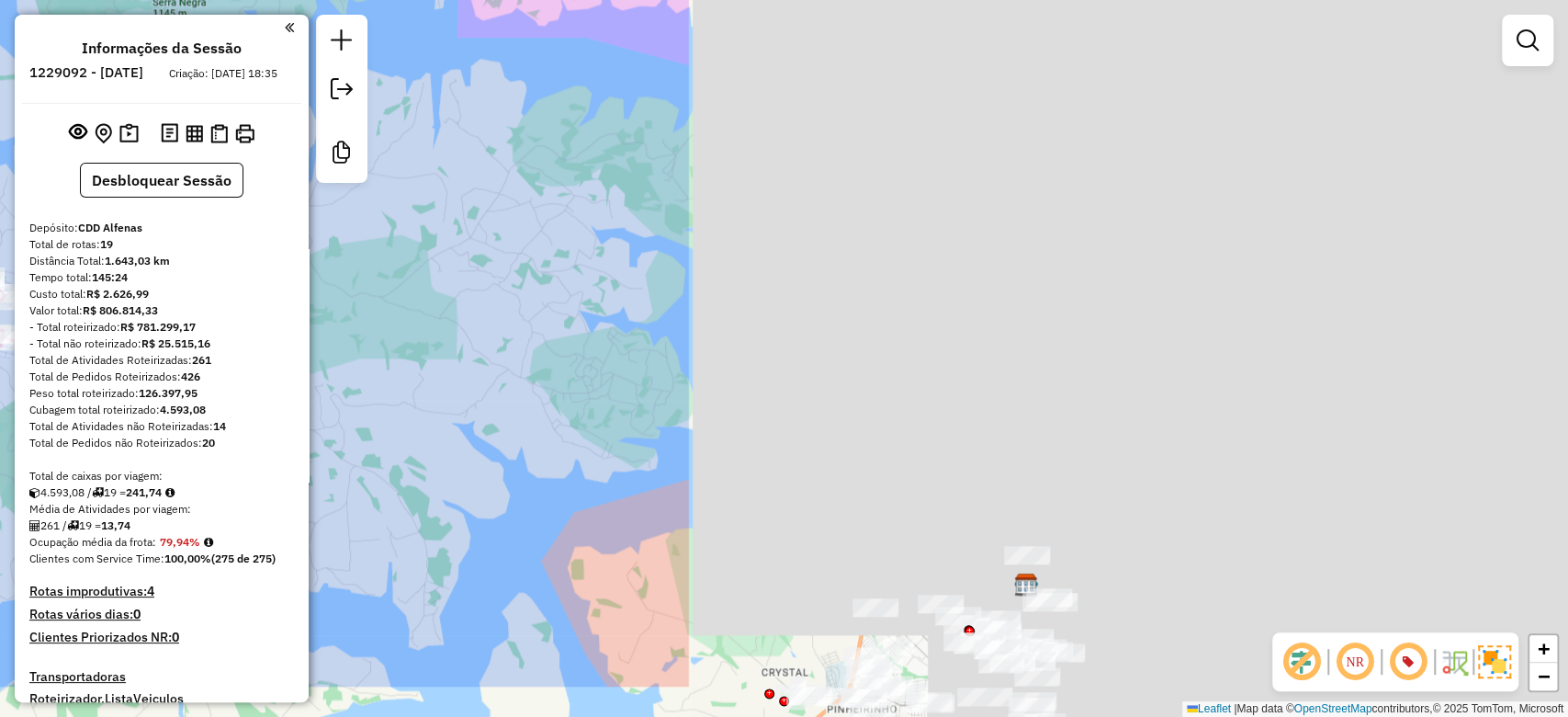
drag, startPoint x: 1266, startPoint y: 453, endPoint x: 405, endPoint y: 379, distance: 864.2
click at [230, 349] on hb-router-mapa "Informações da Sessão 1229092 - [DATE] Criação: [DATE] 18:35 Desbloquear Sessão…" at bounding box center [784, 358] width 1568 height 717
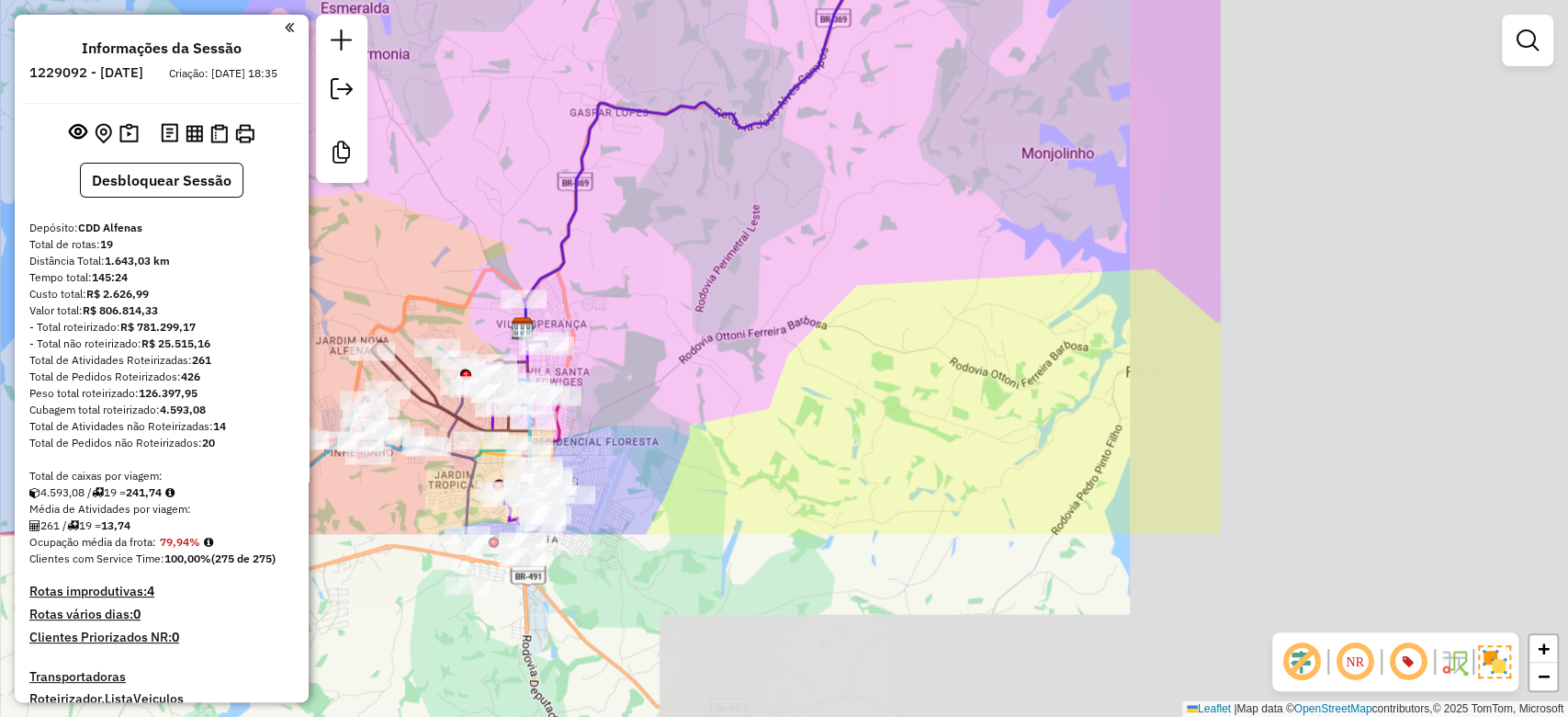
drag, startPoint x: 885, startPoint y: 376, endPoint x: 382, endPoint y: 122, distance: 563.5
click at [382, 122] on div "Rota 12 - Placa BSX4I45 82006521 - GREICE MODAS Rota 12 - Placa BSX4I45 8200070…" at bounding box center [784, 358] width 1568 height 717
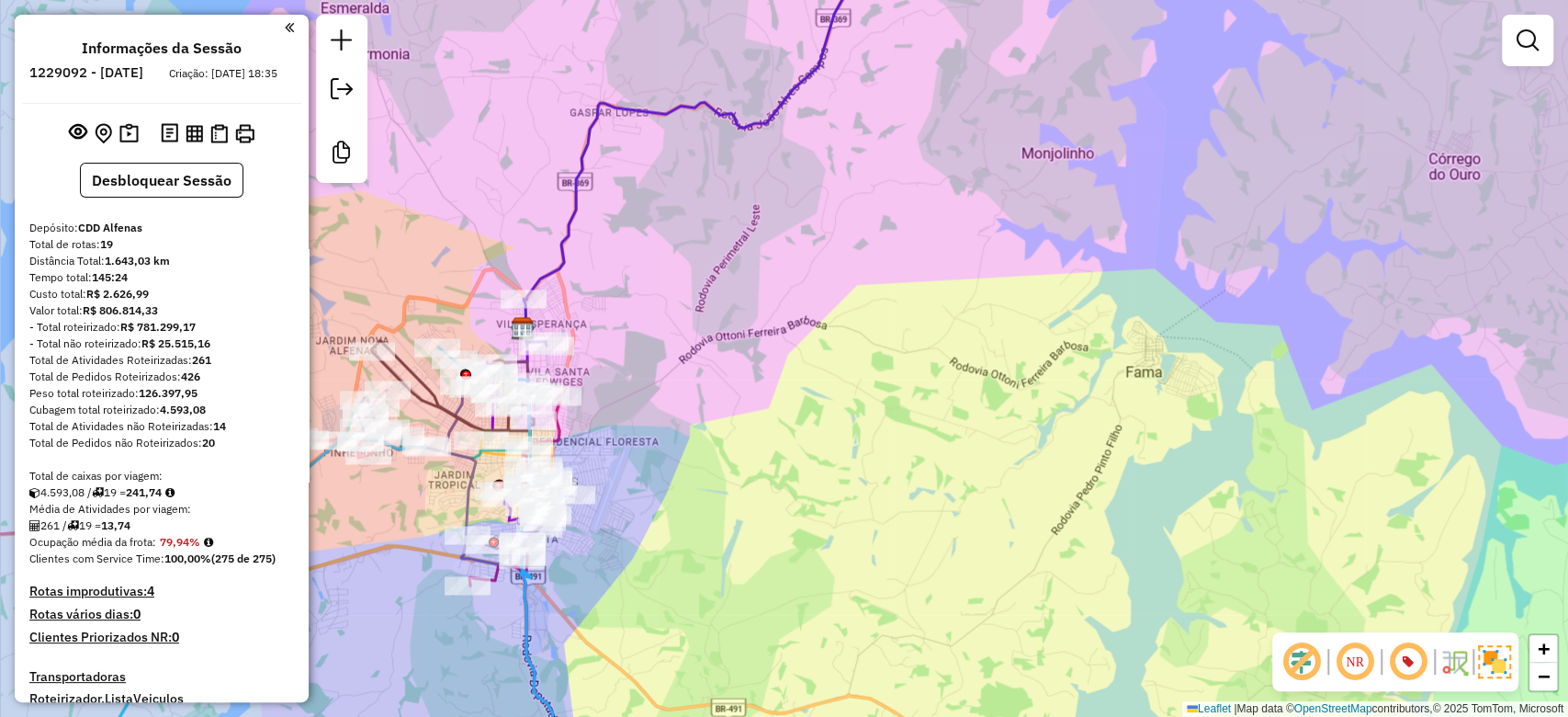
drag, startPoint x: 819, startPoint y: 308, endPoint x: 656, endPoint y: 774, distance: 493.7
click at [656, 716] on html "Aguarde... Pop-up bloqueado! Seu navegador bloqueou automáticamente a abertura …" at bounding box center [784, 358] width 1568 height 717
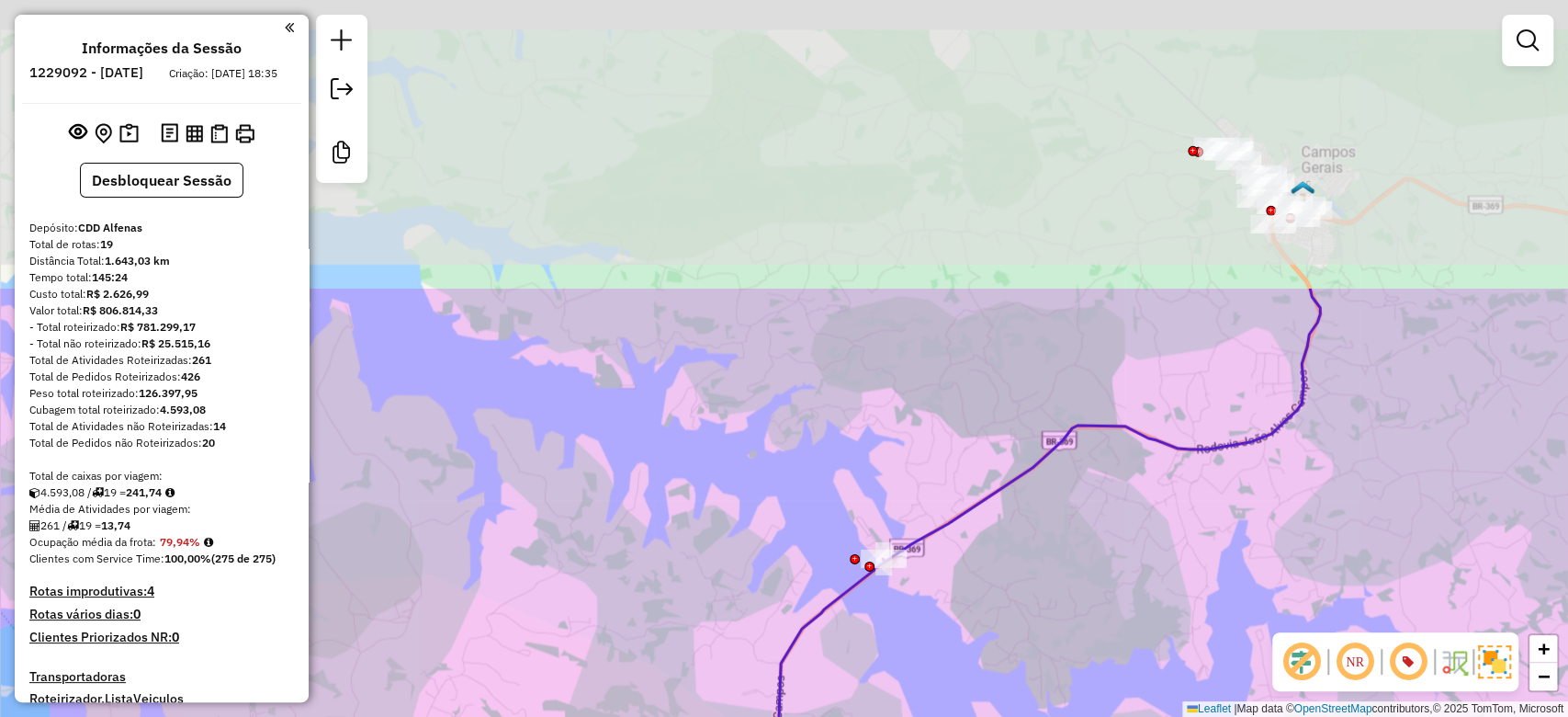
drag, startPoint x: 803, startPoint y: 251, endPoint x: 724, endPoint y: 610, distance: 367.6
click at [724, 610] on div "Rota 12 - Placa BSX4I45 82006521 - GREICE MODAS Rota 12 - Placa BSX4I45 8200070…" at bounding box center [784, 358] width 1568 height 717
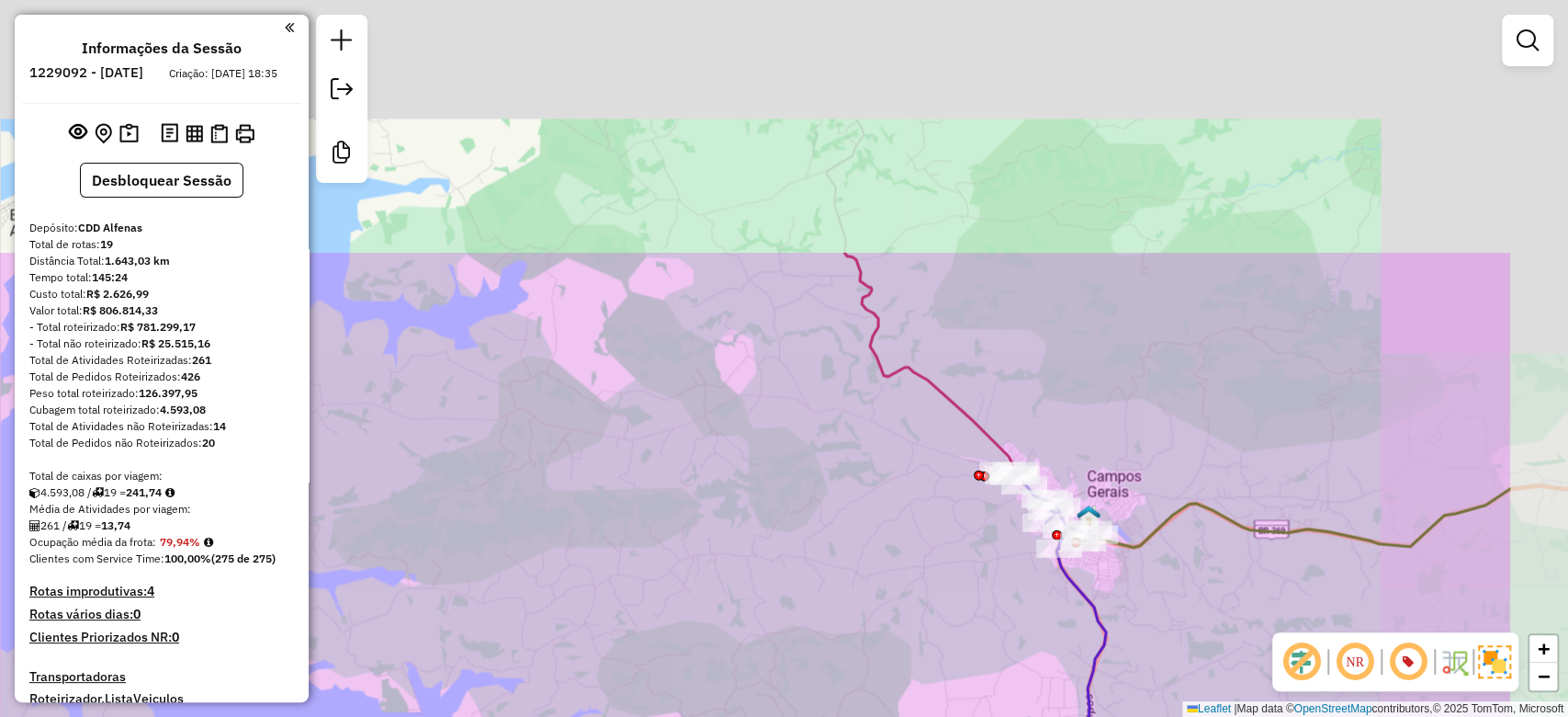
drag, startPoint x: 943, startPoint y: 357, endPoint x: 747, endPoint y: 745, distance: 434.7
click at [747, 716] on html "Aguarde... Pop-up bloqueado! Seu navegador bloqueou automáticamente a abertura …" at bounding box center [784, 358] width 1568 height 717
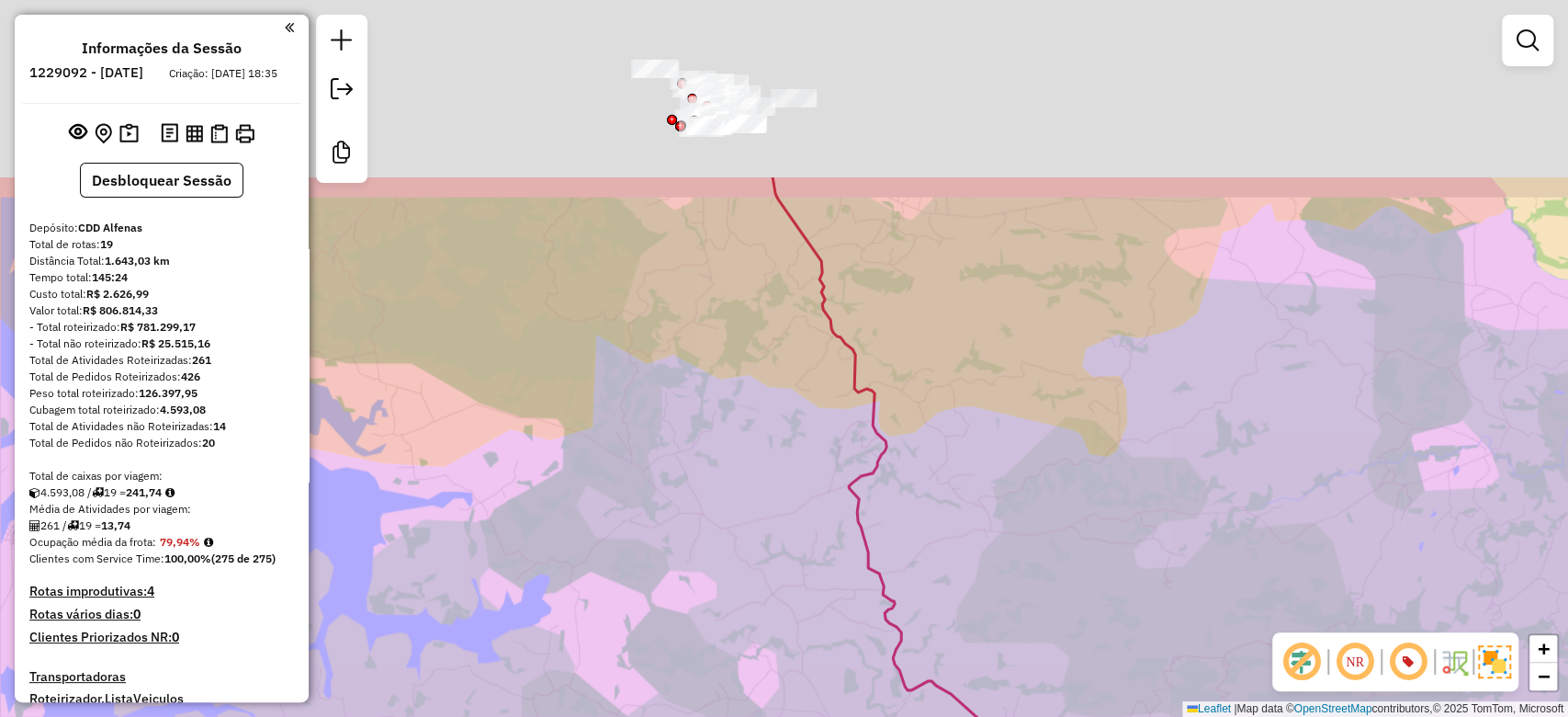
drag, startPoint x: 835, startPoint y: 541, endPoint x: 915, endPoint y: 681, distance: 161.2
click at [917, 716] on html "Aguarde... Pop-up bloqueado! Seu navegador bloqueou automáticamente a abertura …" at bounding box center [784, 358] width 1568 height 717
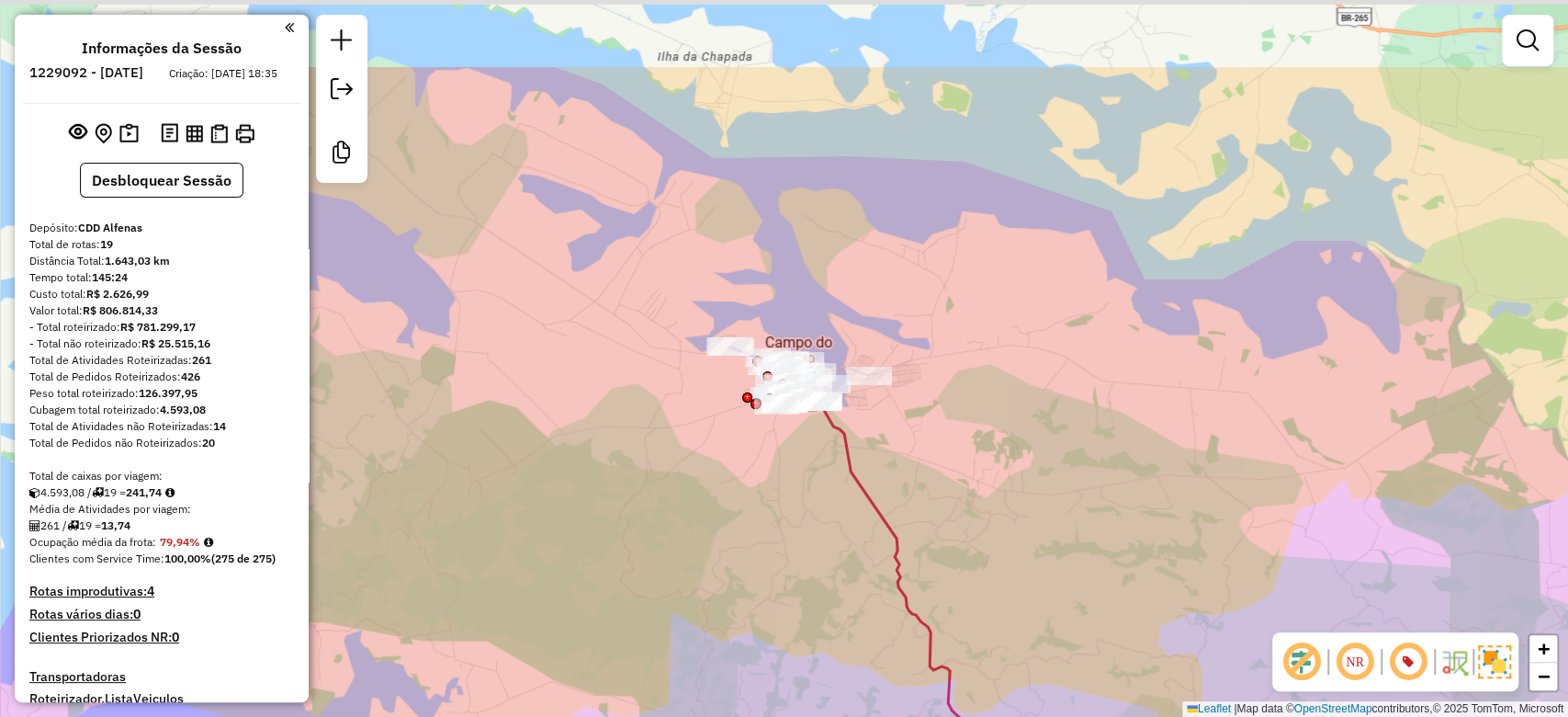
drag, startPoint x: 812, startPoint y: 312, endPoint x: 803, endPoint y: 452, distance: 140.3
click at [803, 452] on div "Rota 12 - Placa BSX4I45 82006521 - GREICE MODAS Rota 12 - Placa BSX4I45 8200070…" at bounding box center [784, 358] width 1568 height 717
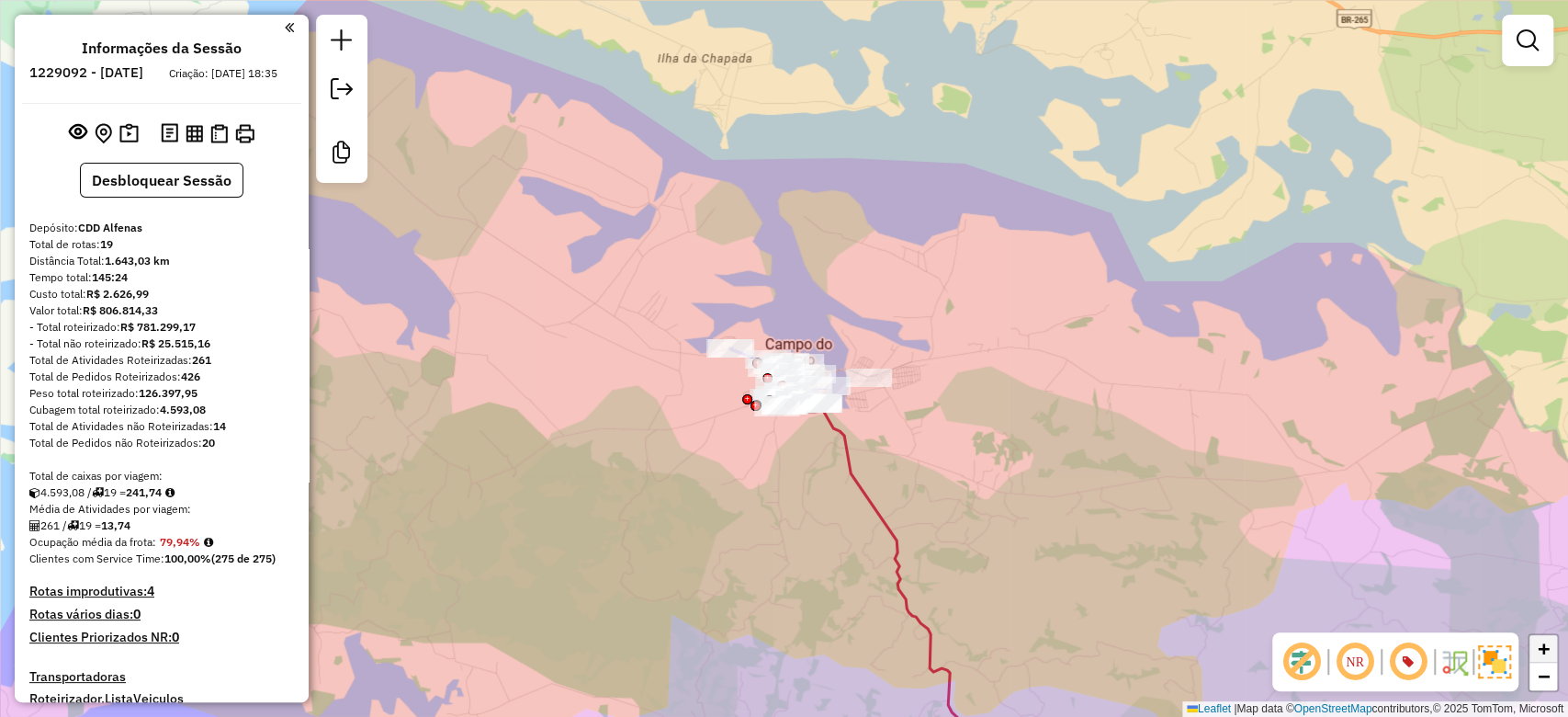
click at [1536, 645] on link "+" at bounding box center [1543, 649] width 28 height 28
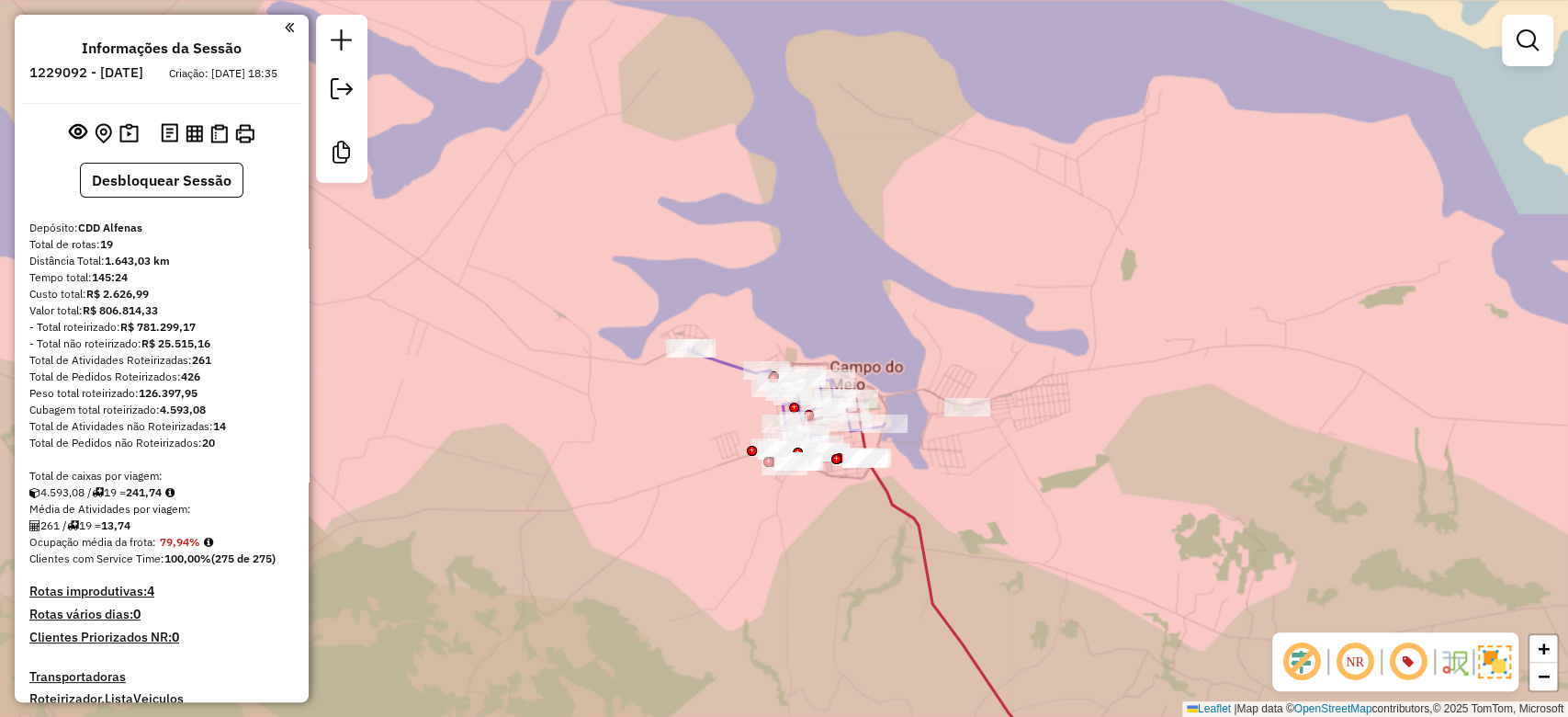
drag, startPoint x: 1137, startPoint y: 566, endPoint x: 1151, endPoint y: 576, distance: 17.2
click at [1151, 576] on div "Rota 12 - Placa BSX4I45 82006521 - GREICE MODAS Rota 12 - Placa BSX4I45 8200070…" at bounding box center [784, 358] width 1568 height 717
click at [1546, 672] on span "−" at bounding box center [1544, 675] width 12 height 23
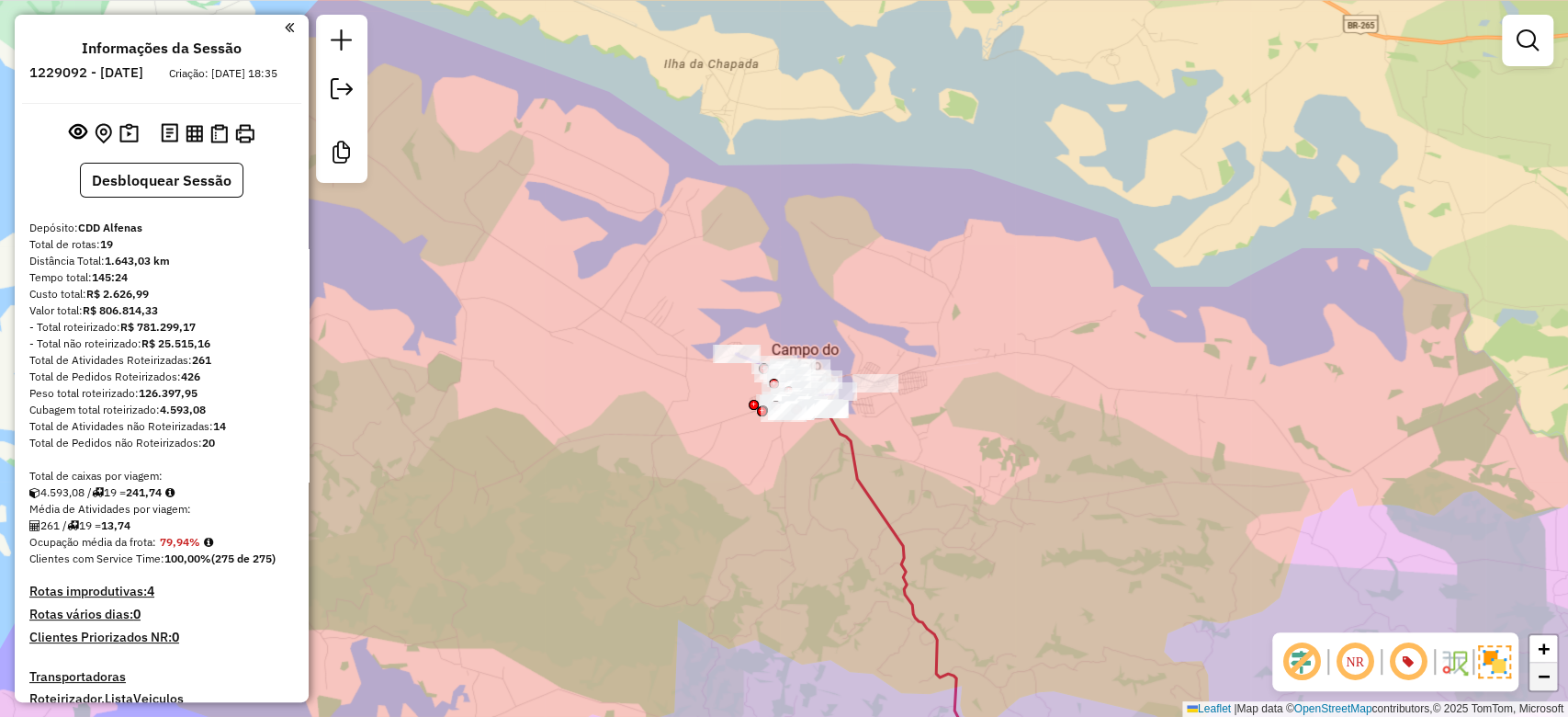
click at [1546, 674] on span "−" at bounding box center [1544, 675] width 12 height 23
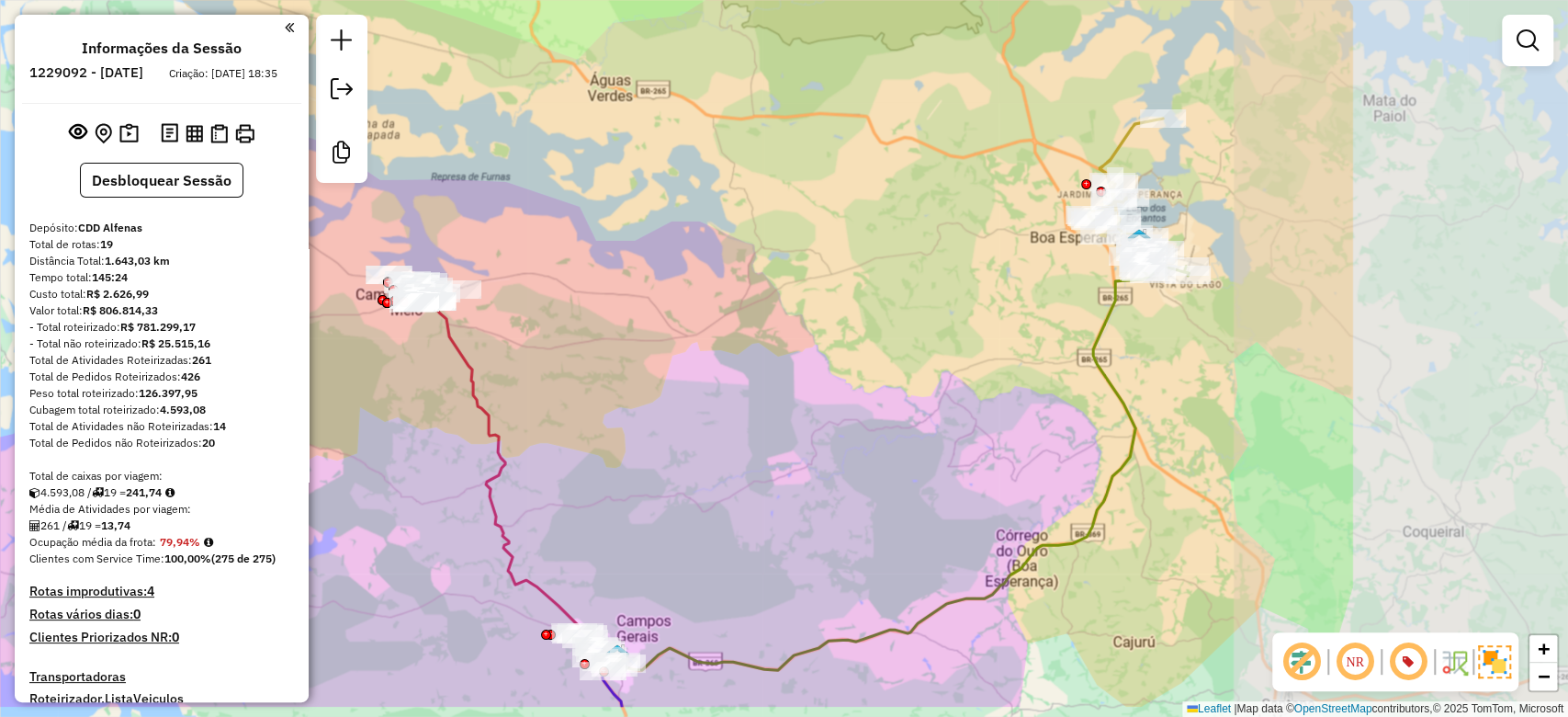
drag, startPoint x: 1162, startPoint y: 522, endPoint x: 790, endPoint y: 438, distance: 381.4
click at [790, 438] on div "Rota 12 - Placa BSX4I45 82006521 - GREICE MODAS Rota 12 - Placa BSX4I45 8200070…" at bounding box center [784, 358] width 1568 height 717
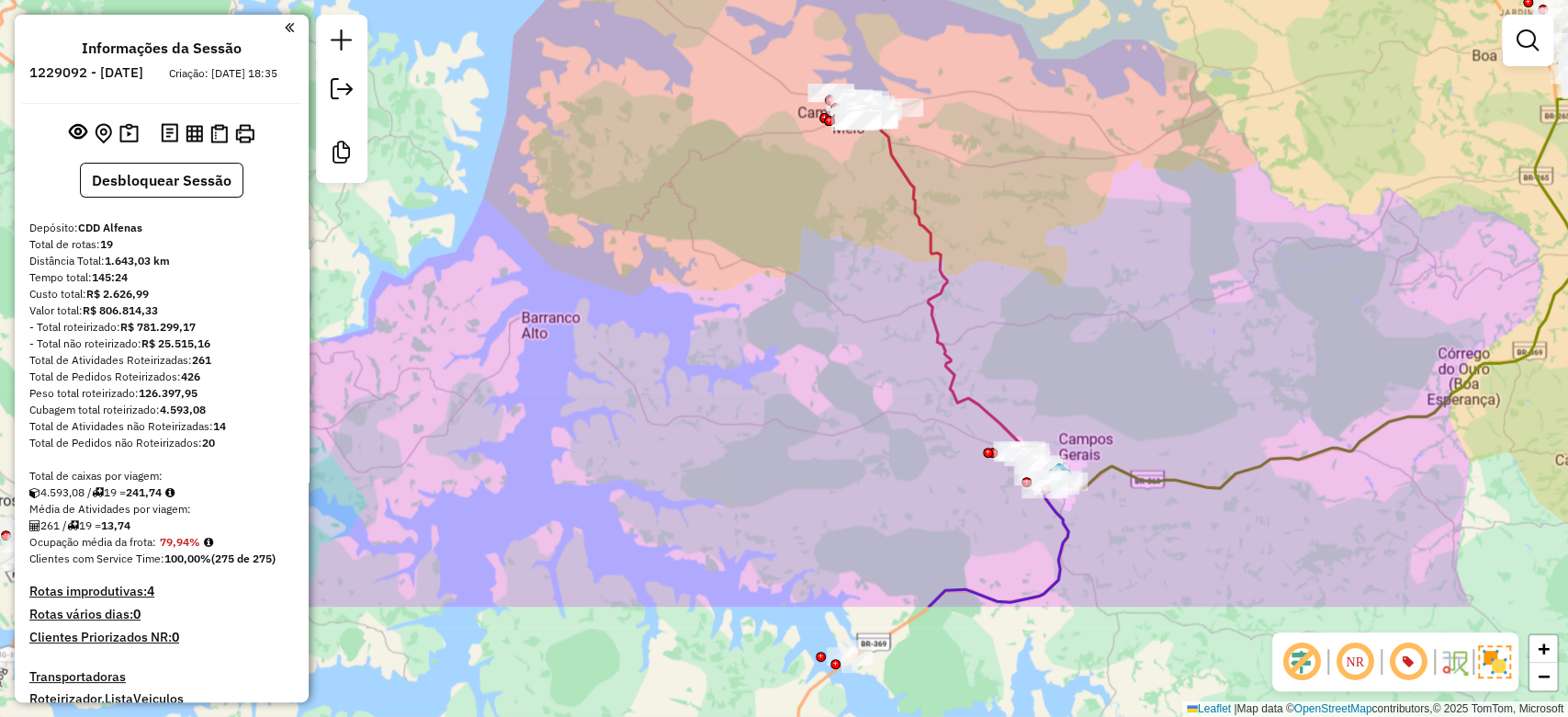
drag, startPoint x: 778, startPoint y: 450, endPoint x: 1220, endPoint y: 268, distance: 478.0
click at [1220, 268] on div "Rota 12 - Placa BSX4I45 82006521 - GREICE MODAS Rota 12 - Placa BSX4I45 8200070…" at bounding box center [784, 358] width 1568 height 717
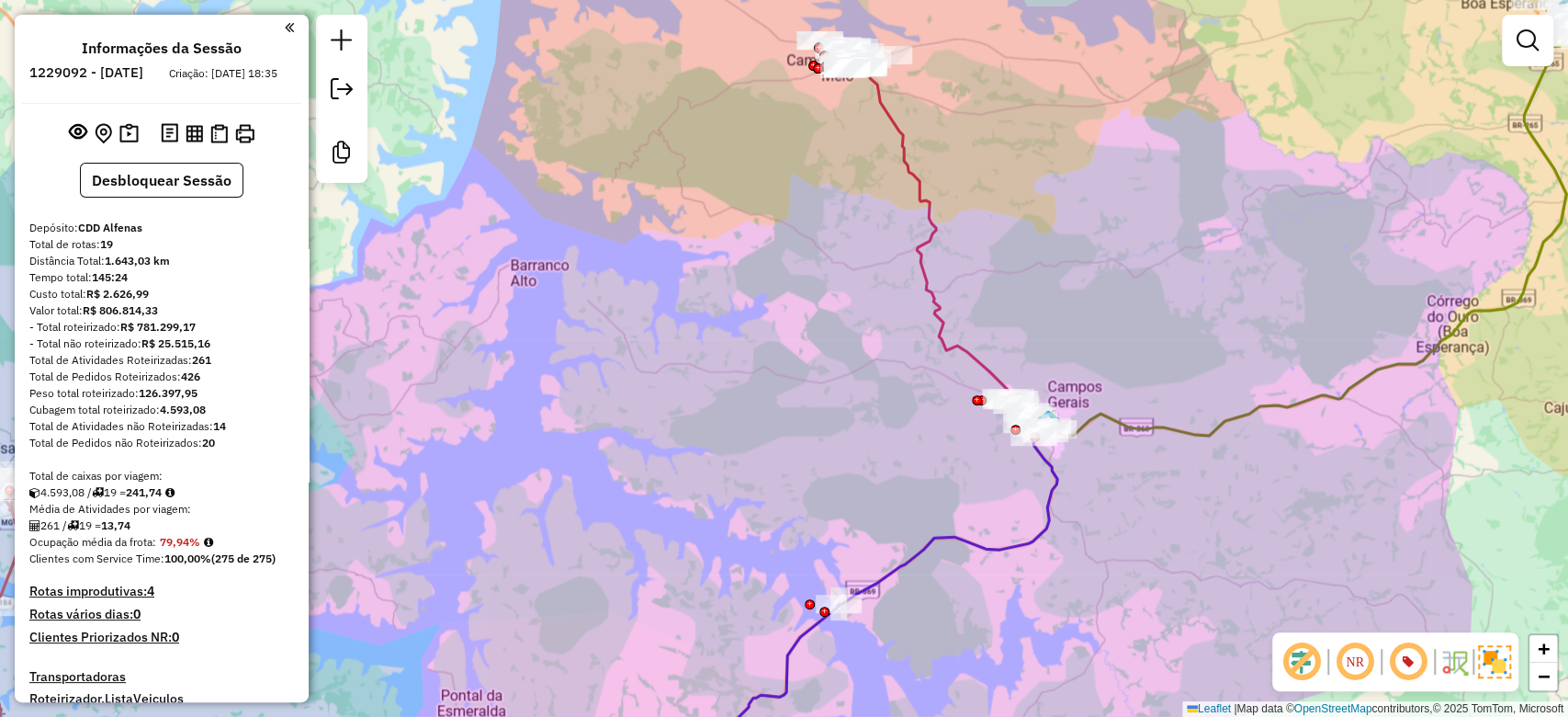
drag, startPoint x: 812, startPoint y: 410, endPoint x: 801, endPoint y: 360, distance: 51.2
click at [801, 360] on div "Rota 12 - Placa BSX4I45 82006521 - GREICE MODAS Rota 12 - Placa BSX4I45 8200070…" at bounding box center [784, 358] width 1568 height 717
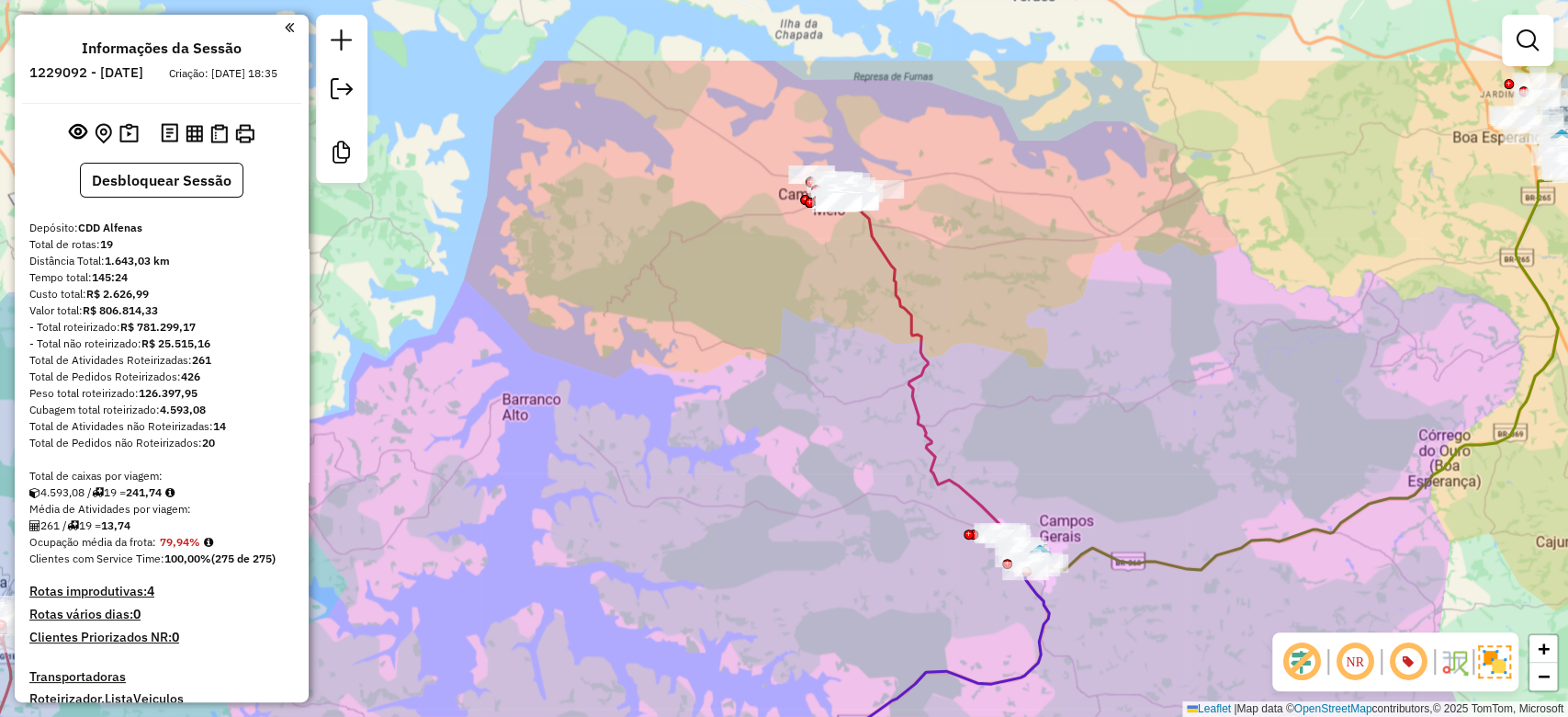
drag, startPoint x: 787, startPoint y: 306, endPoint x: 777, endPoint y: 437, distance: 131.4
click at [777, 437] on div "Rota 12 - Placa BSX4I45 82006521 - GREICE MODAS Rota 12 - Placa BSX4I45 8200070…" at bounding box center [784, 358] width 1568 height 717
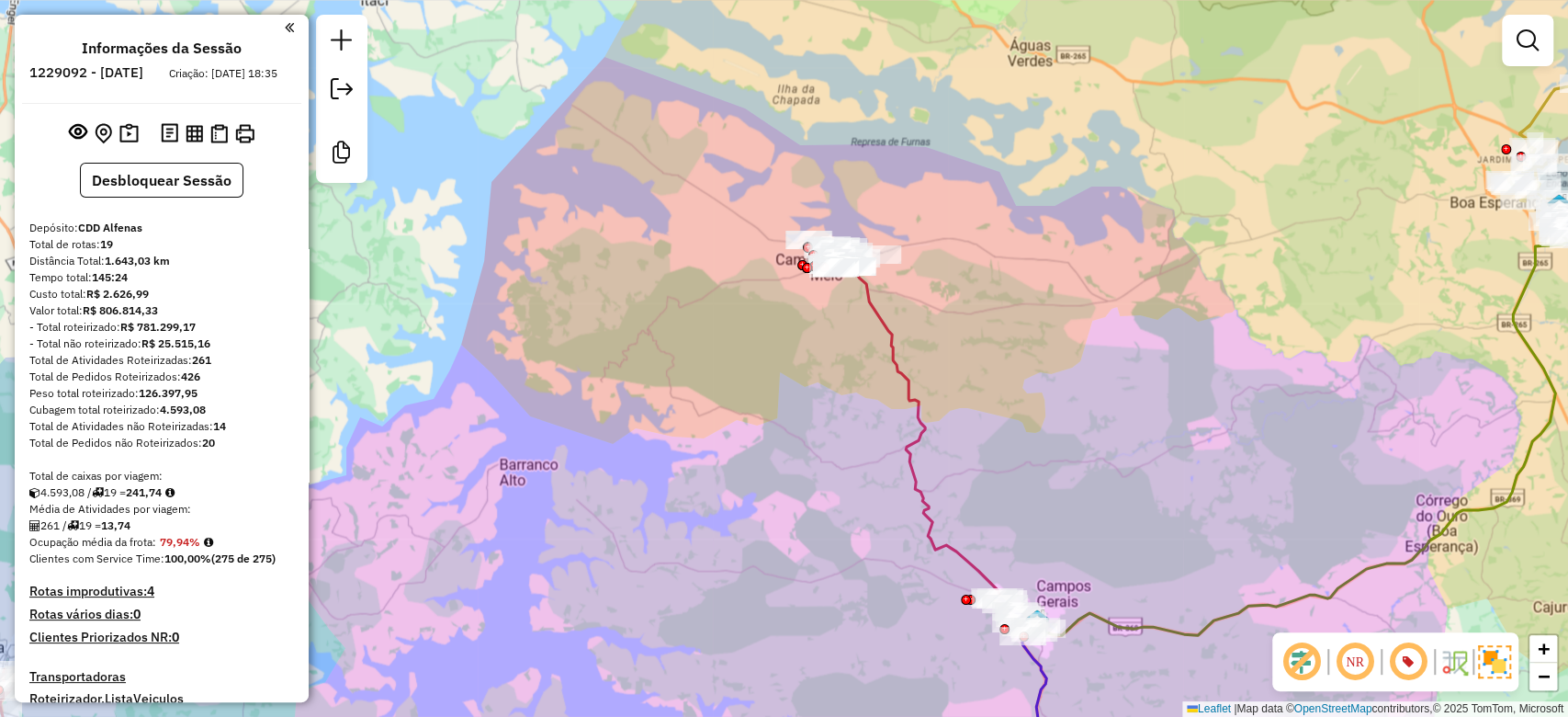
drag, startPoint x: 819, startPoint y: 290, endPoint x: 811, endPoint y: 427, distance: 137.2
click at [811, 427] on div "Rota 12 - Placa BSX4I45 82006521 - GREICE MODAS Rota 12 - Placa BSX4I45 8200070…" at bounding box center [784, 358] width 1568 height 717
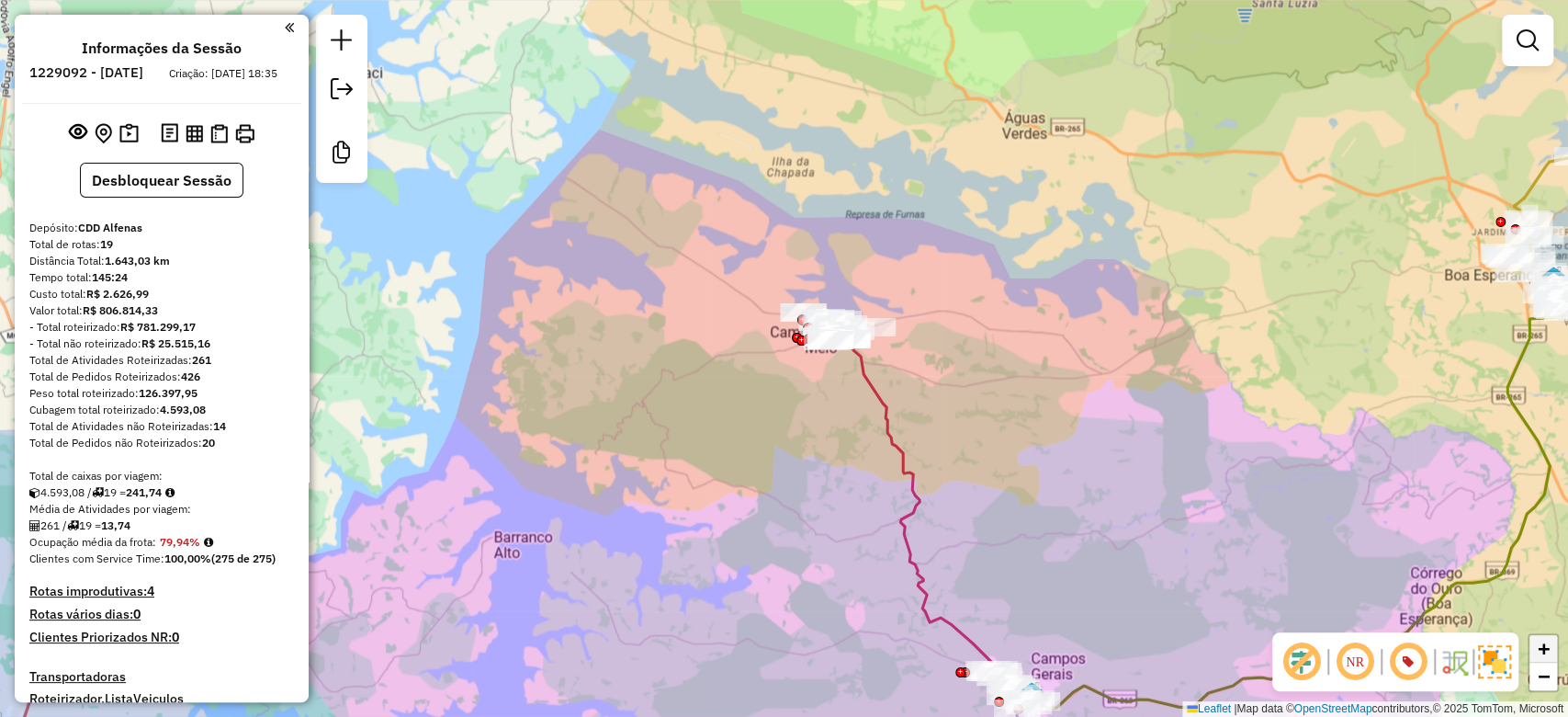
click at [1547, 652] on span "+" at bounding box center [1544, 648] width 12 height 23
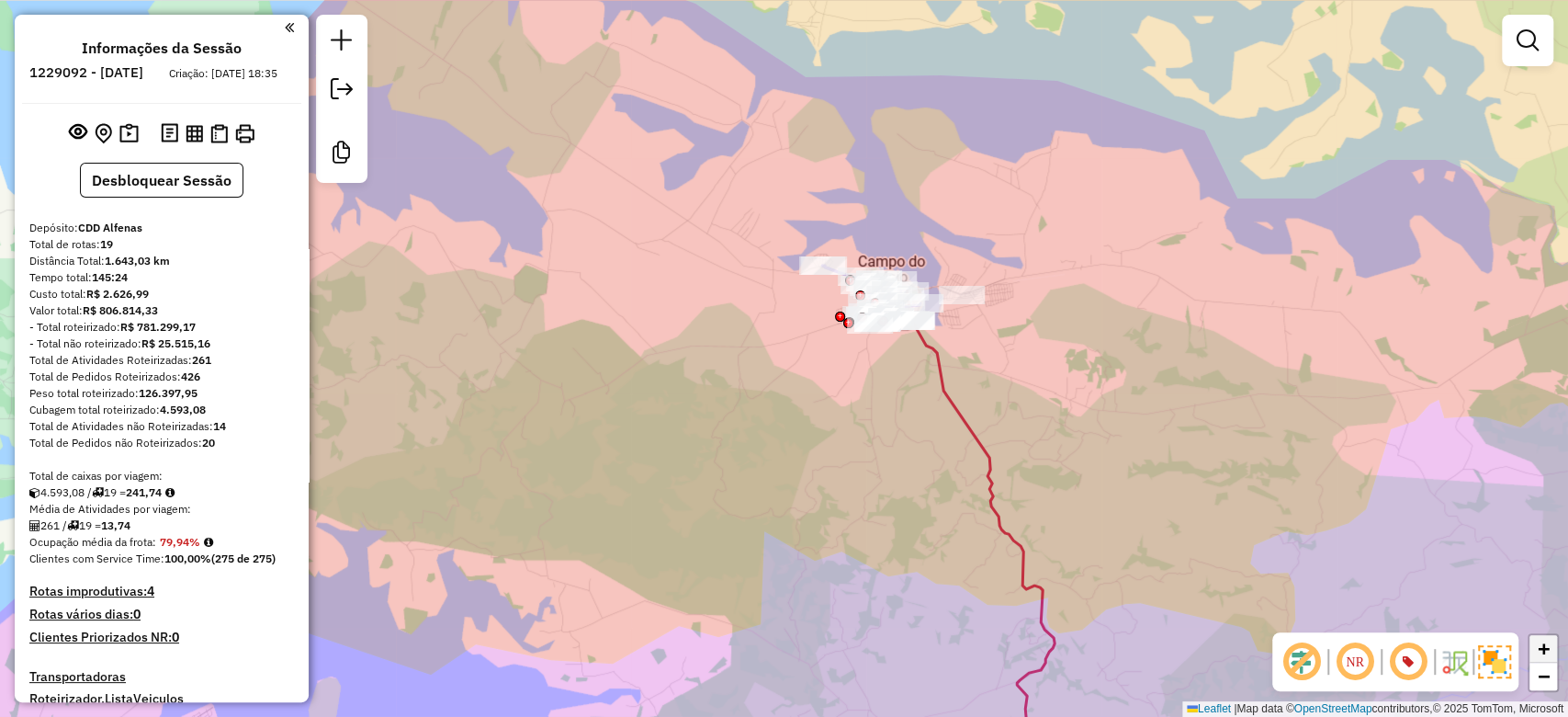
click at [1547, 652] on span "+" at bounding box center [1544, 648] width 12 height 23
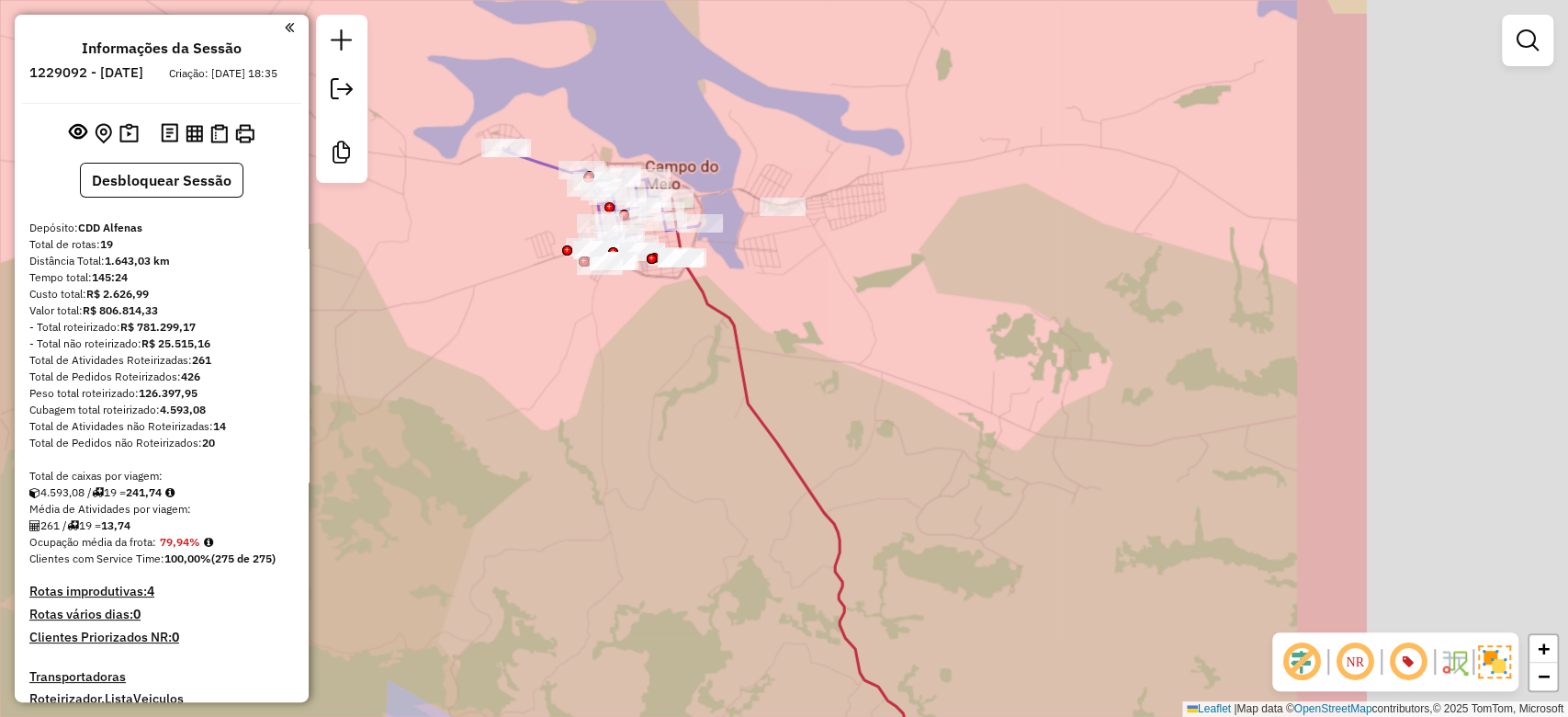
drag, startPoint x: 1109, startPoint y: 483, endPoint x: 698, endPoint y: 443, distance: 412.9
click at [698, 443] on div "Rota 12 - Placa BSX4I45 82006521 - GREICE MODAS Rota 12 - Placa BSX4I45 8200070…" at bounding box center [784, 358] width 1568 height 717
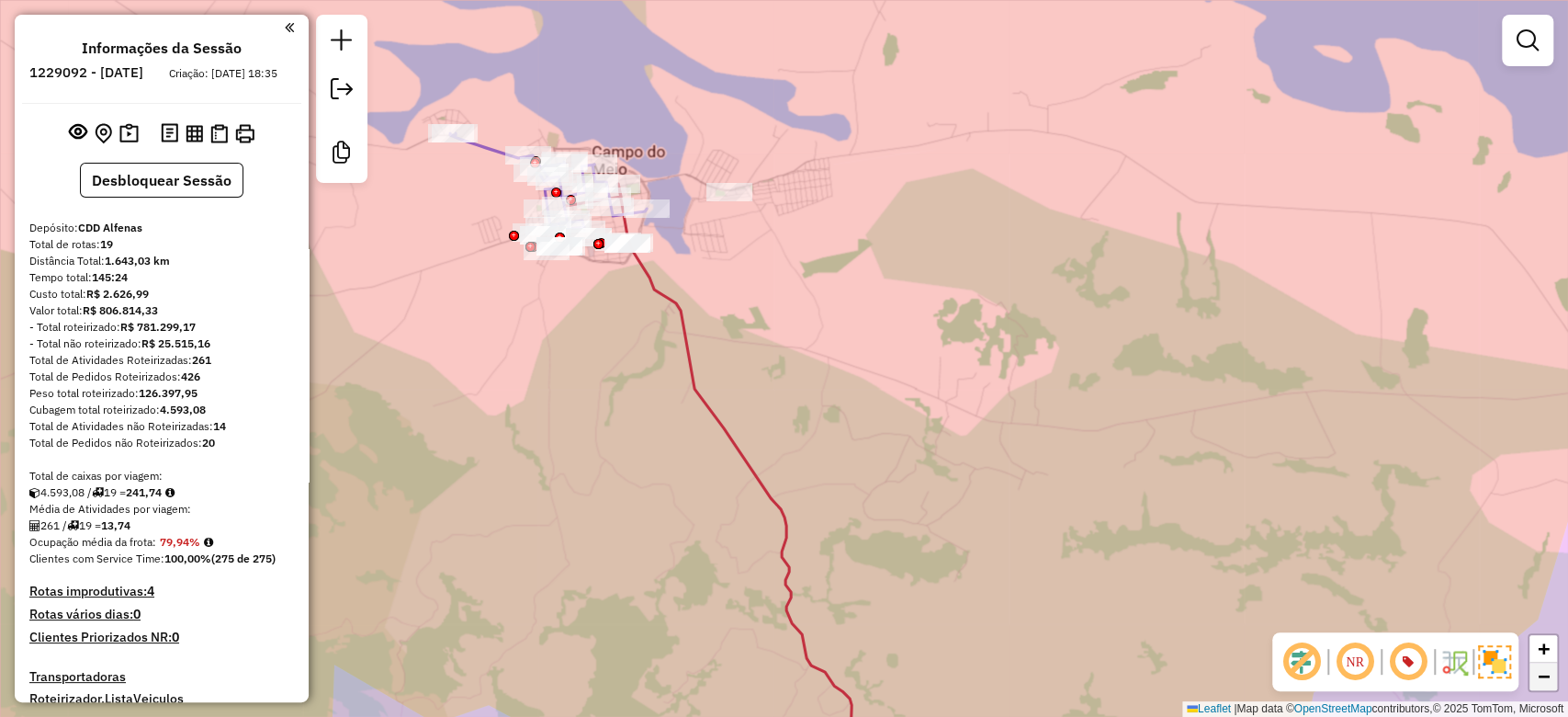
click at [1552, 675] on link "−" at bounding box center [1543, 676] width 28 height 28
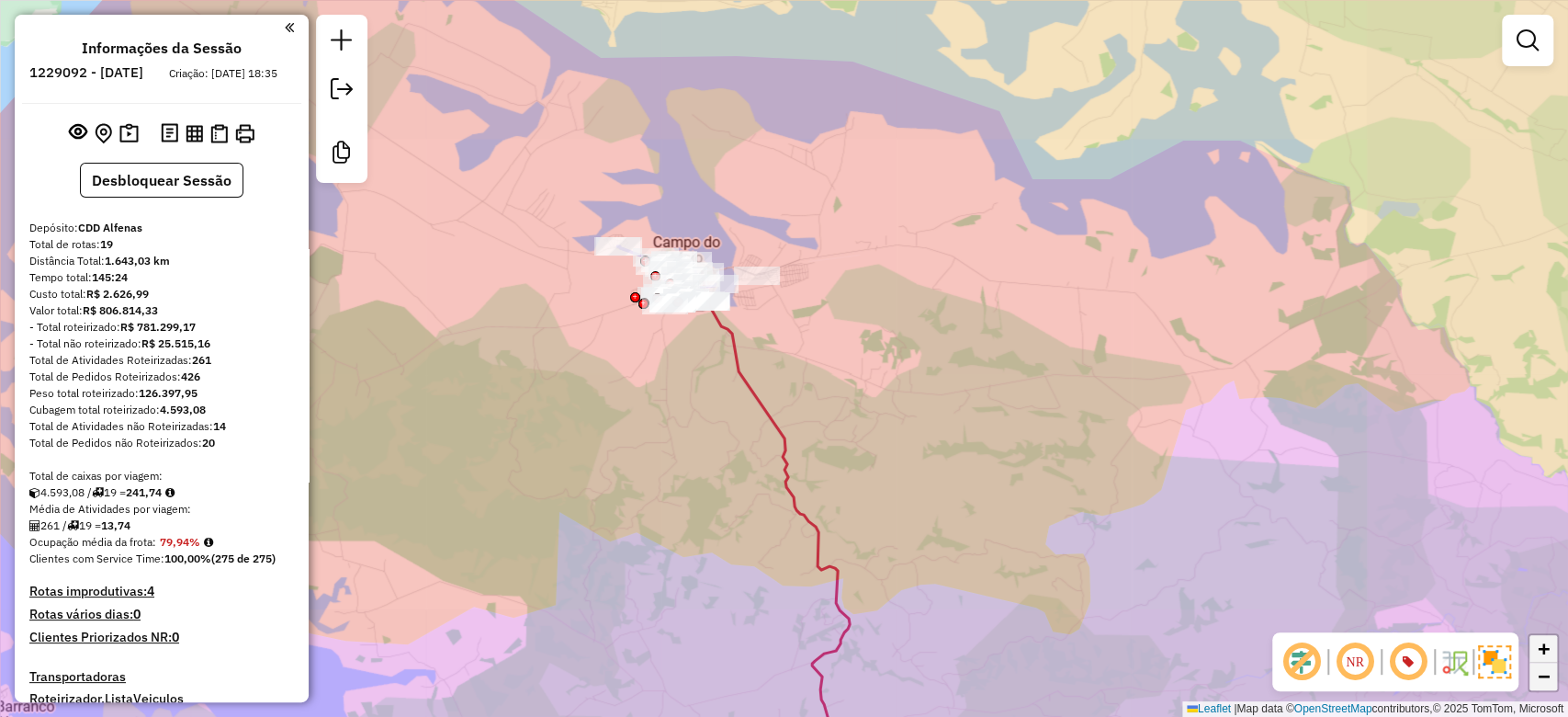
click at [1554, 662] on div "+ −" at bounding box center [1544, 662] width 32 height 58
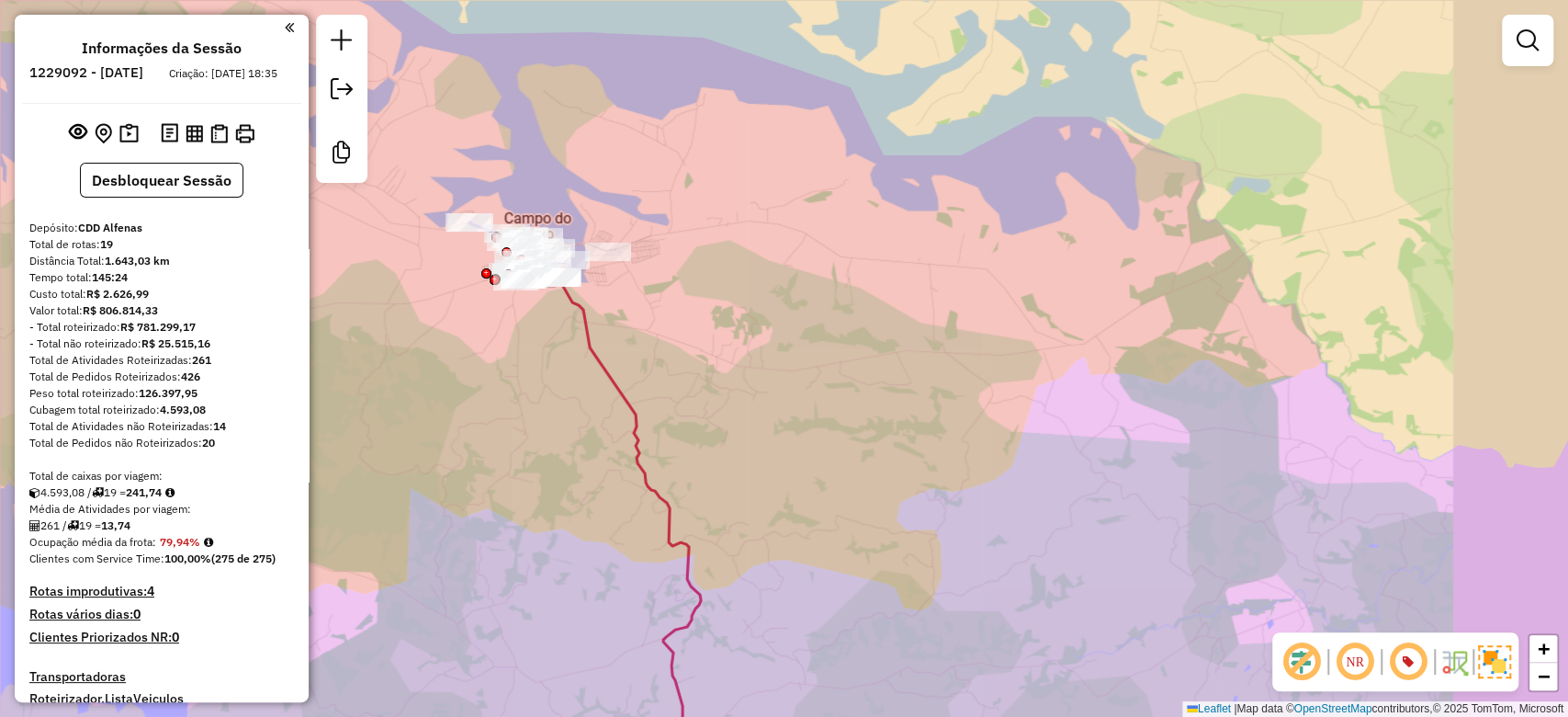
drag, startPoint x: 1237, startPoint y: 500, endPoint x: 1088, endPoint y: 477, distance: 150.8
click at [1088, 477] on div "Rota 12 - Placa BSX4I45 82006521 - GREICE MODAS Rota 12 - Placa BSX4I45 8200070…" at bounding box center [784, 358] width 1568 height 717
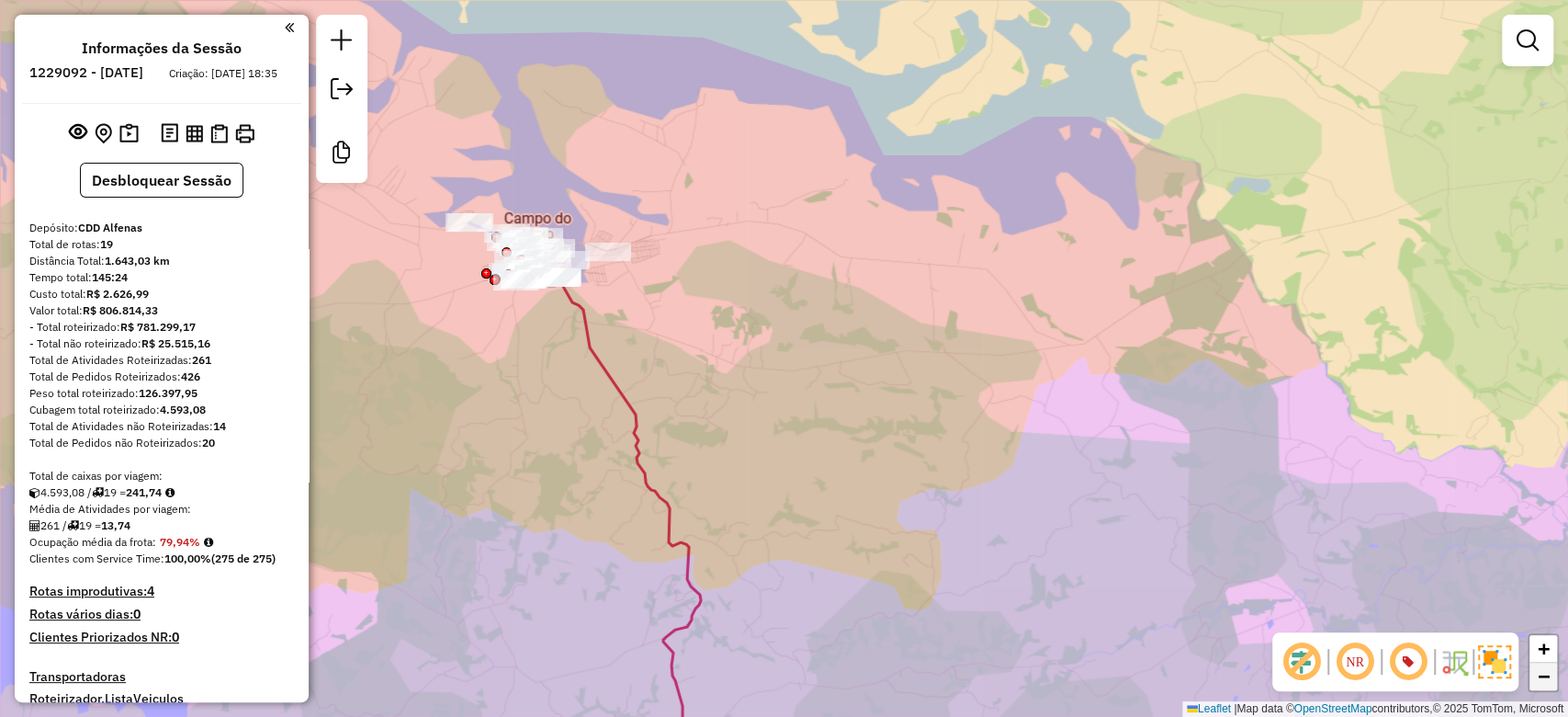
click at [1539, 673] on span "−" at bounding box center [1544, 675] width 12 height 23
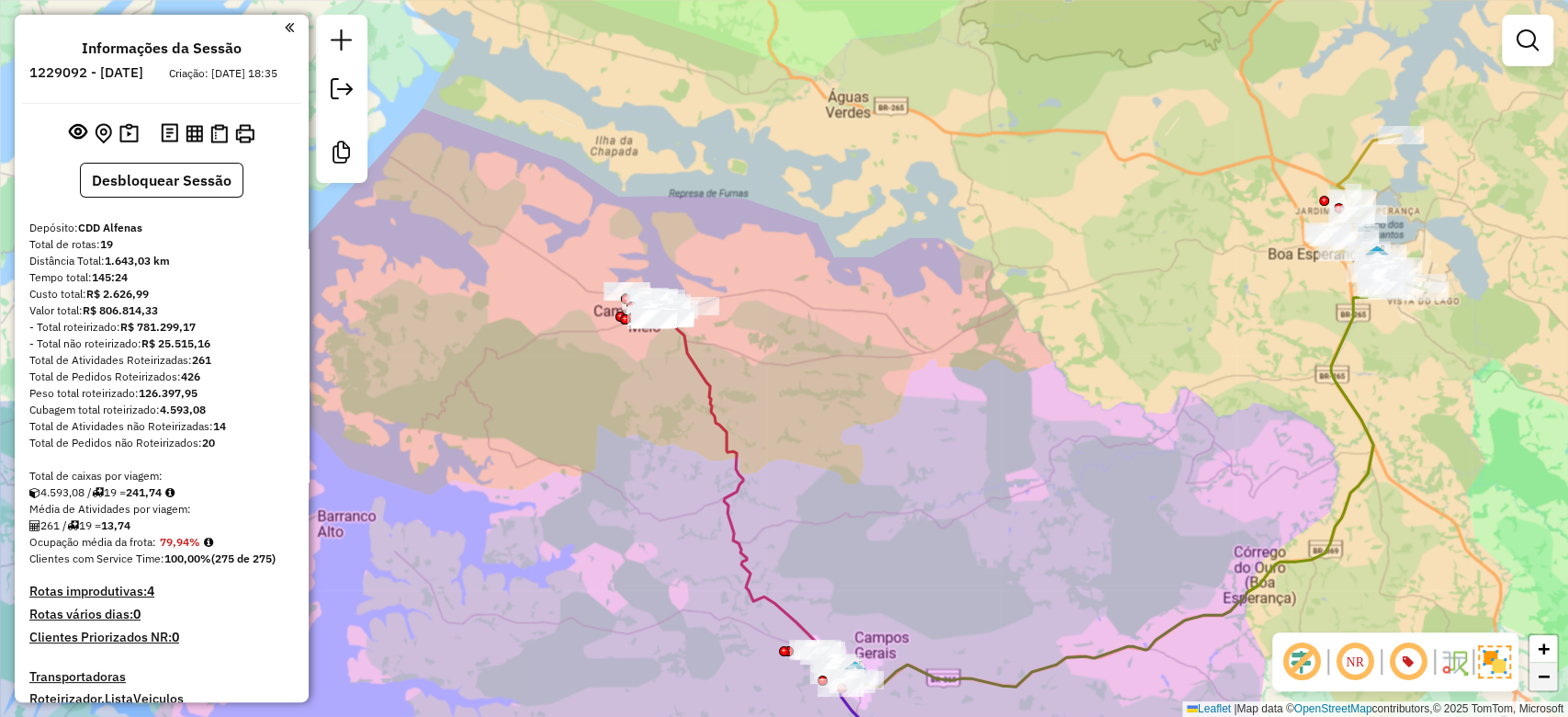
click at [1539, 673] on span "−" at bounding box center [1544, 675] width 12 height 23
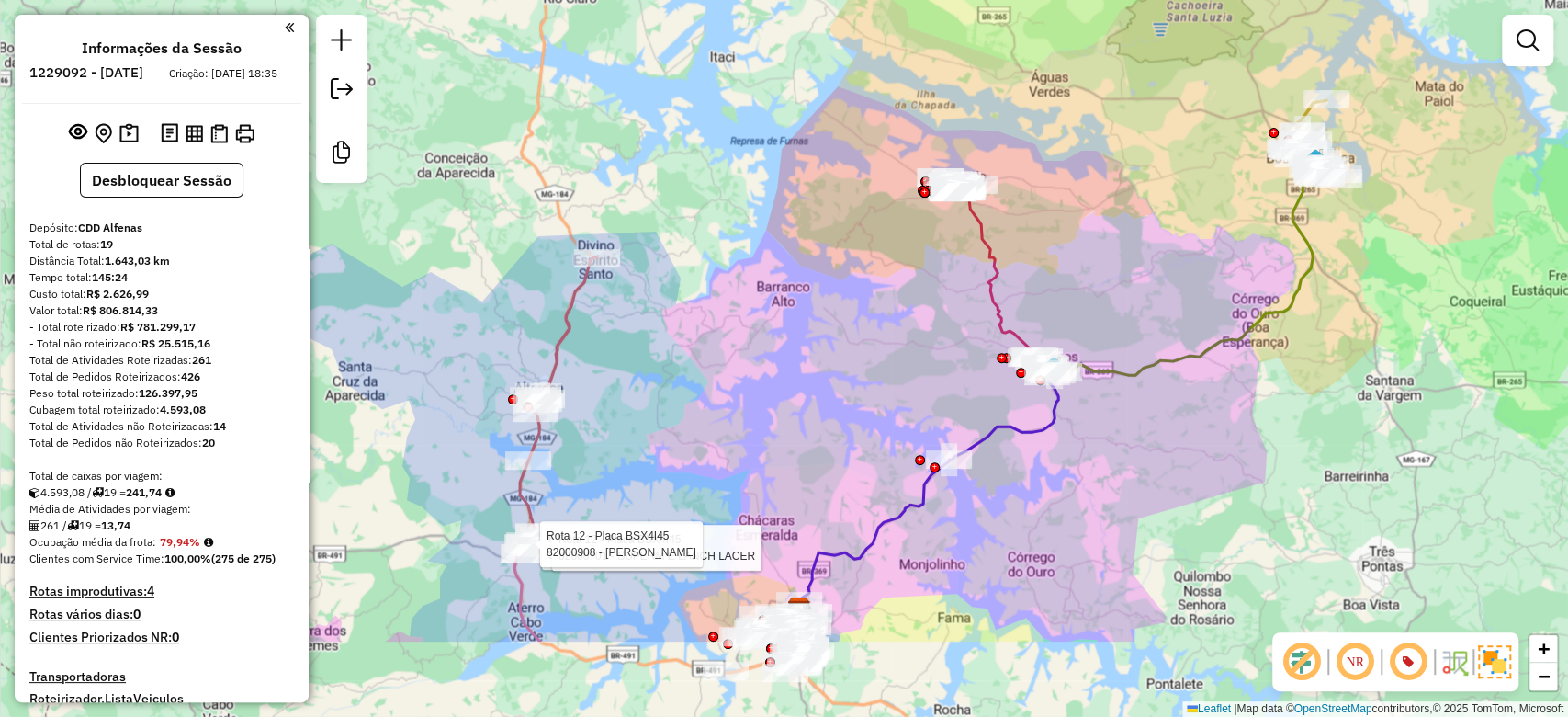
drag, startPoint x: 989, startPoint y: 516, endPoint x: 1223, endPoint y: 370, distance: 275.8
click at [1223, 370] on div "Rota 12 - Placa BSX4I45 82006521 - GREICE MODAS Rota 12 - Placa BSX4I45 8200070…" at bounding box center [784, 358] width 1568 height 717
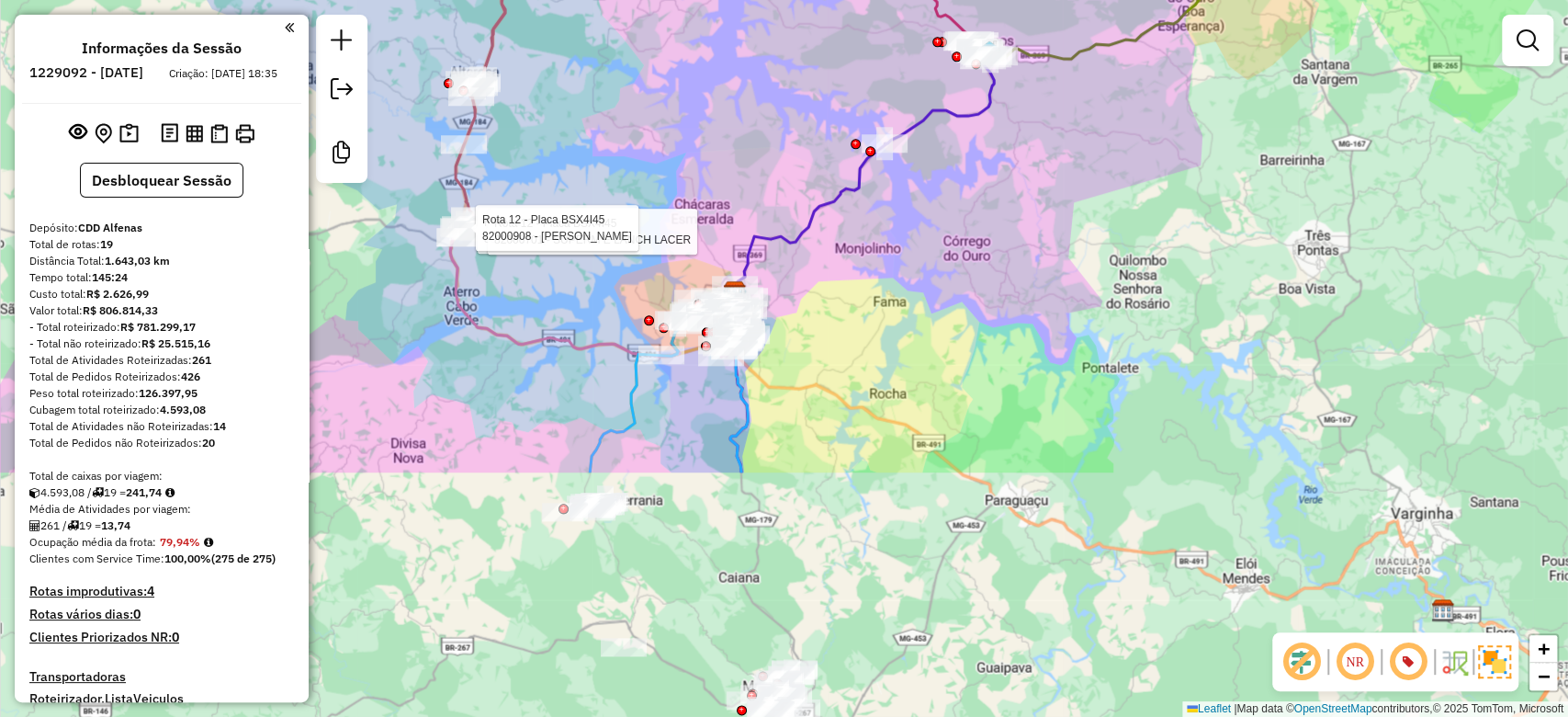
drag, startPoint x: 1060, startPoint y: 506, endPoint x: 996, endPoint y: 190, distance: 322.4
click at [996, 190] on div "Rota 12 - Placa BSX4I45 82006521 - GREICE MODAS Rota 12 - Placa BSX4I45 8200070…" at bounding box center [784, 358] width 1568 height 717
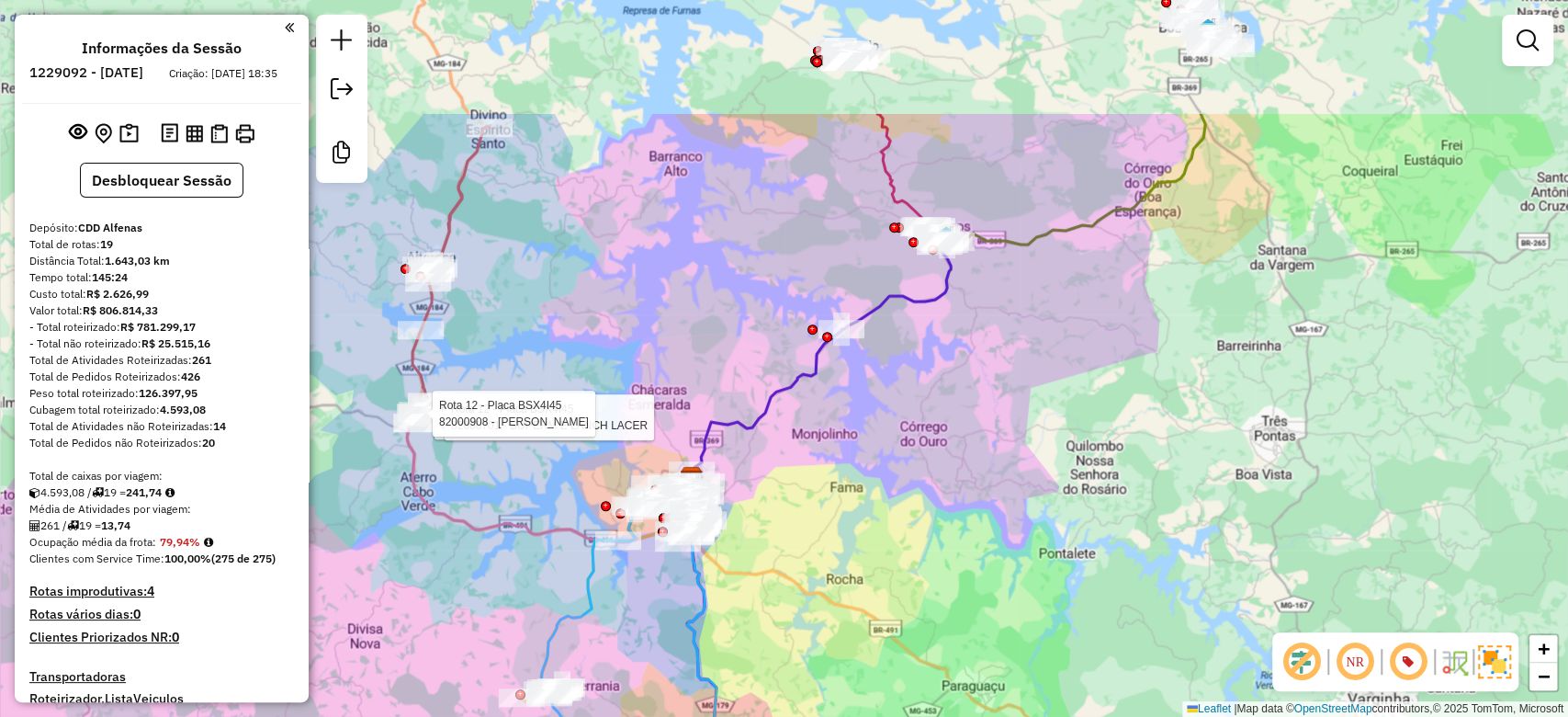
drag, startPoint x: 996, startPoint y: 190, endPoint x: 953, endPoint y: 376, distance: 190.9
click at [953, 376] on div "Rota 12 - Placa BSX4I45 82006521 - GREICE MODAS Rota 12 - Placa BSX4I45 8200070…" at bounding box center [784, 358] width 1568 height 717
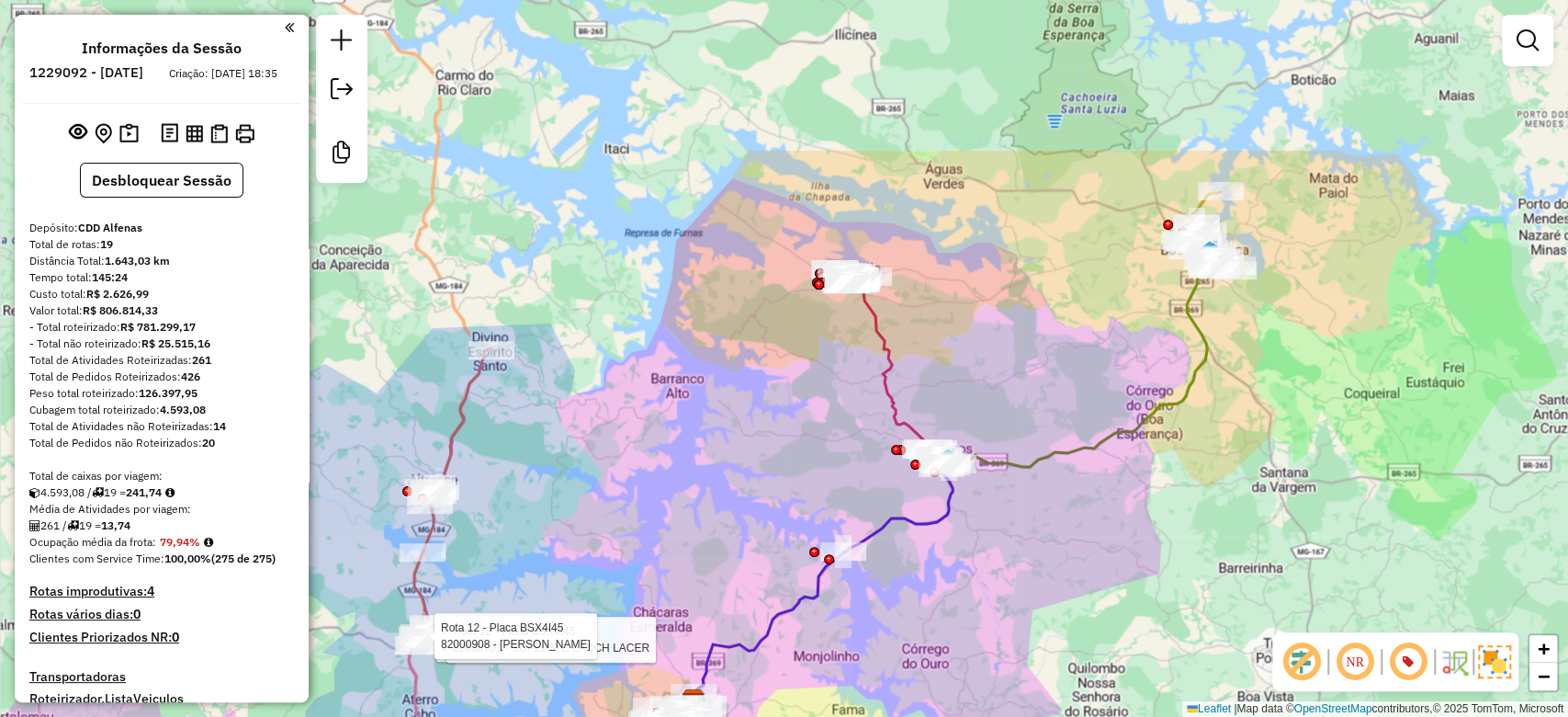
drag, startPoint x: 1115, startPoint y: 103, endPoint x: 1117, endPoint y: 322, distance: 219.0
click at [1117, 322] on div "Rota 12 - Placa BSX4I45 82006521 - GREICE MODAS Rota 12 - Placa BSX4I45 8200070…" at bounding box center [784, 358] width 1568 height 717
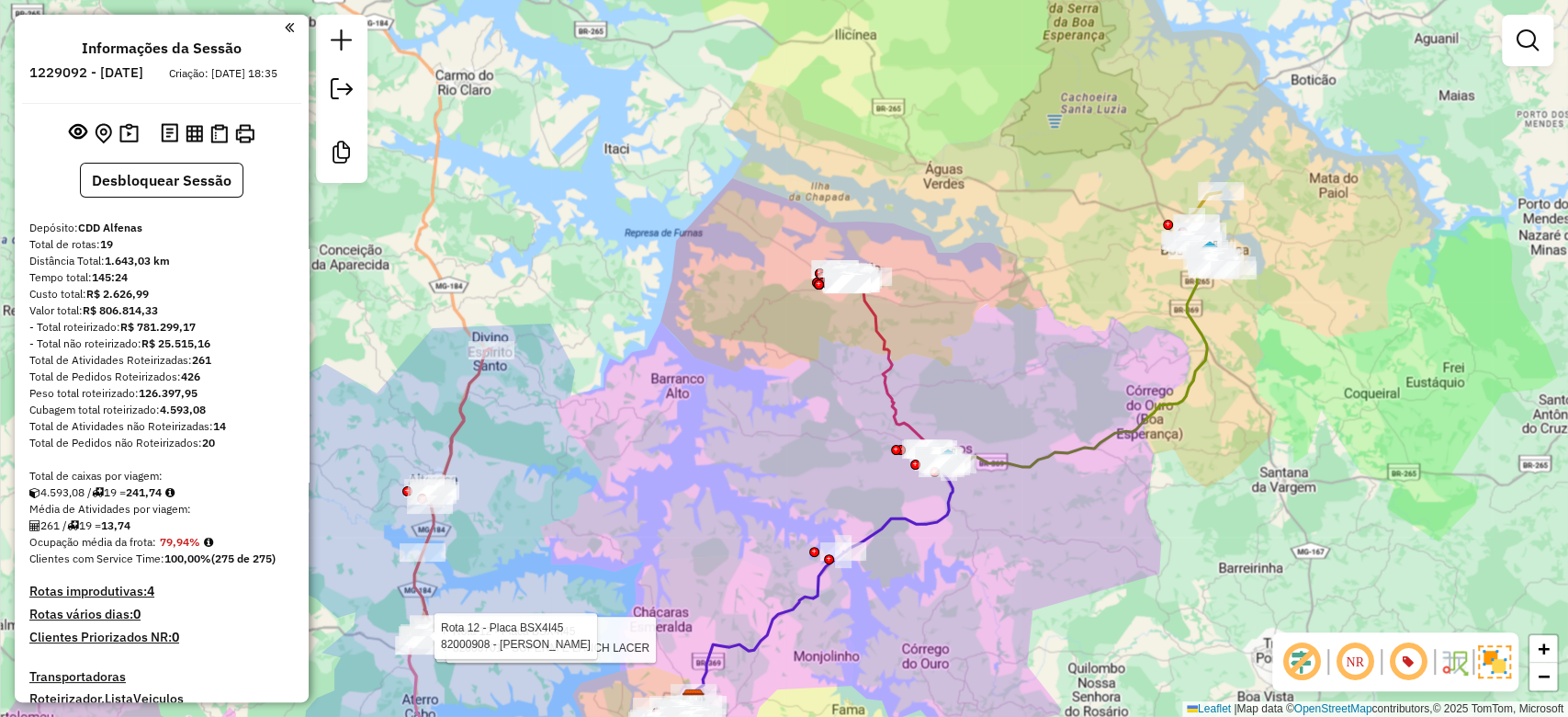
drag, startPoint x: 1217, startPoint y: 340, endPoint x: 1138, endPoint y: 386, distance: 91.4
click at [1138, 386] on div "Rota 12 - Placa BSX4I45 82006521 - GREICE MODAS Rota 12 - Placa BSX4I45 8200070…" at bounding box center [784, 358] width 1568 height 717
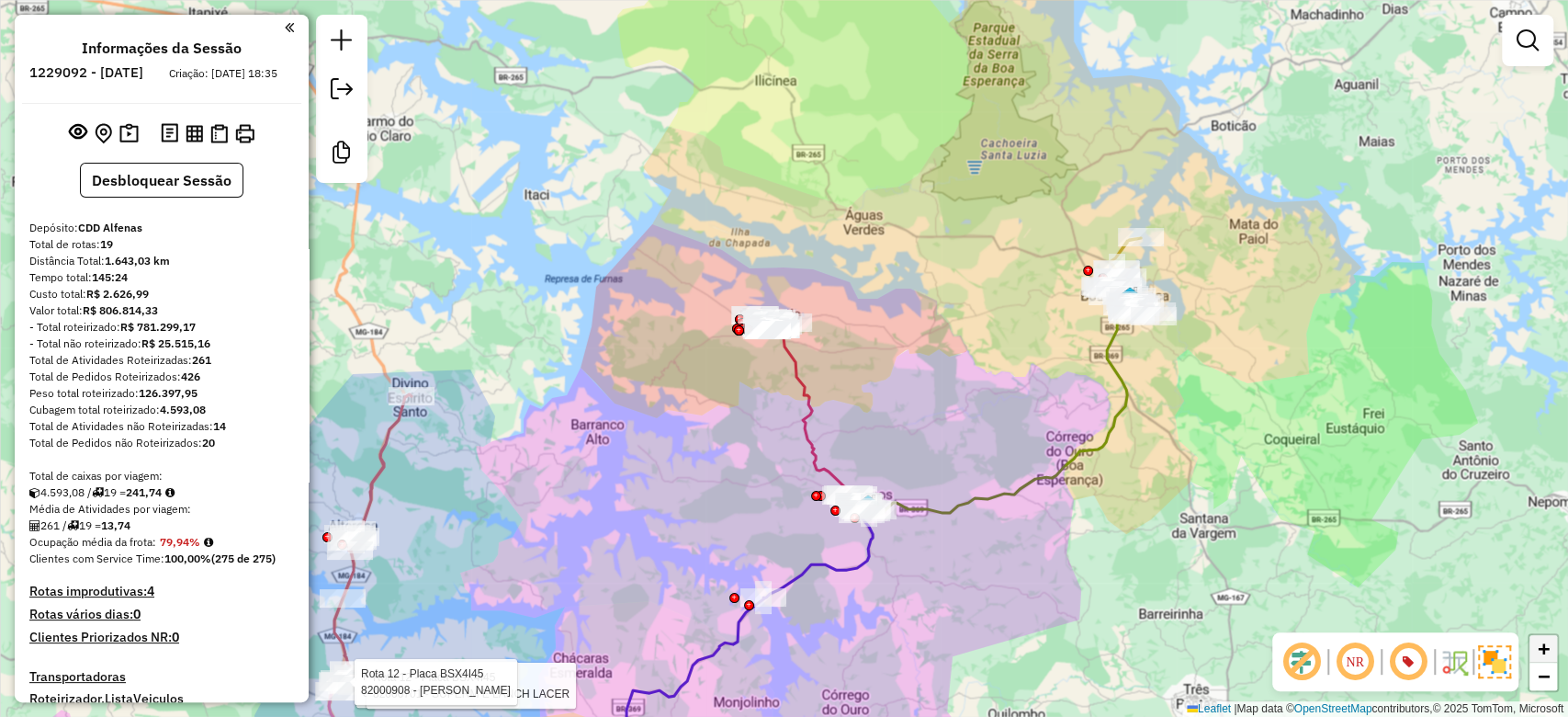
click at [1550, 654] on span "+" at bounding box center [1544, 648] width 12 height 23
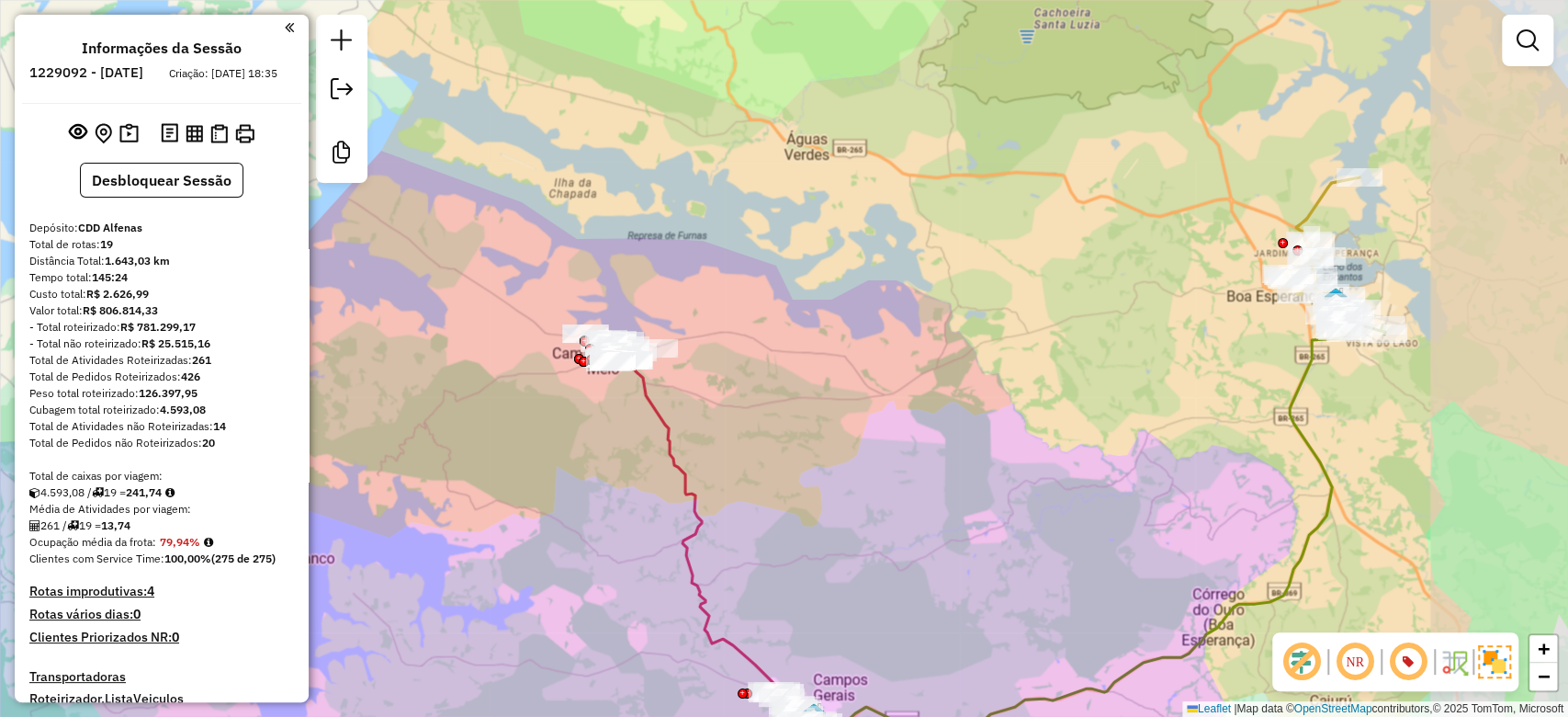
drag, startPoint x: 1079, startPoint y: 337, endPoint x: 545, endPoint y: 584, distance: 588.4
click at [545, 584] on div "Rota 12 - Placa BSX4I45 82006521 - GREICE MODAS Rota 12 - Placa BSX4I45 8200070…" at bounding box center [784, 358] width 1568 height 717
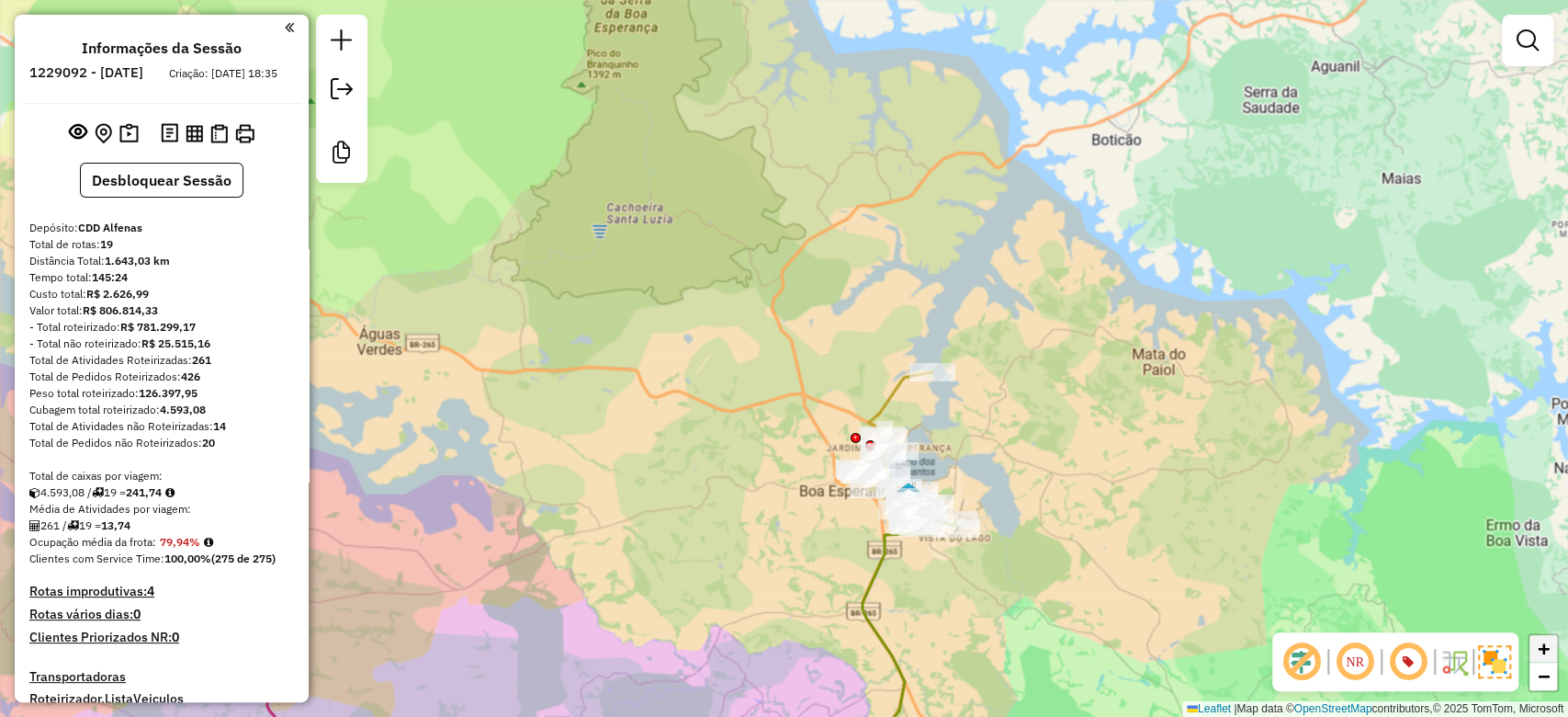
click at [1550, 651] on span "+" at bounding box center [1544, 648] width 12 height 23
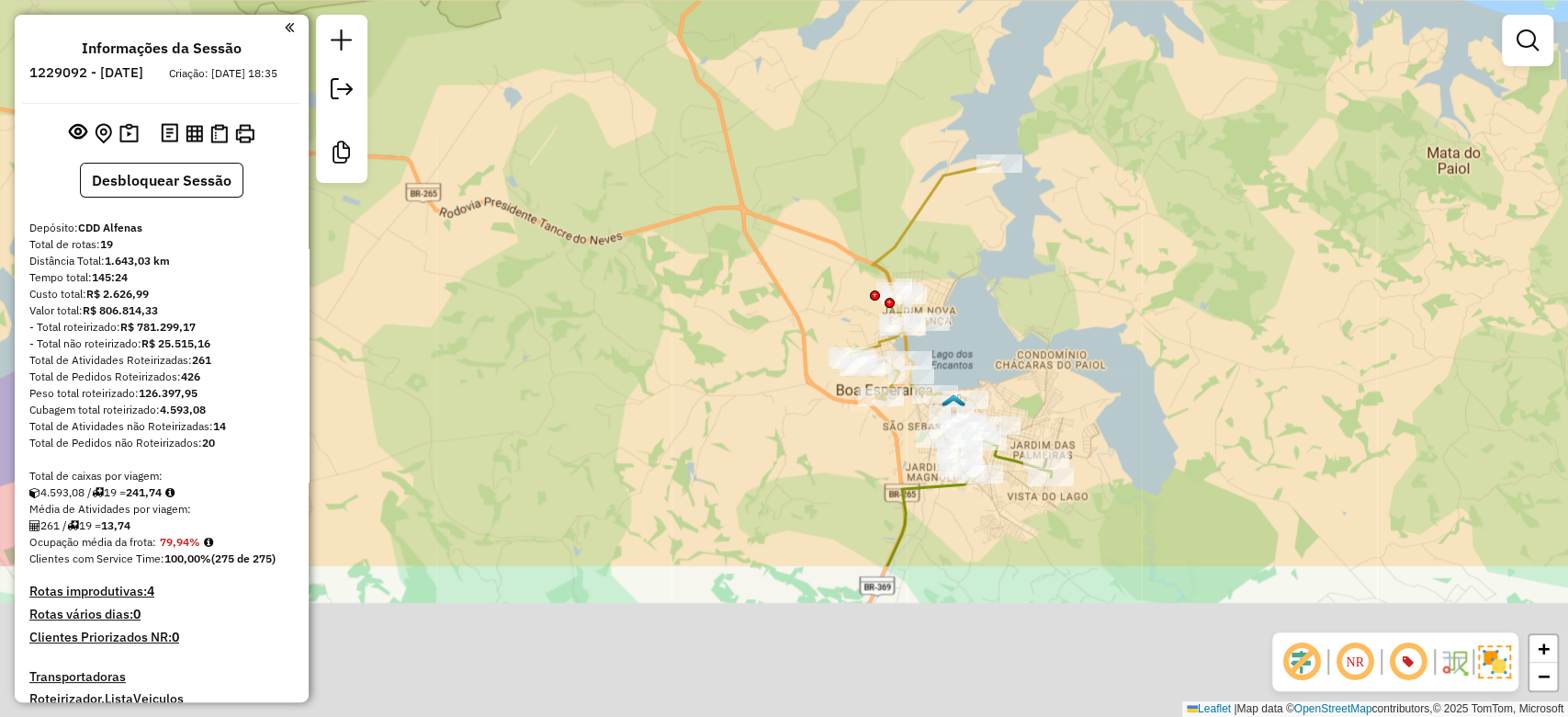
drag, startPoint x: 1036, startPoint y: 553, endPoint x: 947, endPoint y: 319, distance: 250.4
click at [948, 319] on div "Rota 12 - Placa BSX4I45 82006521 - GREICE MODAS Rota 12 - Placa BSX4I45 8200070…" at bounding box center [784, 358] width 1568 height 717
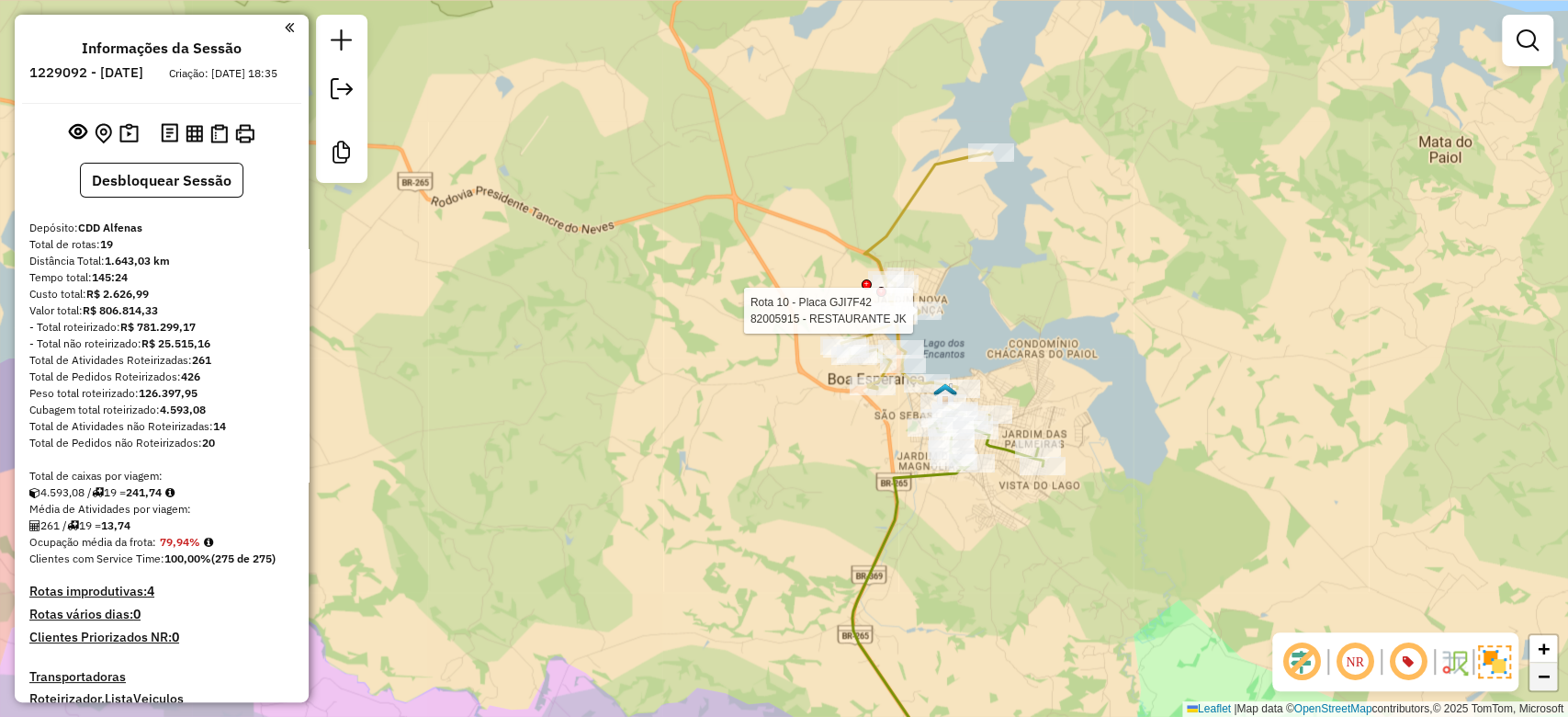
click at [1551, 676] on link "−" at bounding box center [1543, 676] width 28 height 28
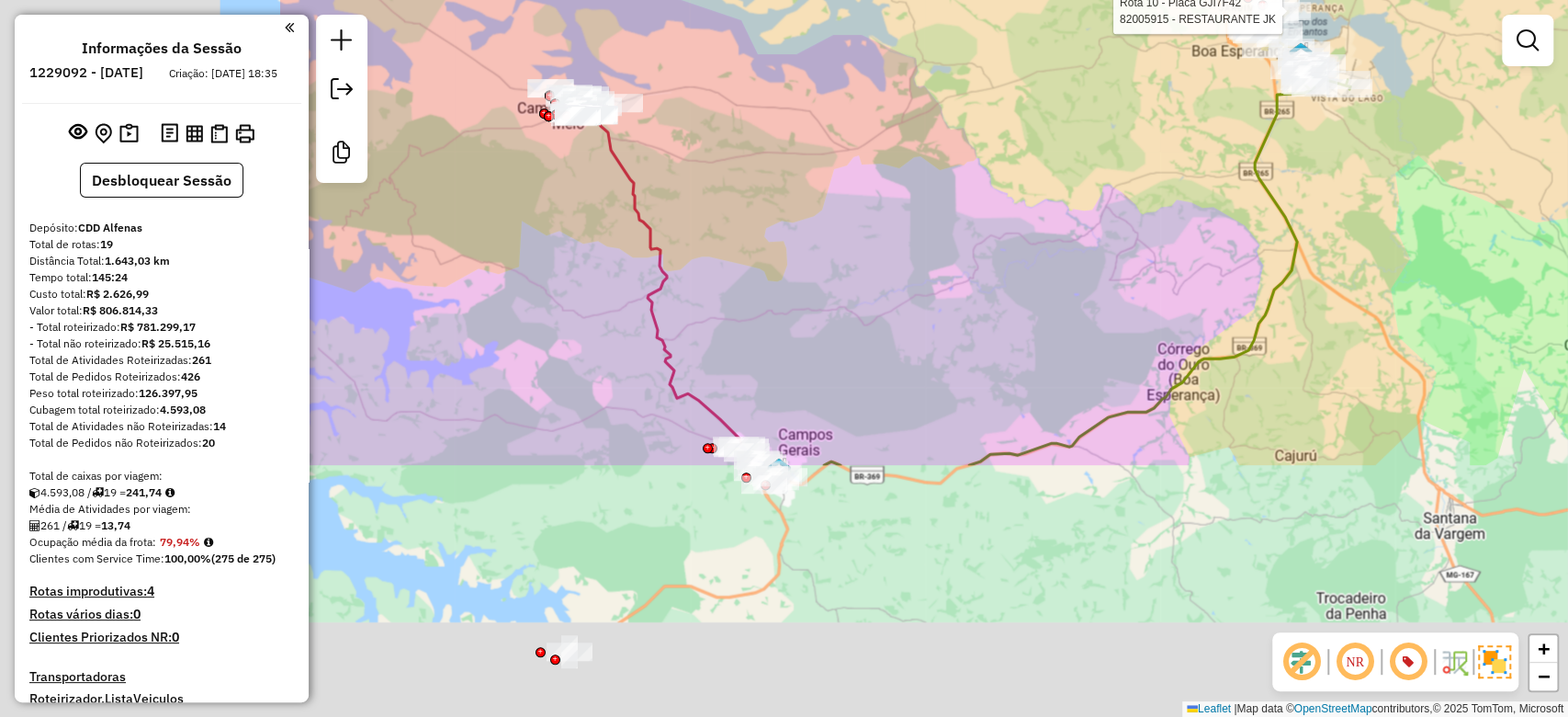
drag, startPoint x: 732, startPoint y: 623, endPoint x: 1168, endPoint y: 300, distance: 542.6
click at [1168, 300] on div "Rota 12 - Placa BSX4I45 82006521 - GREICE MODAS Rota 12 - Placa BSX4I45 8200070…" at bounding box center [784, 358] width 1568 height 717
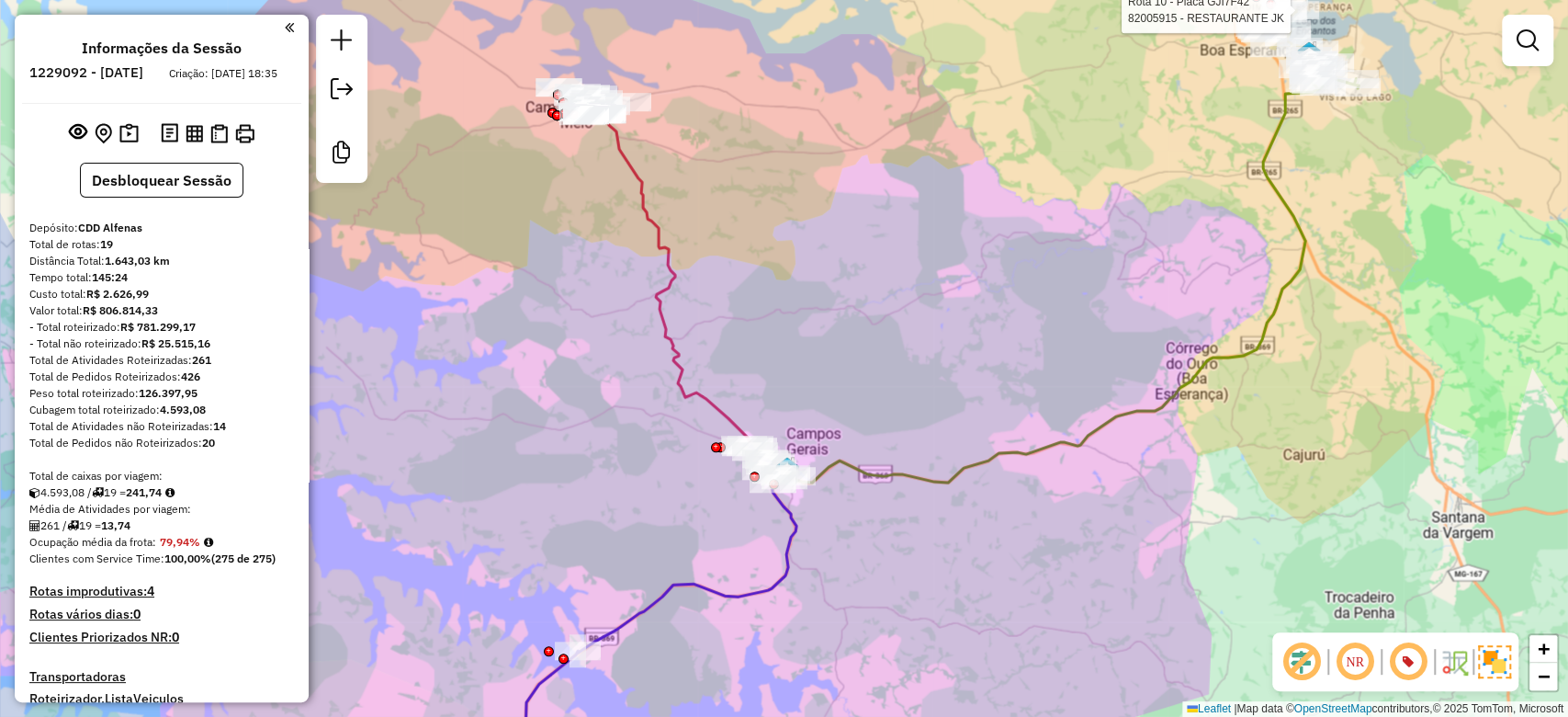
drag, startPoint x: 1084, startPoint y: 379, endPoint x: 1310, endPoint y: 154, distance: 318.9
click at [1310, 154] on div "Rota 12 - Placa BSX4I45 82006521 - GREICE MODAS Rota 12 - Placa BSX4I45 8200070…" at bounding box center [784, 358] width 1568 height 717
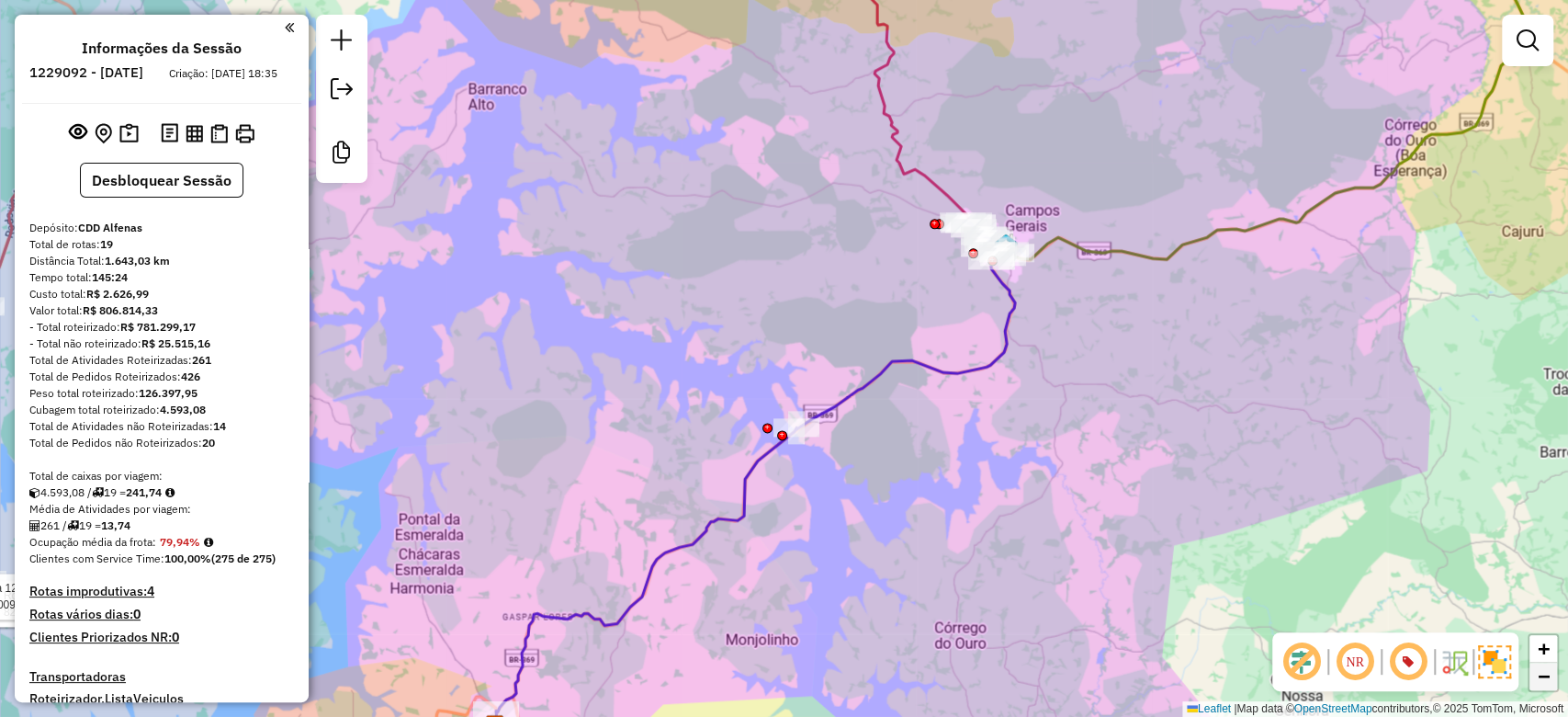
click at [1541, 681] on span "−" at bounding box center [1544, 675] width 12 height 23
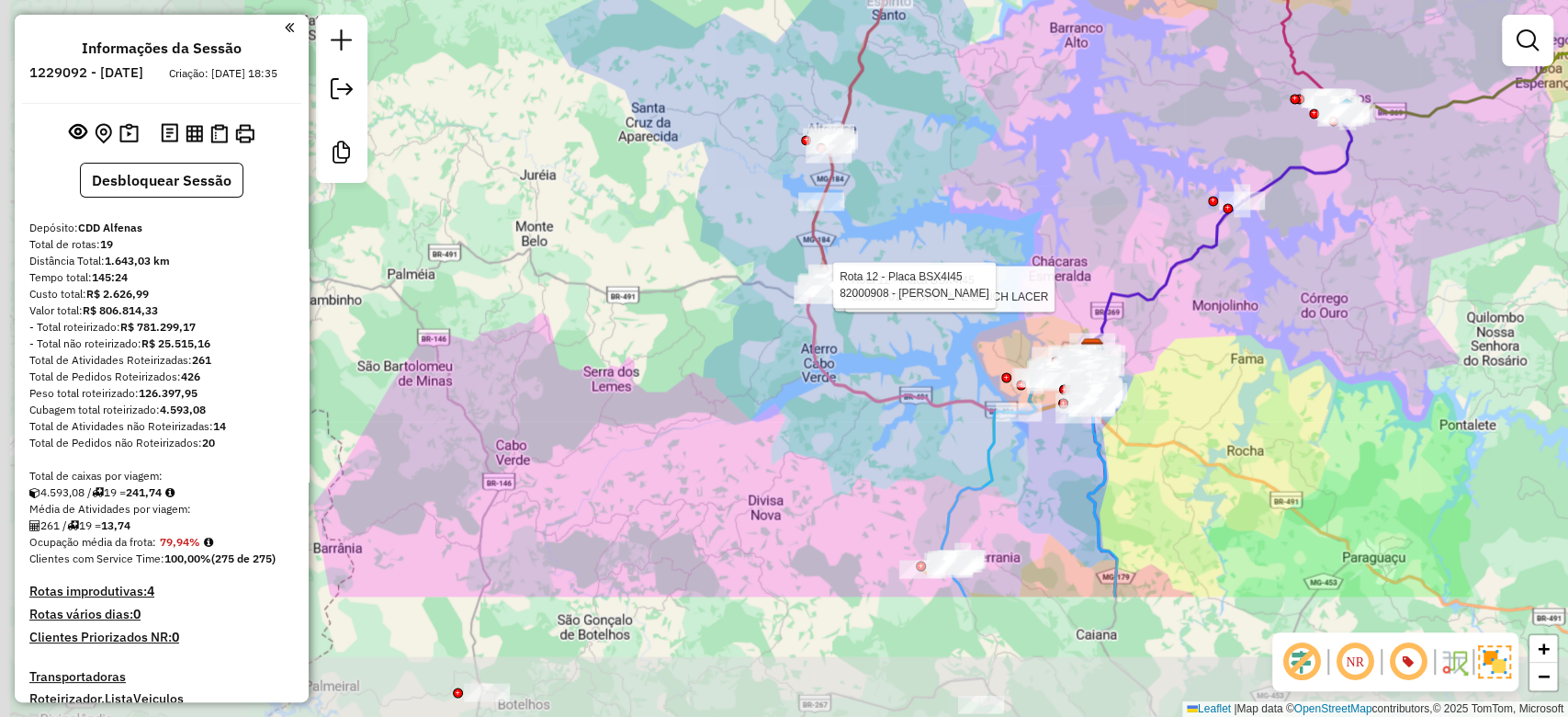
drag, startPoint x: 816, startPoint y: 480, endPoint x: 1267, endPoint y: 288, distance: 490.2
click at [1267, 288] on div "Rota 12 - Placa BSX4I45 82006521 - GREICE MODAS Rota 12 - Placa BSX4I45 8200070…" at bounding box center [784, 358] width 1568 height 717
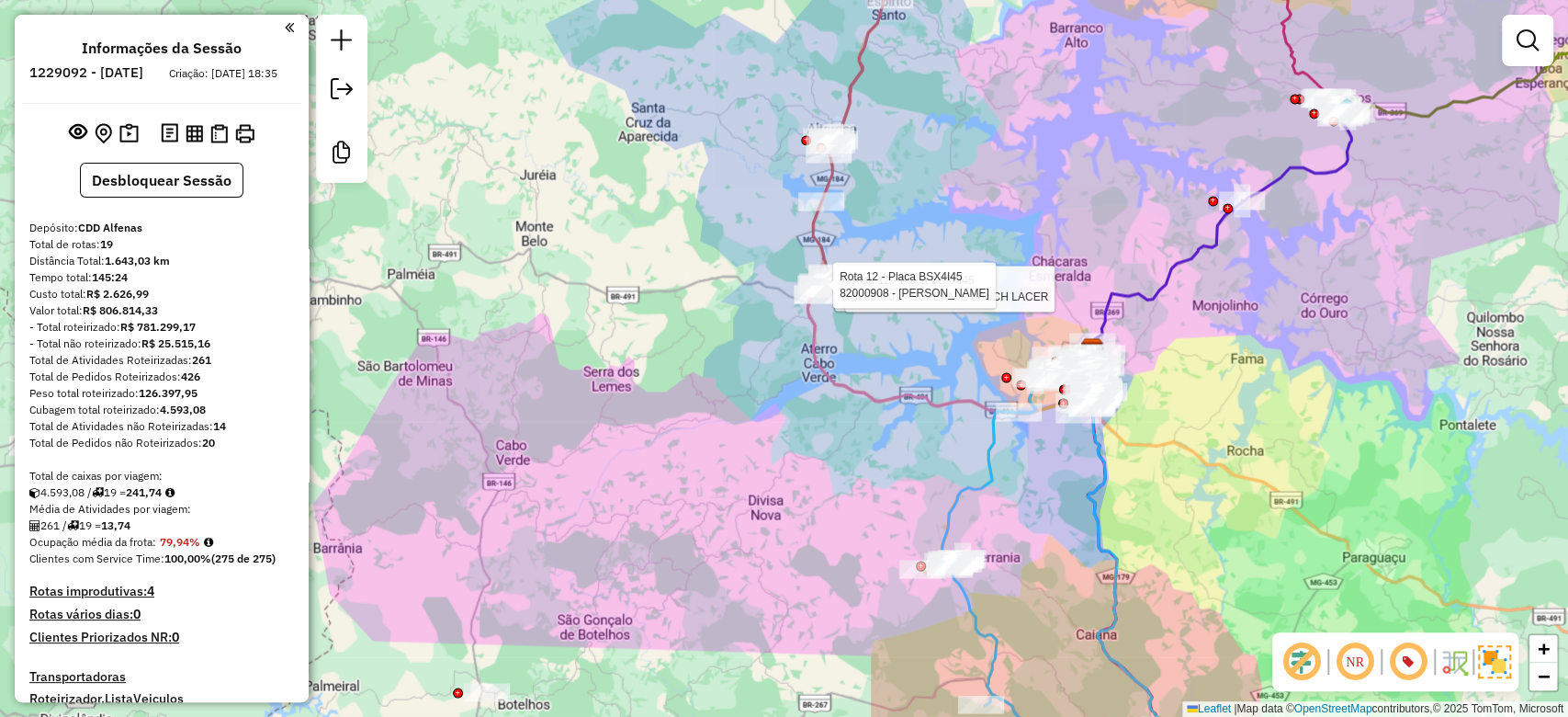
click at [1303, 384] on div "Rota 12 - Placa BSX4I45 82006521 - GREICE MODAS Rota 12 - Placa BSX4I45 8200070…" at bounding box center [784, 358] width 1568 height 717
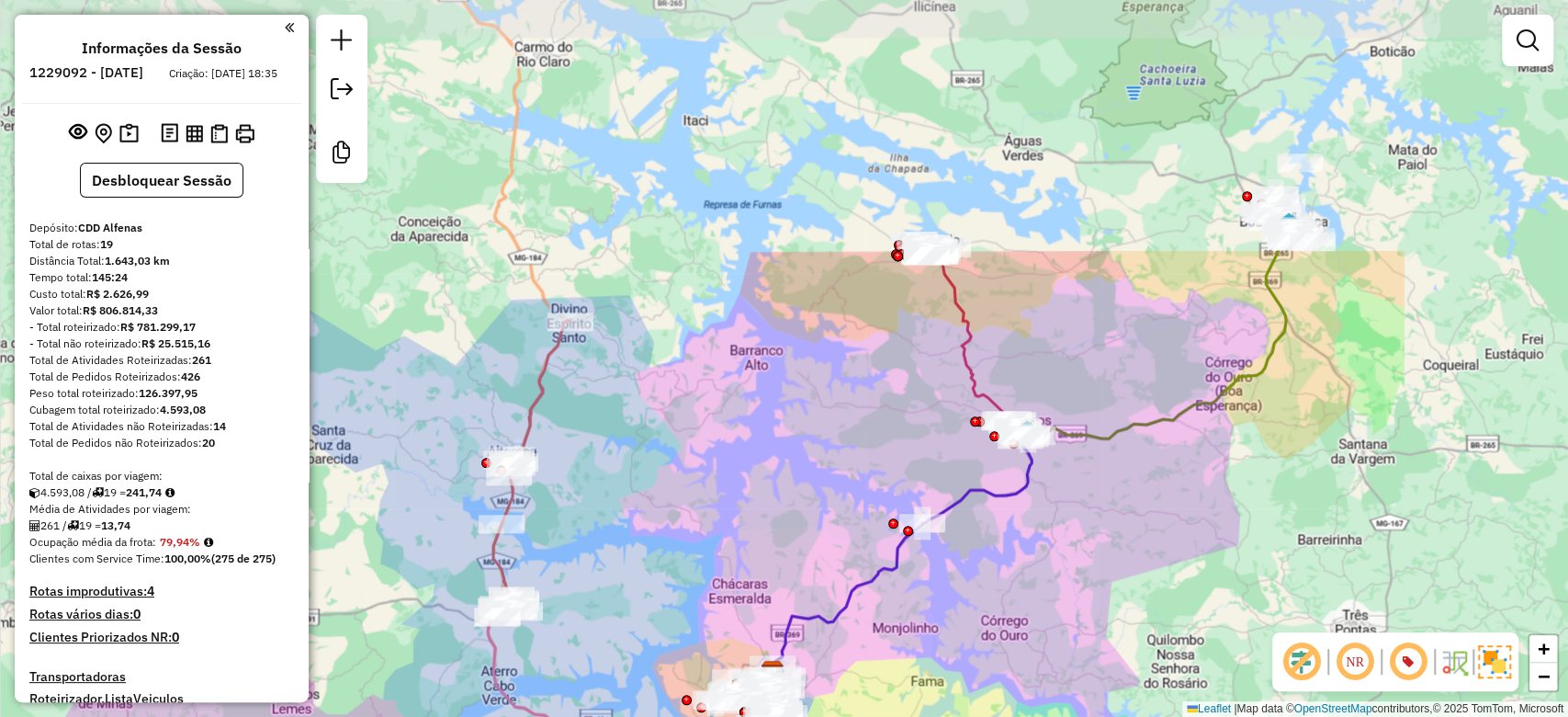
drag, startPoint x: 1109, startPoint y: 566, endPoint x: 1091, endPoint y: 605, distance: 43.0
click at [1087, 610] on div "Janela de atendimento Grade de atendimento Capacidade Transportadoras Veículos …" at bounding box center [784, 358] width 1568 height 717
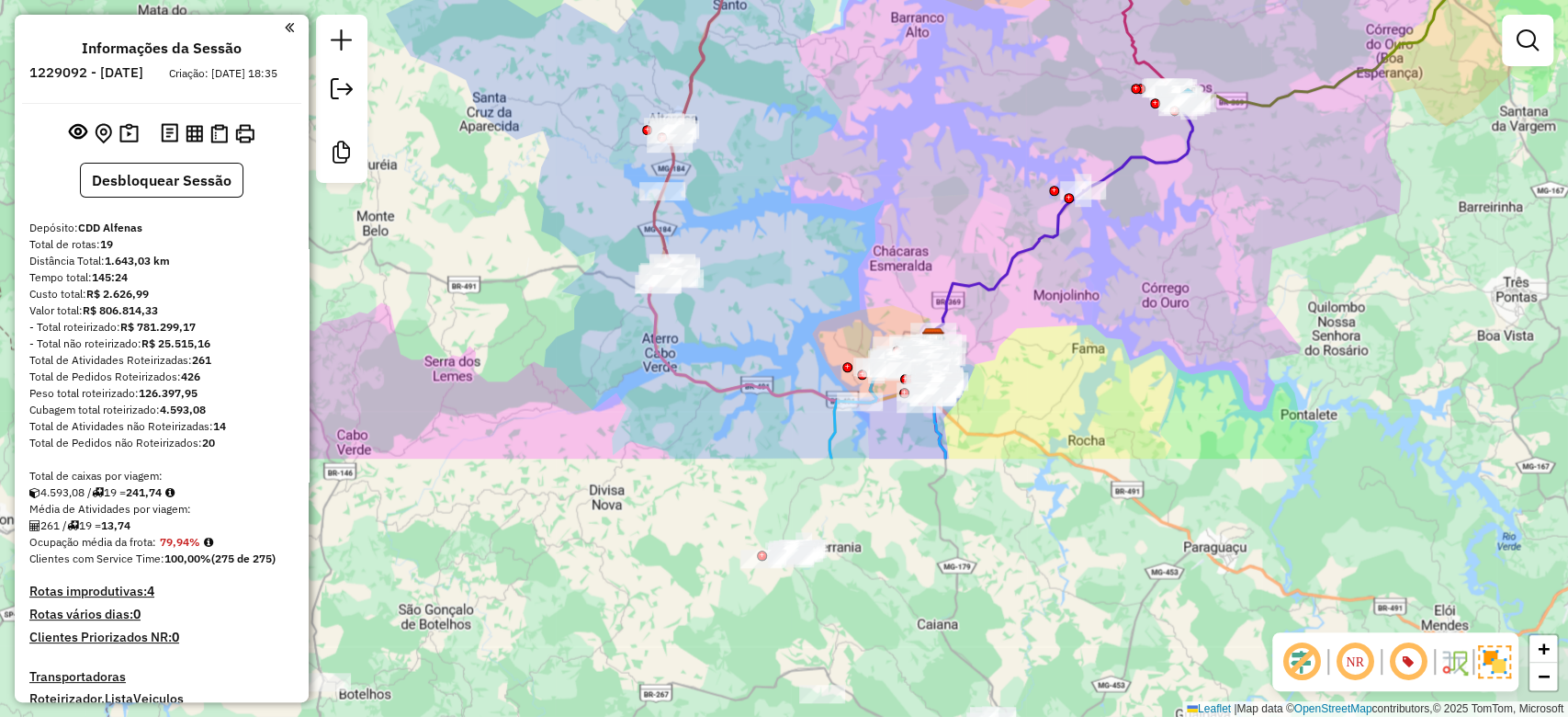
drag, startPoint x: 1091, startPoint y: 613, endPoint x: 1244, endPoint y: 283, distance: 363.7
click at [1244, 283] on div "Janela de atendimento Grade de atendimento Capacidade Transportadoras Veículos …" at bounding box center [784, 358] width 1568 height 717
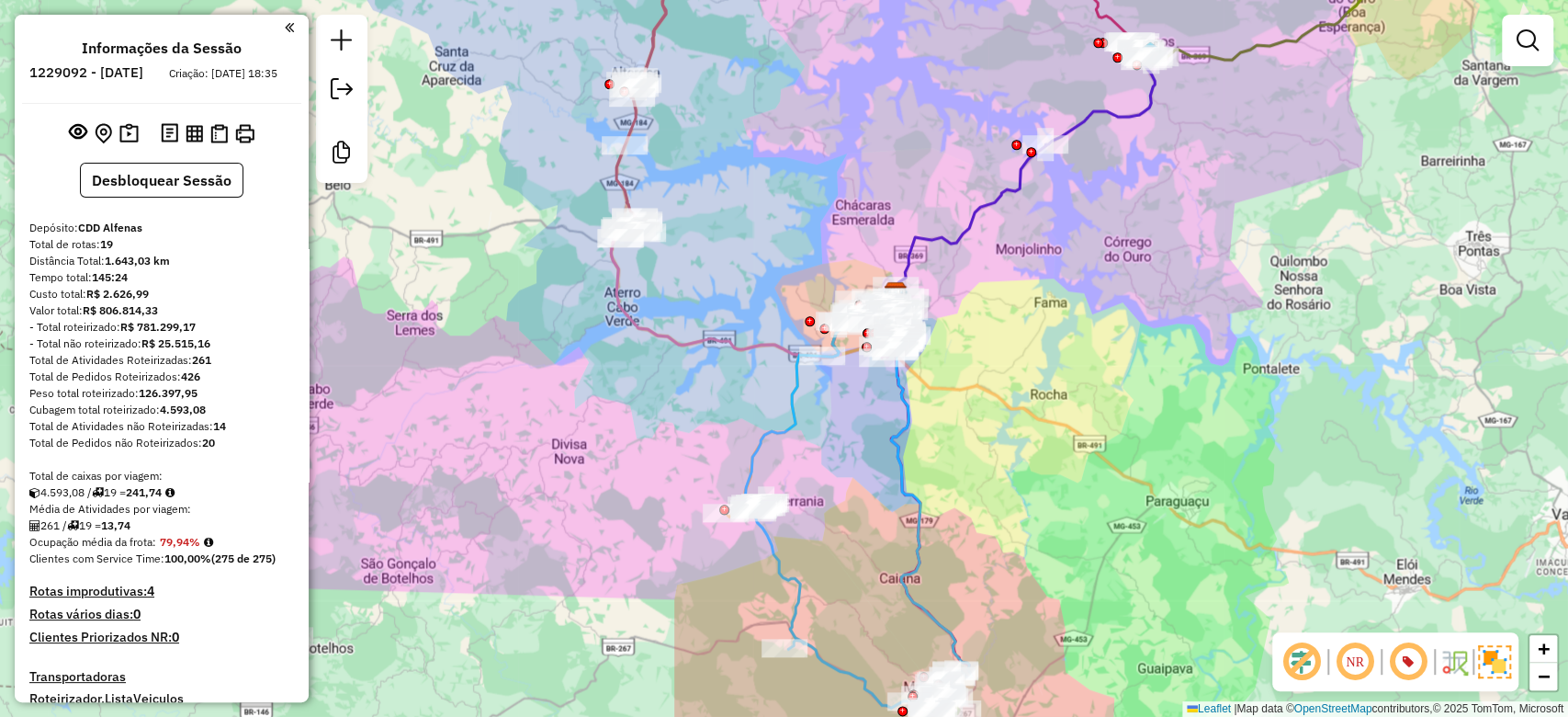
drag, startPoint x: 1194, startPoint y: 331, endPoint x: 1131, endPoint y: 385, distance: 83.0
click at [1131, 384] on div "Janela de atendimento Grade de atendimento Capacidade Transportadoras Veículos …" at bounding box center [784, 358] width 1568 height 717
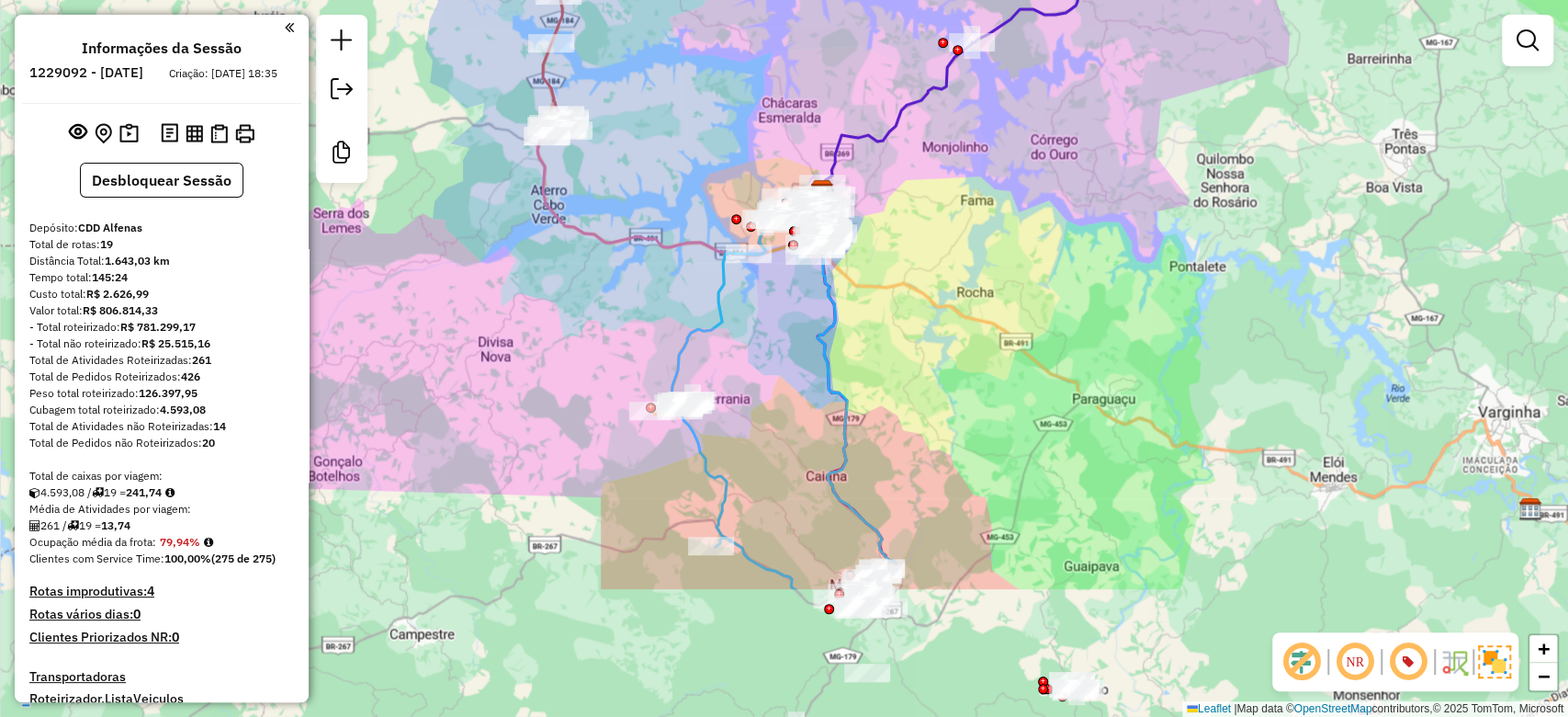
drag, startPoint x: 1138, startPoint y: 385, endPoint x: 1090, endPoint y: 186, distance: 204.7
click at [1090, 186] on div "Janela de atendimento Grade de atendimento Capacidade Transportadoras Veículos …" at bounding box center [784, 358] width 1568 height 717
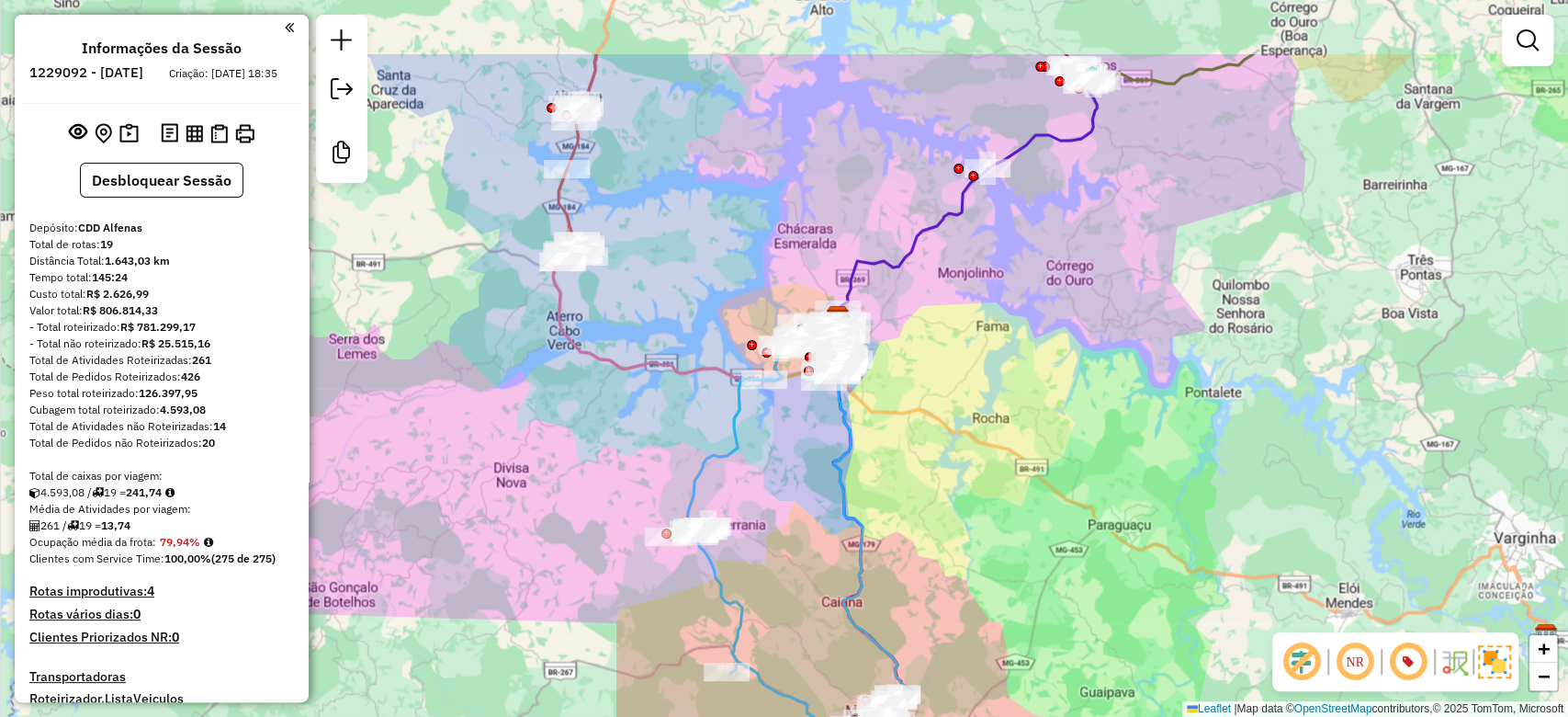
drag, startPoint x: 1046, startPoint y: 246, endPoint x: 1060, endPoint y: 366, distance: 120.8
click at [1060, 366] on div "Janela de atendimento Grade de atendimento Capacidade Transportadoras Veículos …" at bounding box center [784, 358] width 1568 height 717
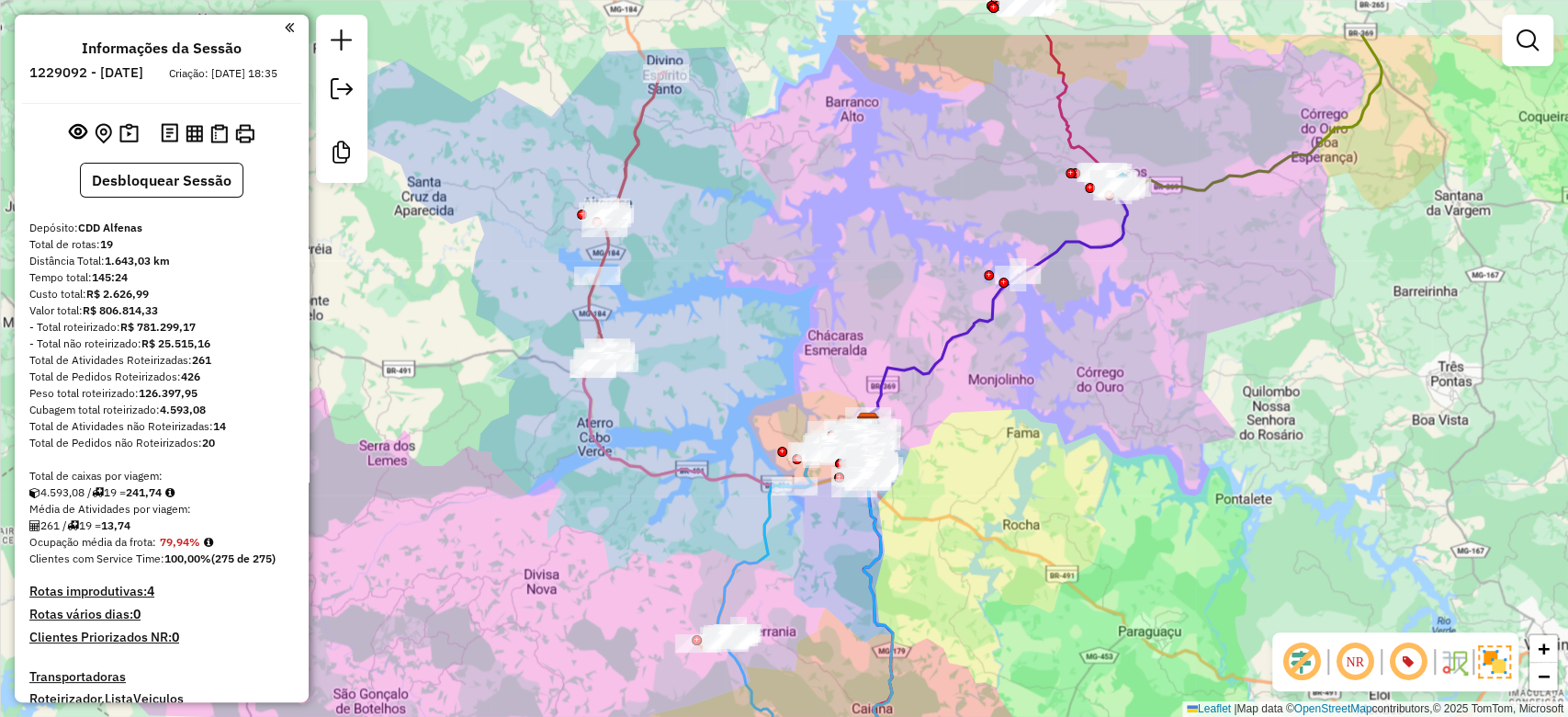
drag, startPoint x: 867, startPoint y: 156, endPoint x: 898, endPoint y: 262, distance: 110.4
click at [898, 262] on div "Janela de atendimento Grade de atendimento Capacidade Transportadoras Veículos …" at bounding box center [784, 358] width 1568 height 717
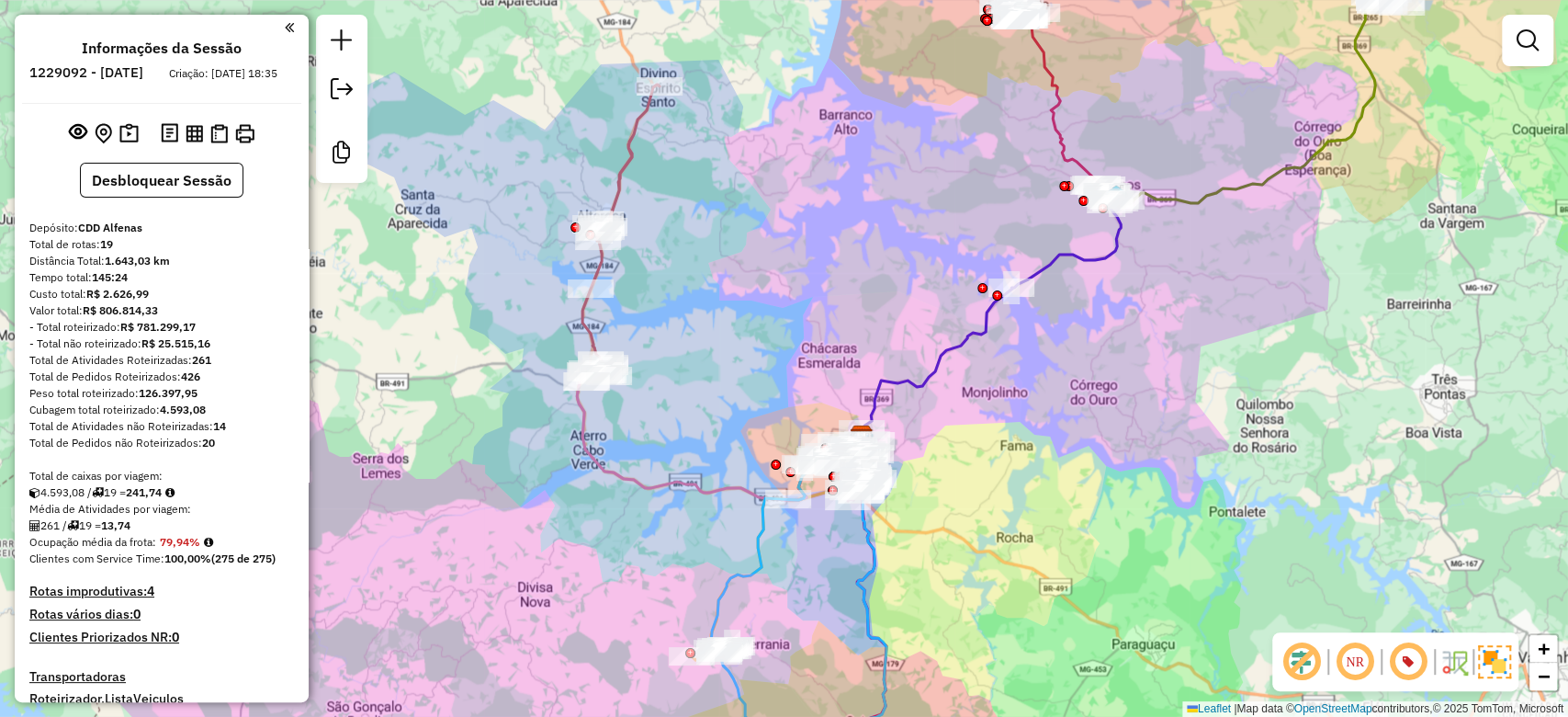
drag, startPoint x: 1225, startPoint y: 419, endPoint x: 1219, endPoint y: 432, distance: 14.3
click at [1219, 432] on div "Janela de atendimento Grade de atendimento Capacidade Transportadoras Veículos …" at bounding box center [784, 358] width 1568 height 717
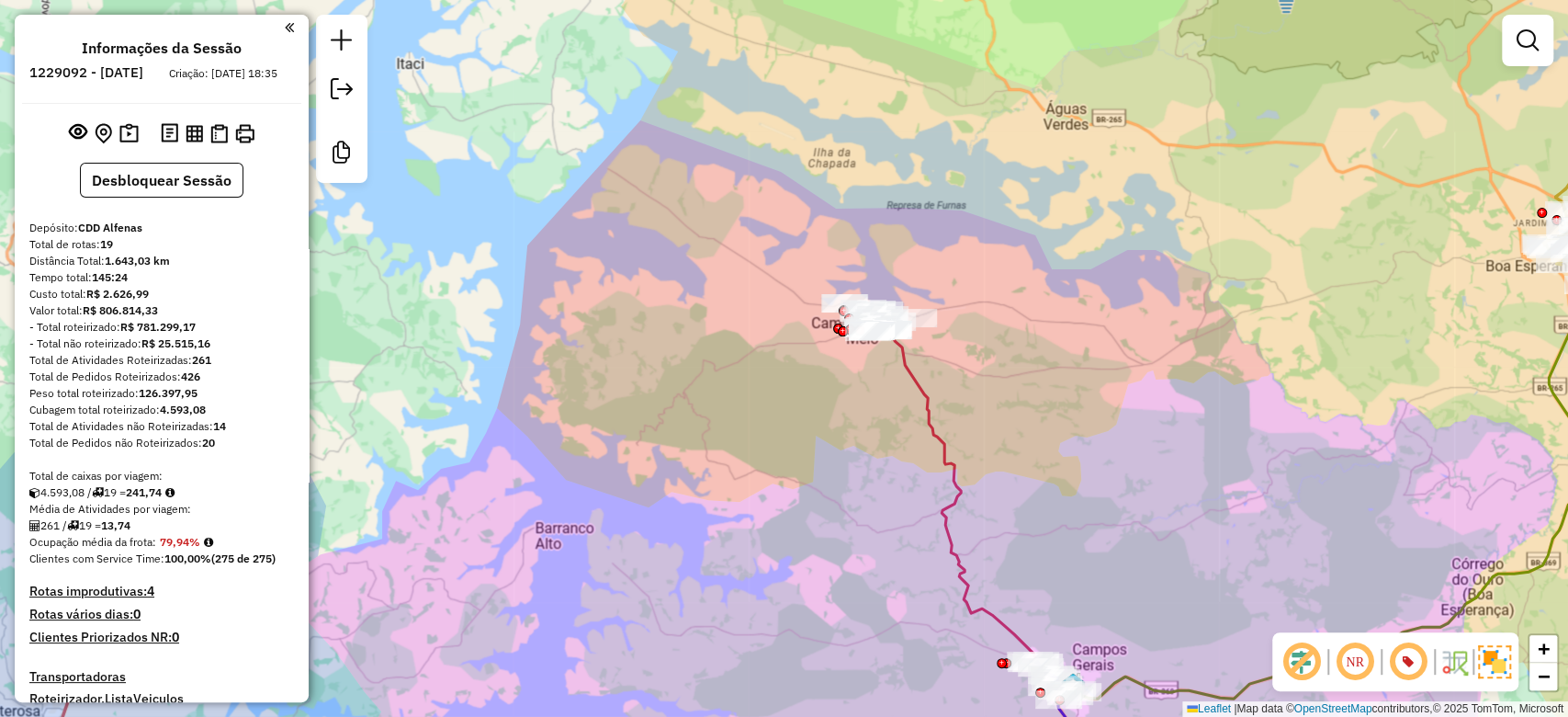
drag, startPoint x: 1140, startPoint y: 459, endPoint x: 906, endPoint y: 19, distance: 498.4
click at [910, 12] on div "Janela de atendimento Grade de atendimento Capacidade Transportadoras Veículos …" at bounding box center [784, 358] width 1568 height 717
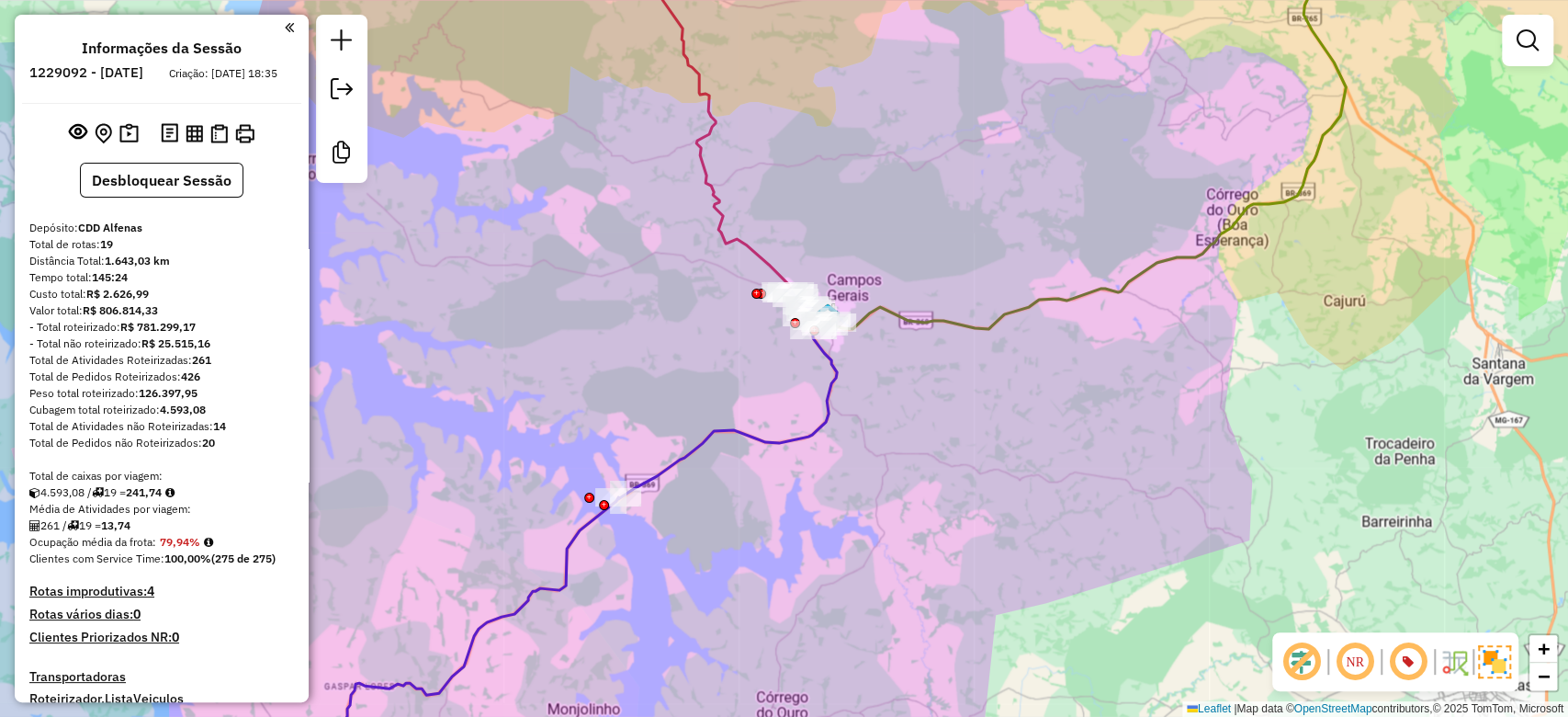
drag, startPoint x: 1047, startPoint y: 167, endPoint x: 969, endPoint y: 354, distance: 202.6
click at [969, 354] on div "Janela de atendimento Grade de atendimento Capacidade Transportadoras Veículos …" at bounding box center [784, 358] width 1568 height 717
